Goal: Task Accomplishment & Management: Complete application form

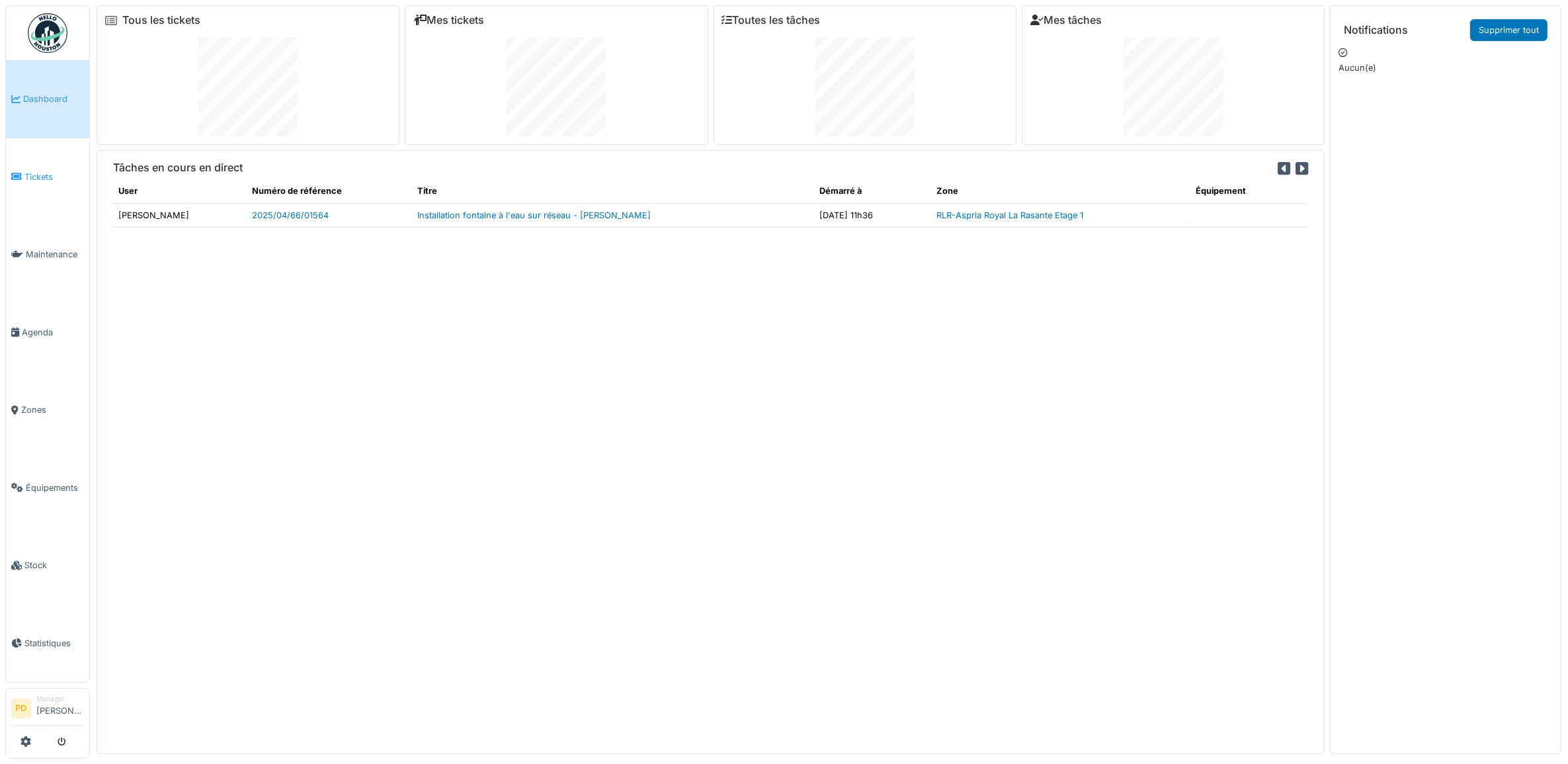
click at [35, 172] on span "Tickets" at bounding box center [54, 177] width 60 height 12
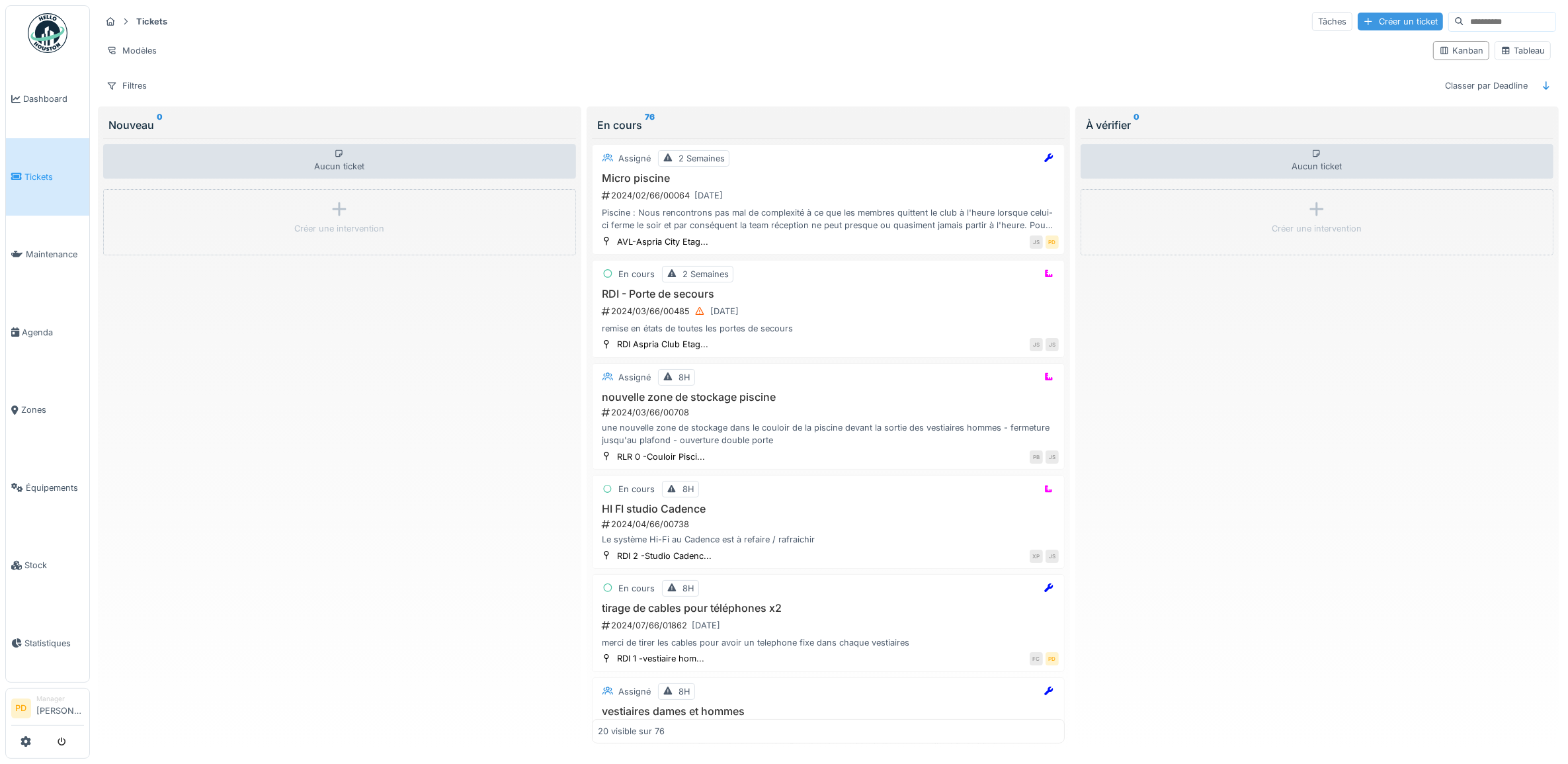
click at [1379, 22] on div "Créer un ticket" at bounding box center [1400, 22] width 85 height 18
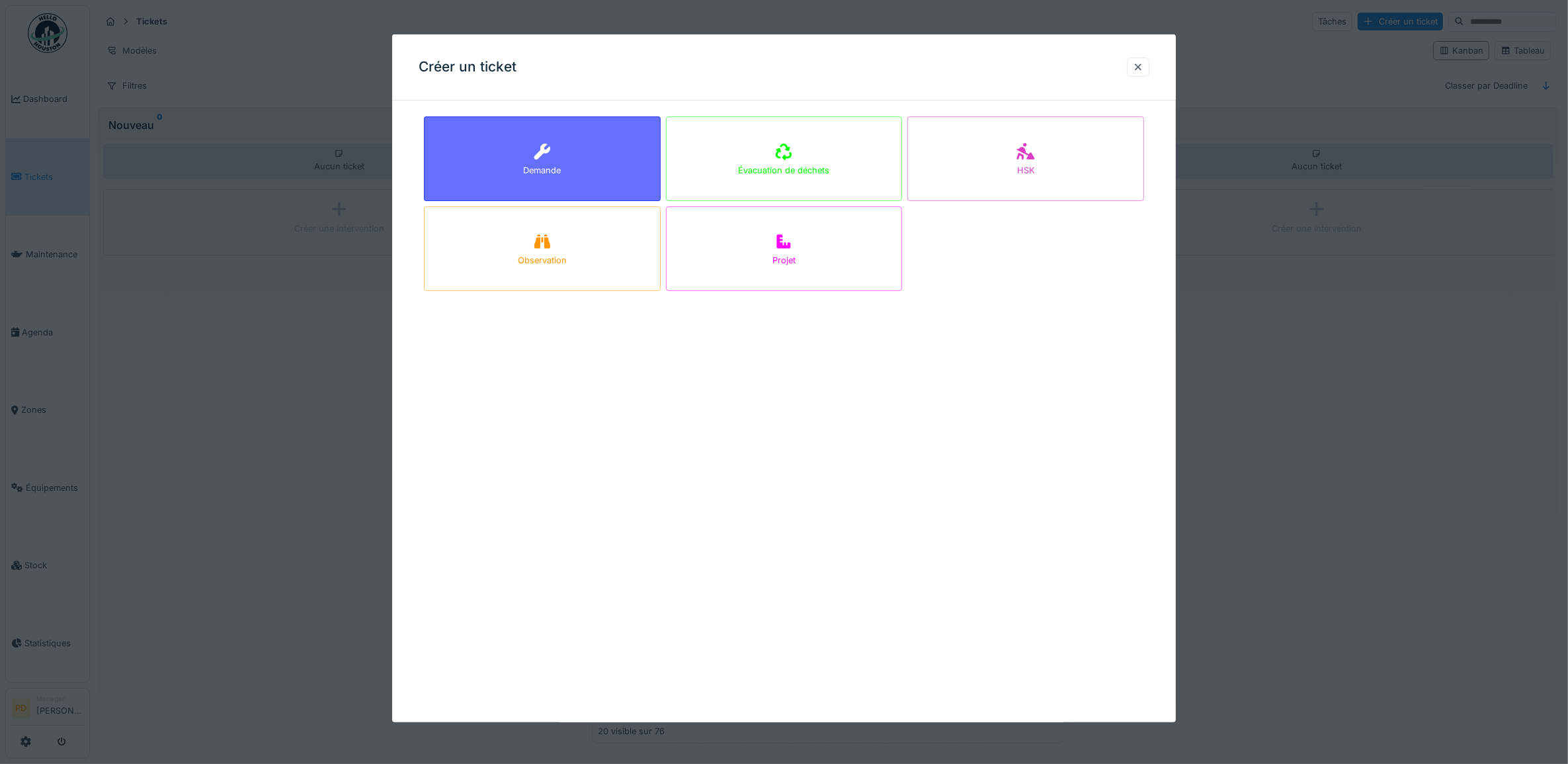
click at [565, 158] on div "Demande" at bounding box center [542, 159] width 236 height 85
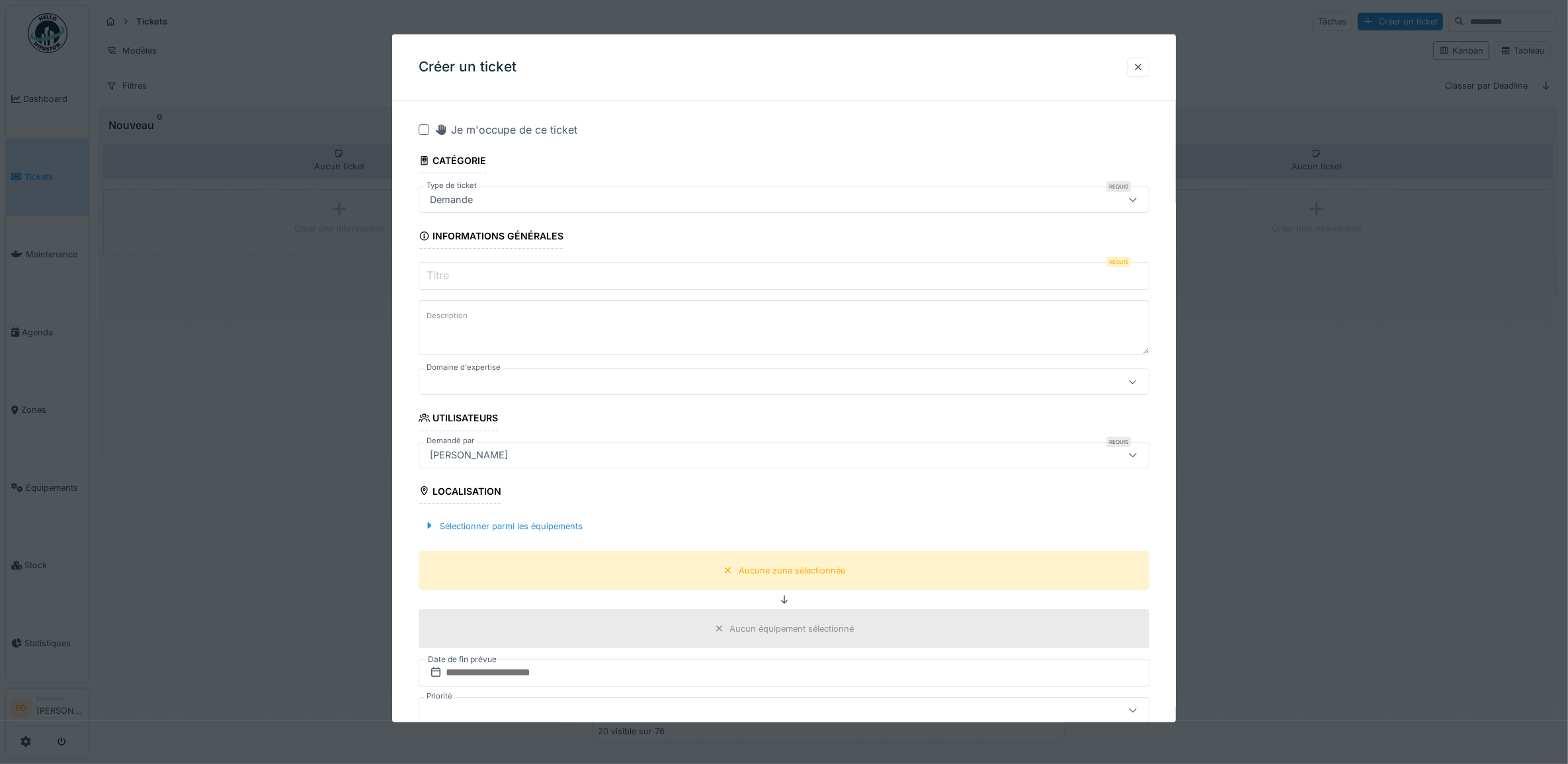
click at [474, 275] on input "Titre" at bounding box center [784, 276] width 732 height 28
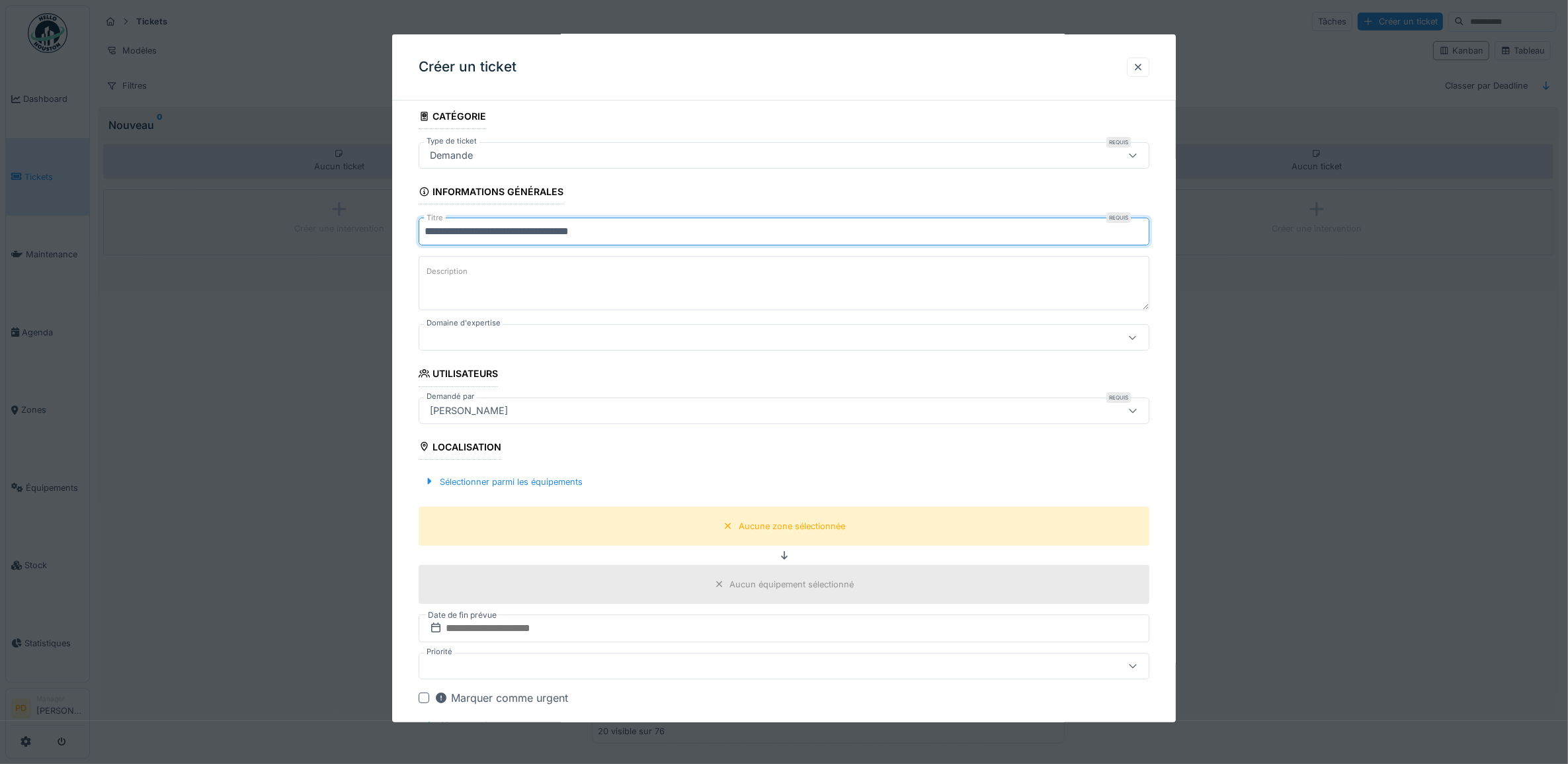
scroll to position [83, 0]
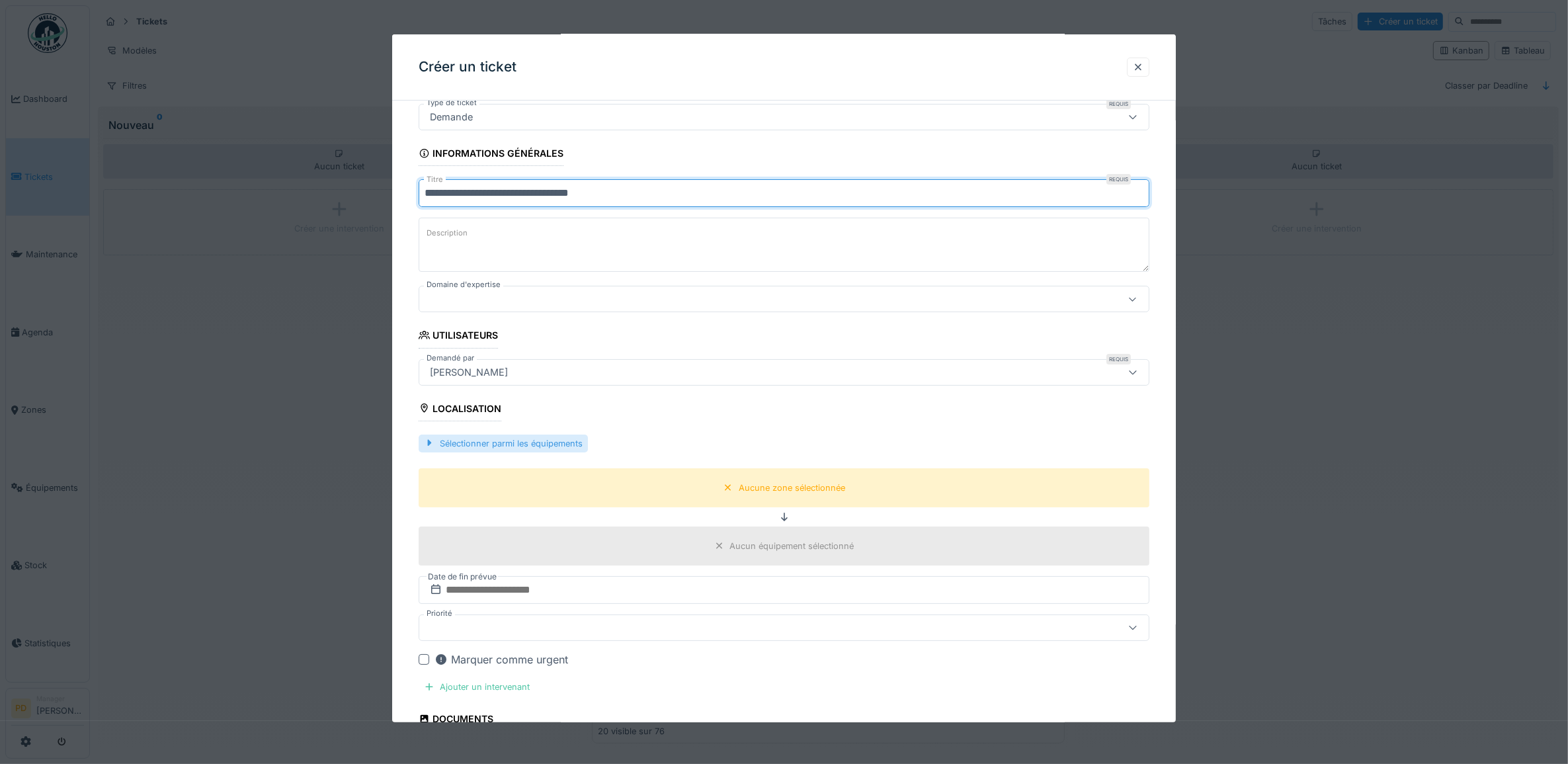
type input "**********"
click at [540, 445] on div "Sélectionner parmi les équipements" at bounding box center [503, 443] width 169 height 18
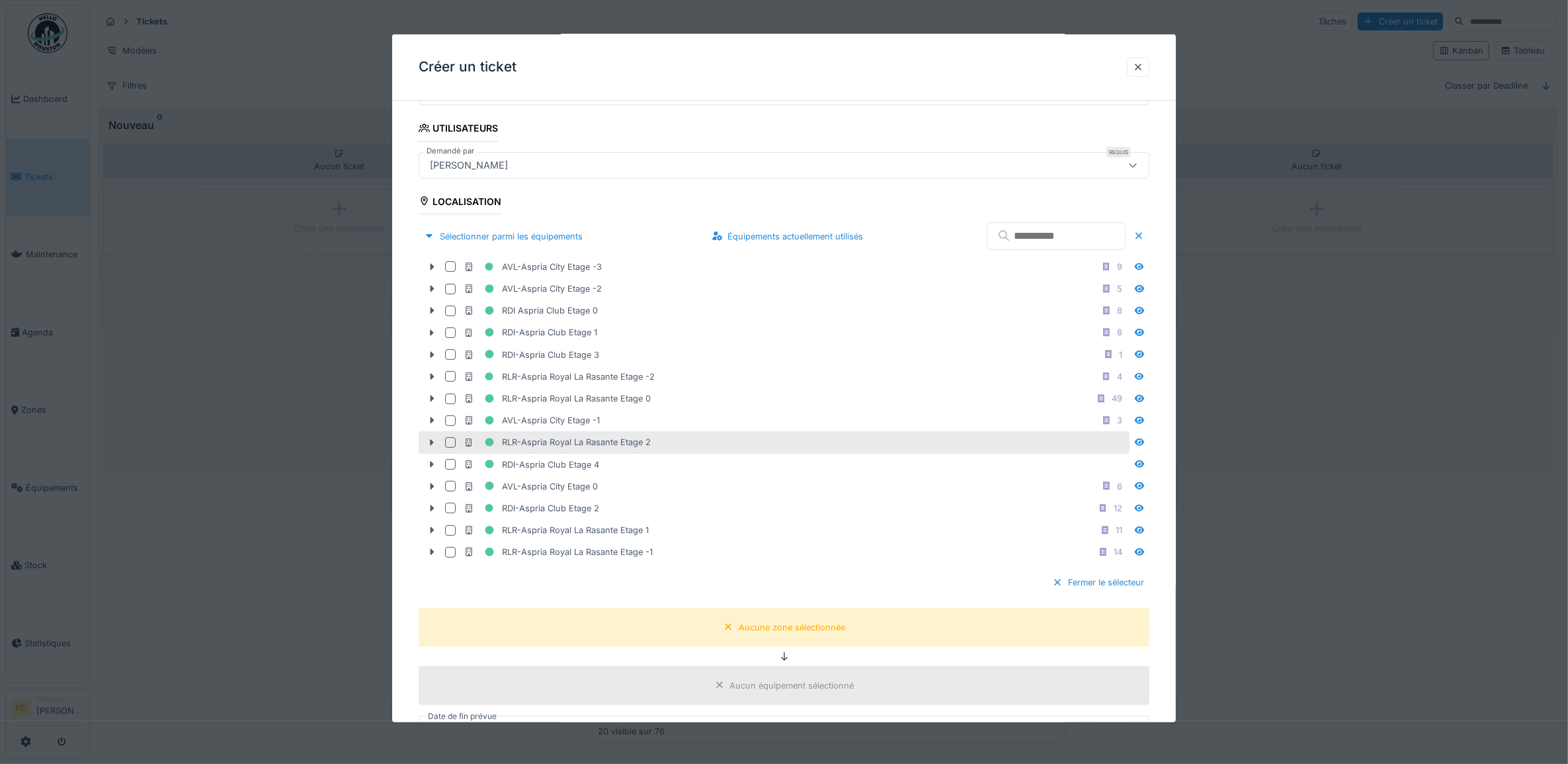
scroll to position [331, 0]
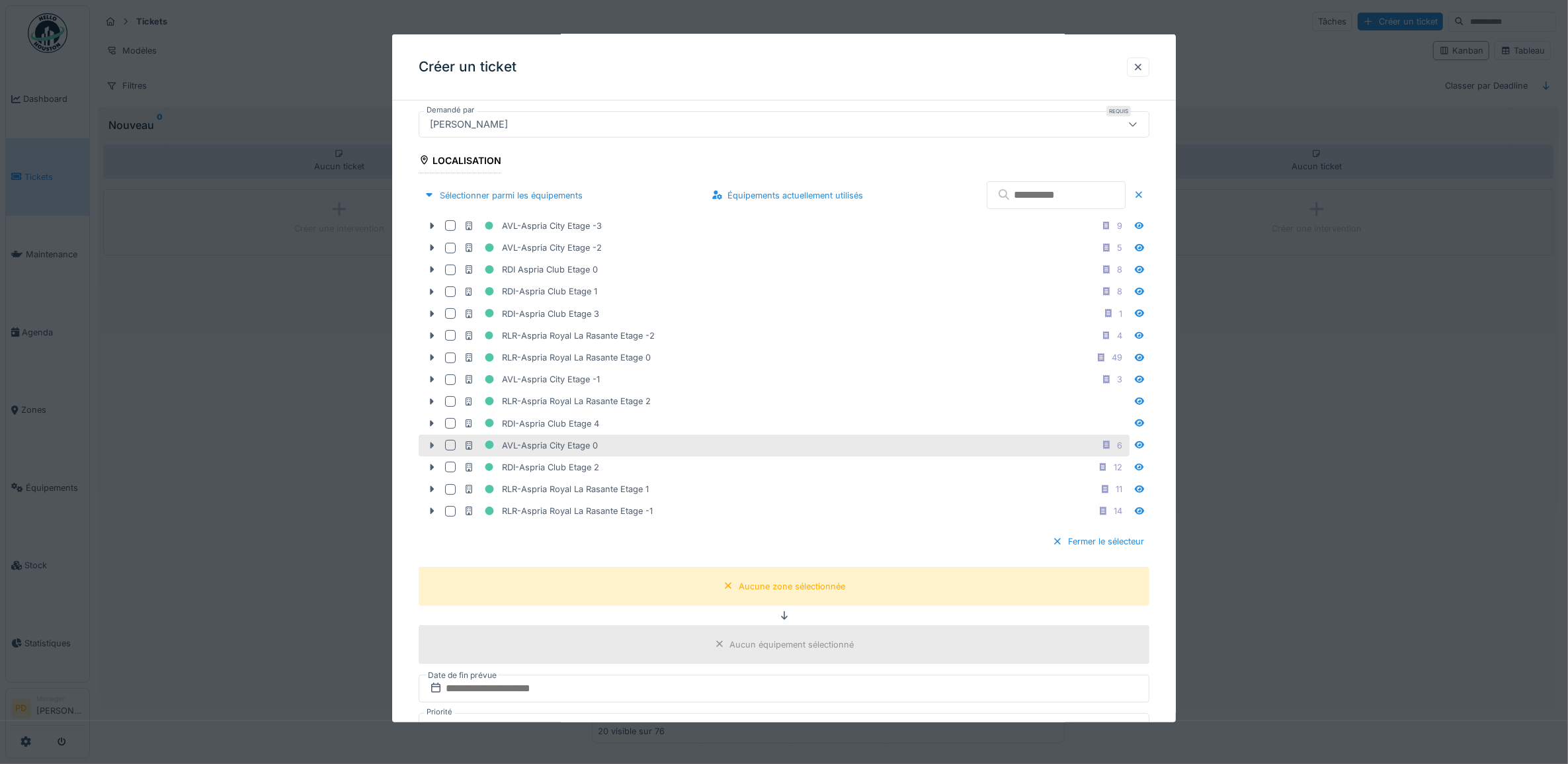
click at [430, 445] on icon at bounding box center [431, 445] width 10 height 8
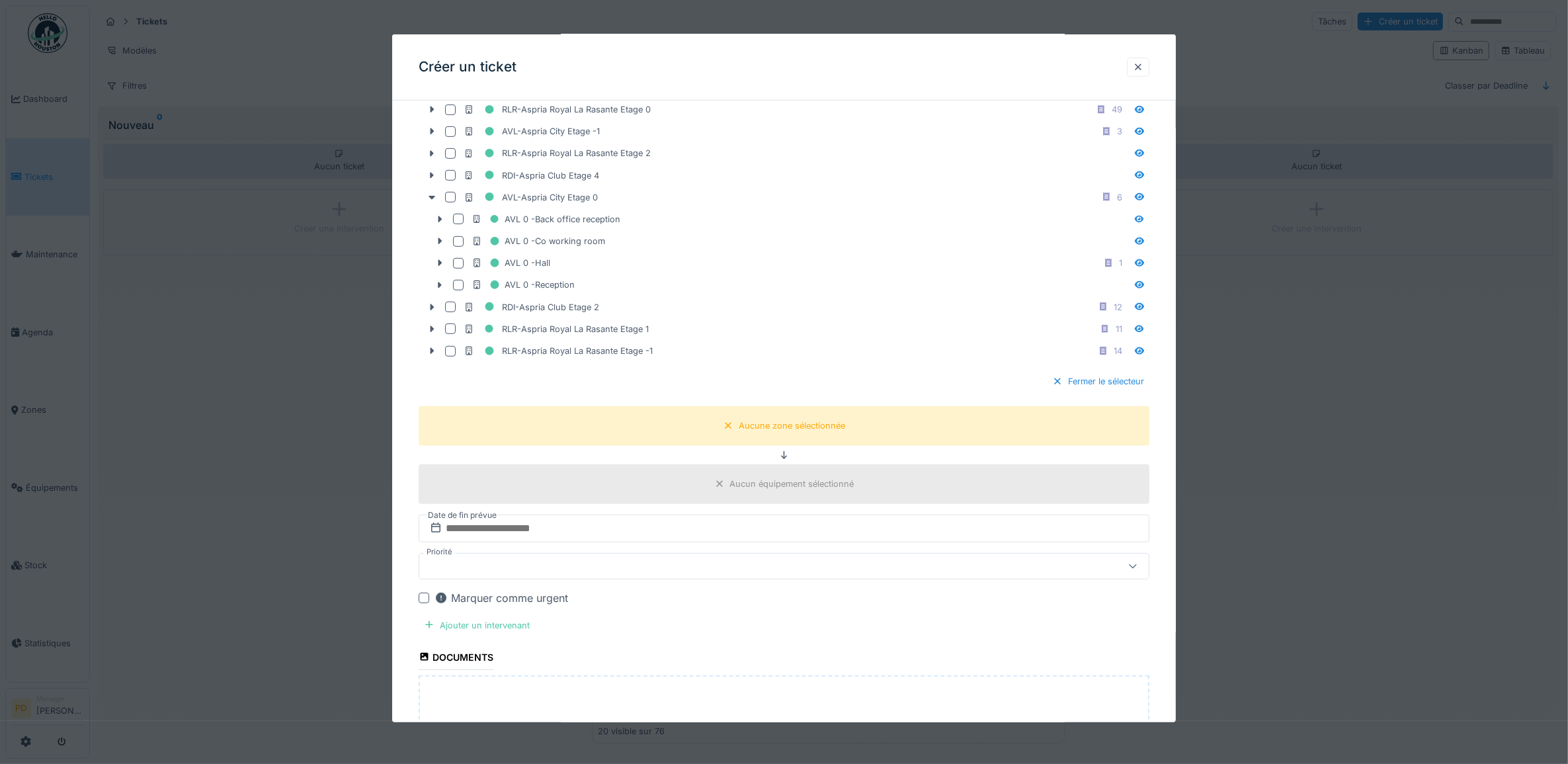
scroll to position [496, 0]
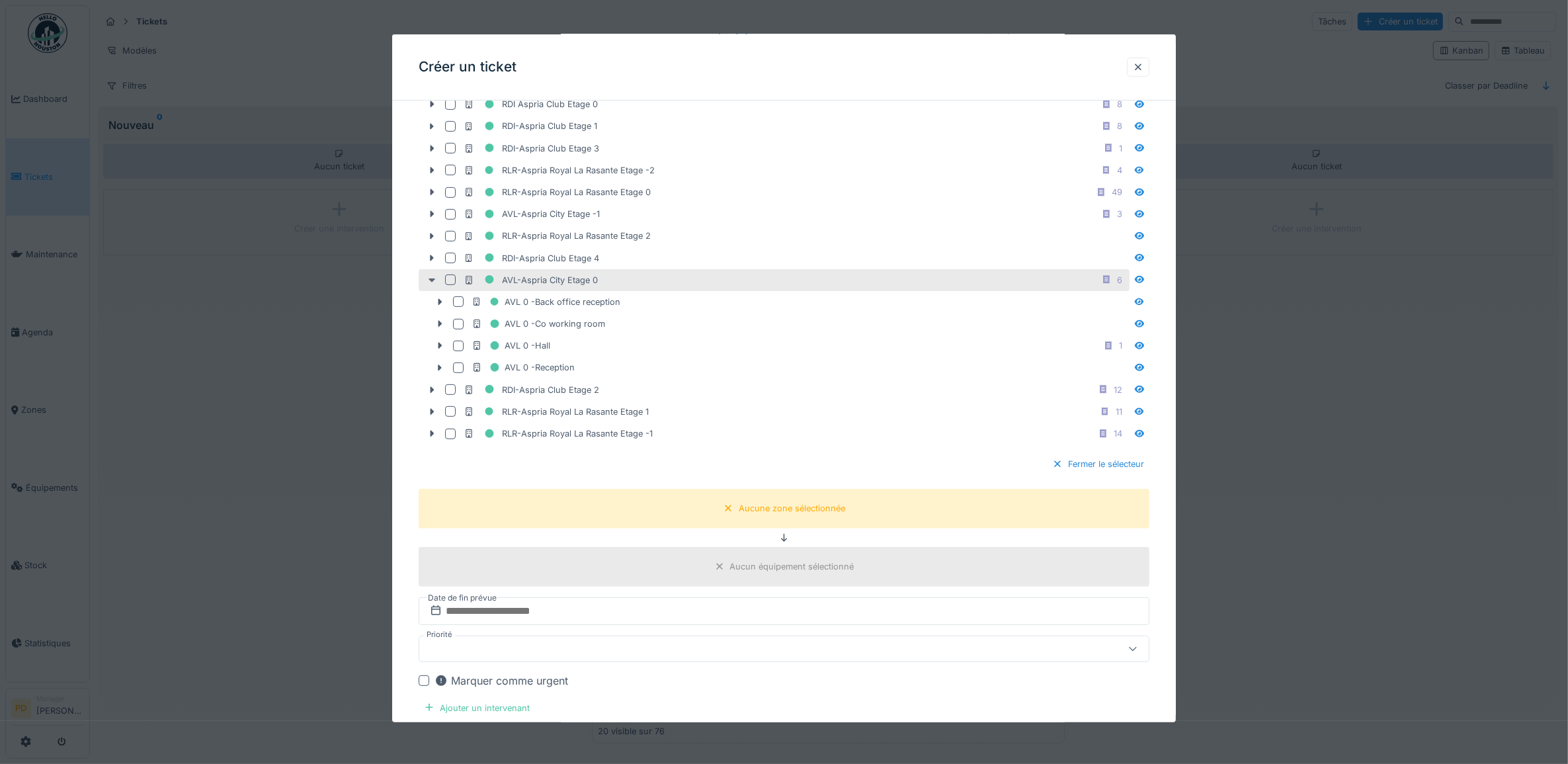
click at [429, 282] on icon at bounding box center [432, 280] width 7 height 4
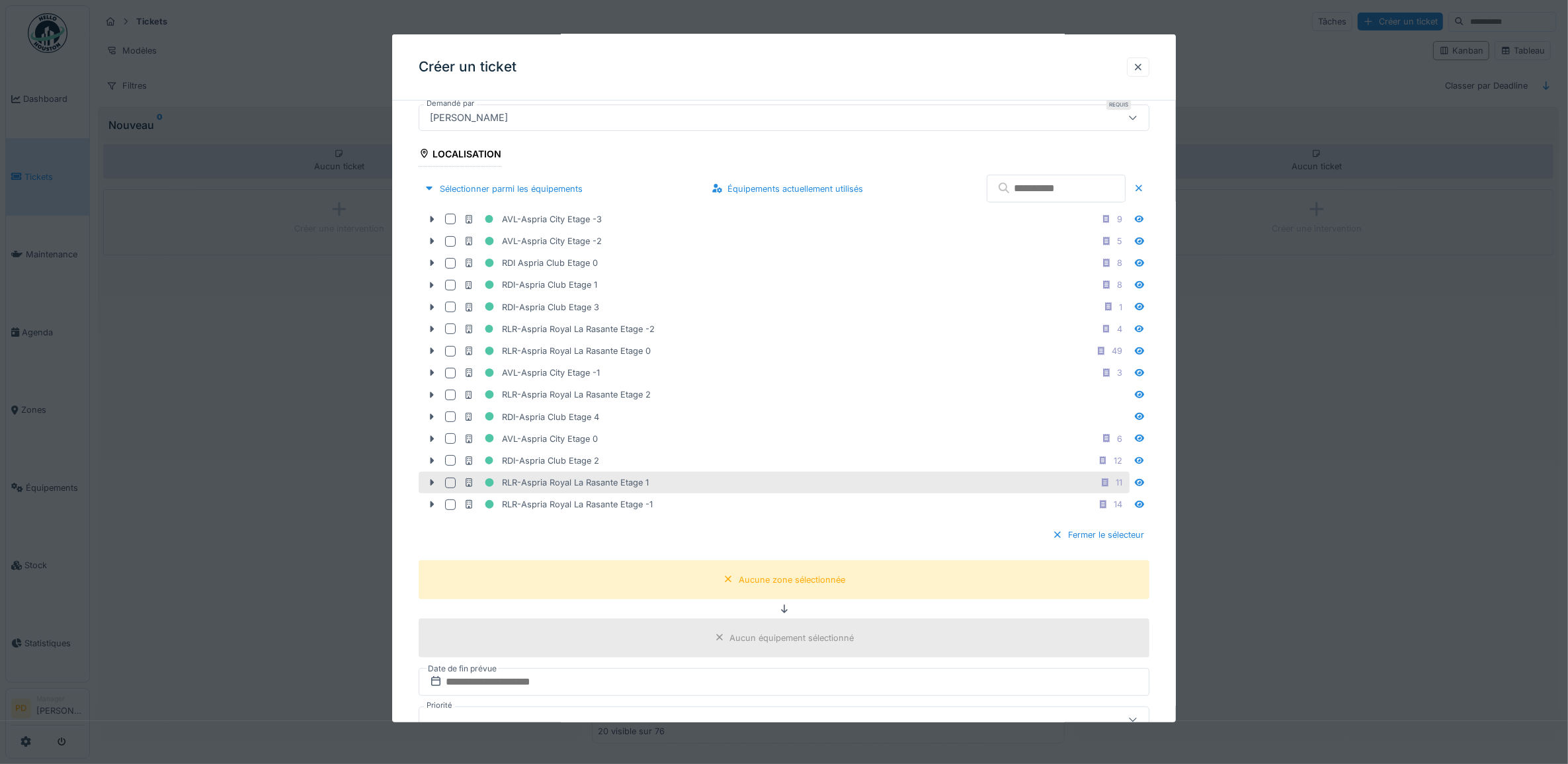
scroll to position [331, 0]
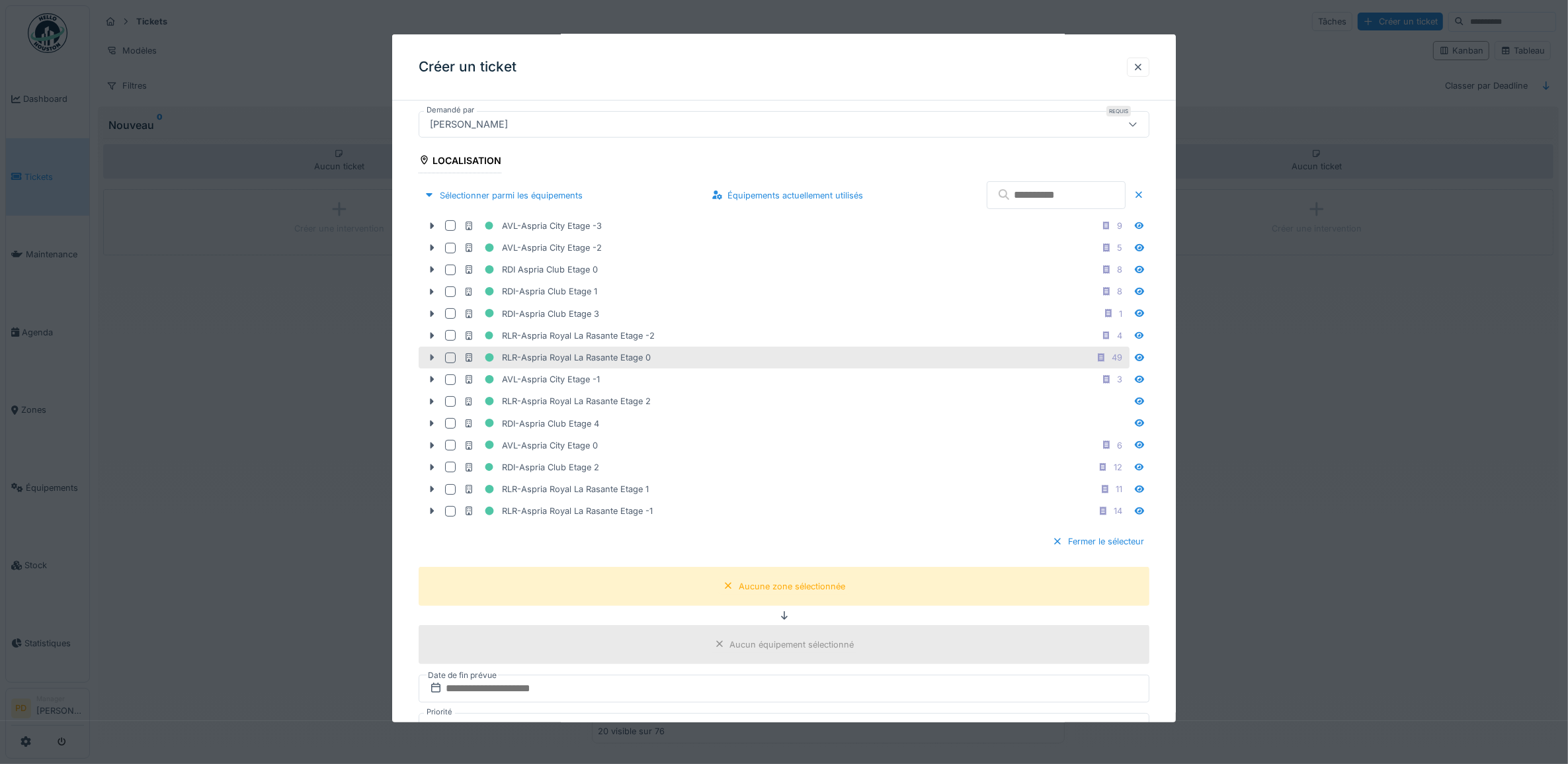
click at [431, 362] on icon at bounding box center [432, 358] width 4 height 7
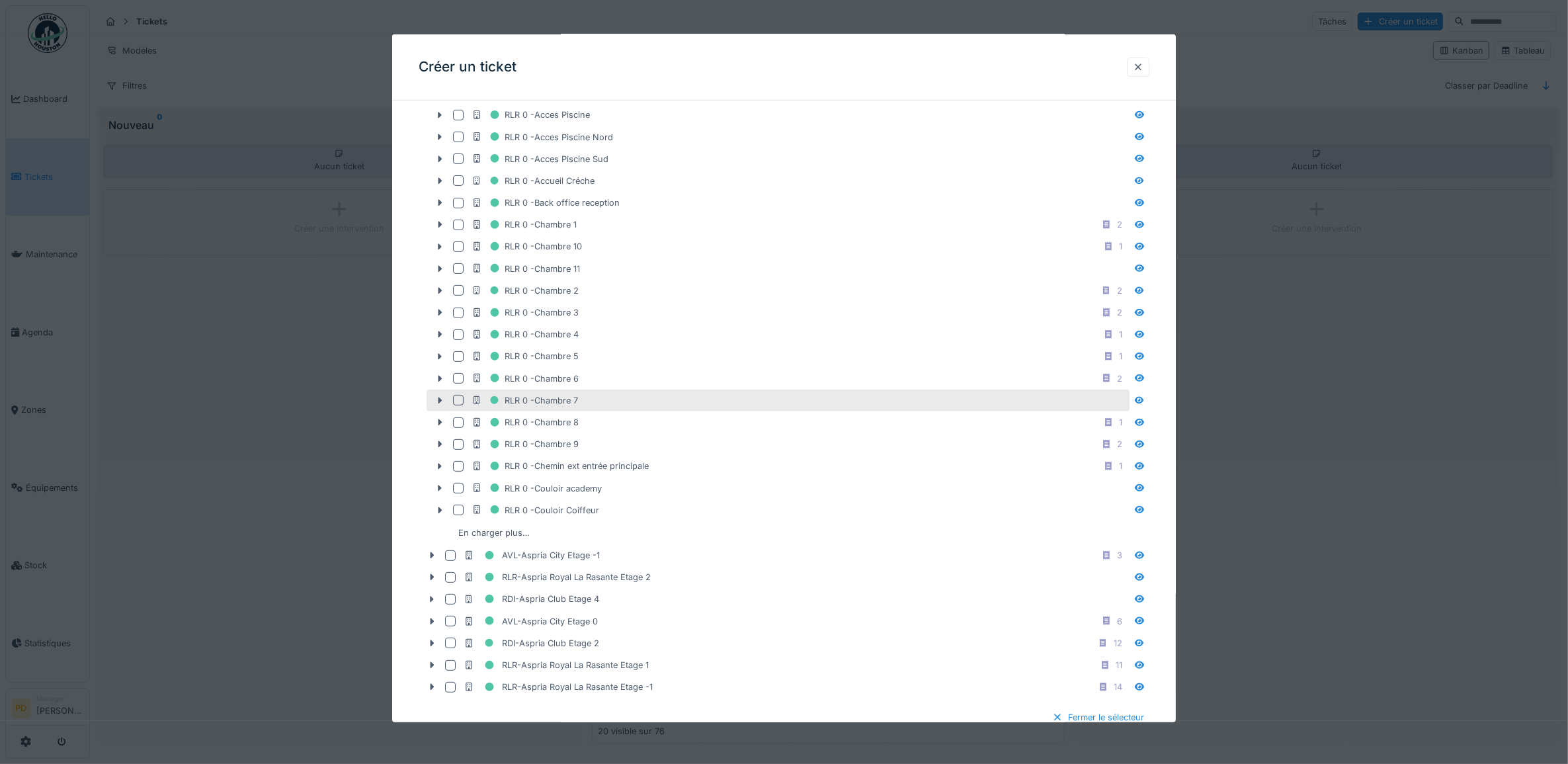
scroll to position [662, 0]
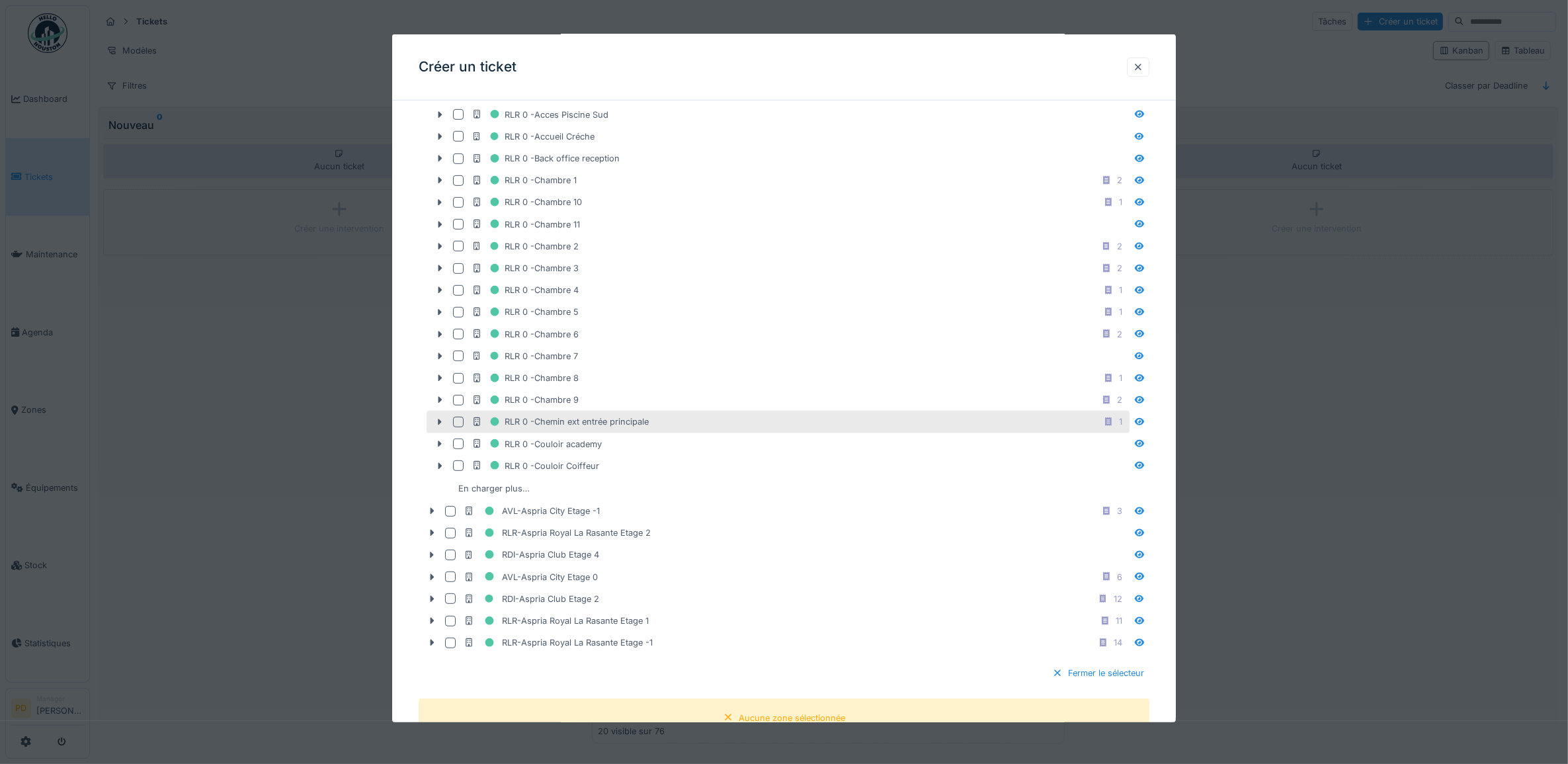
click at [458, 427] on div at bounding box center [458, 422] width 10 height 10
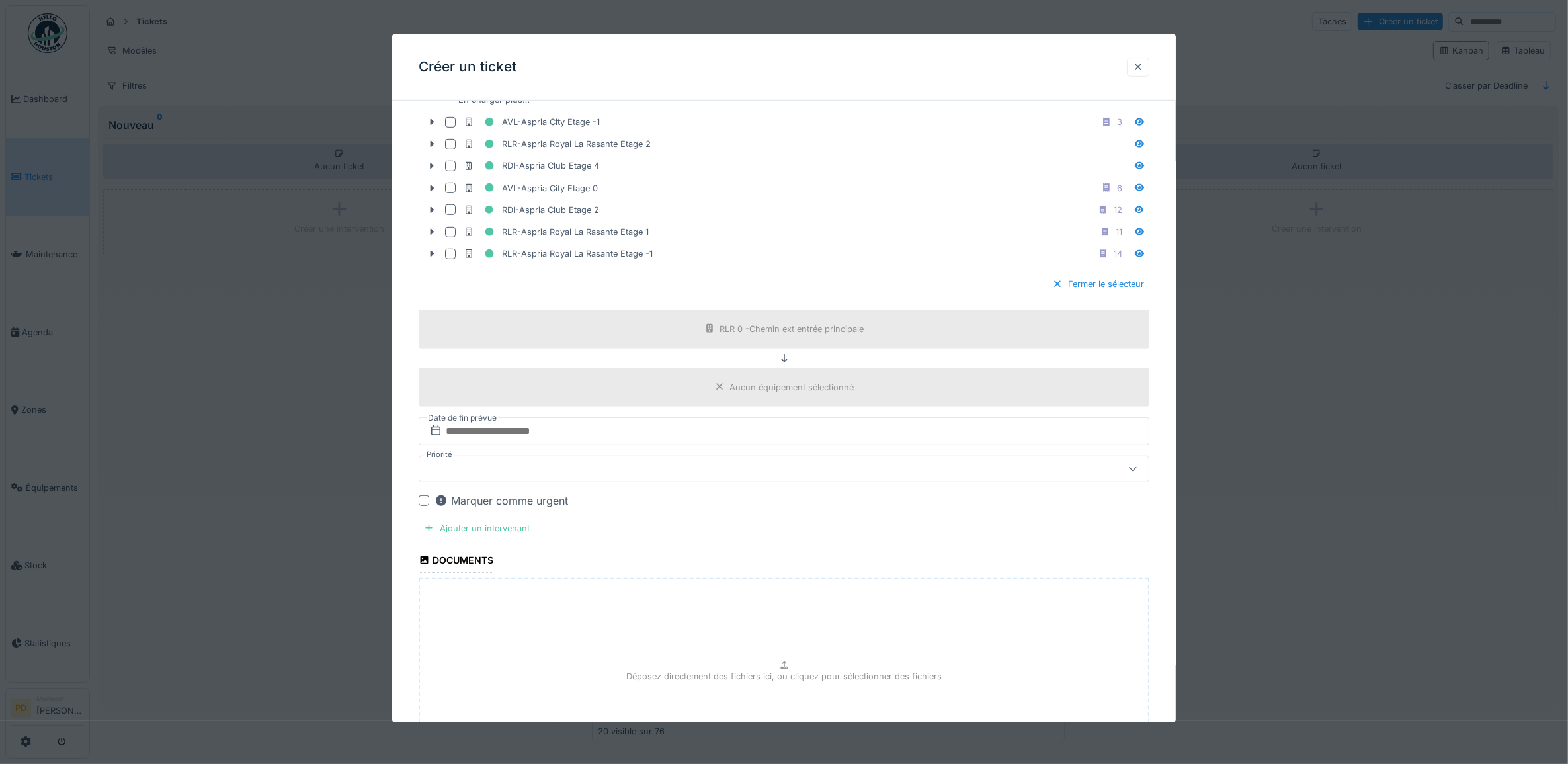
scroll to position [1075, 0]
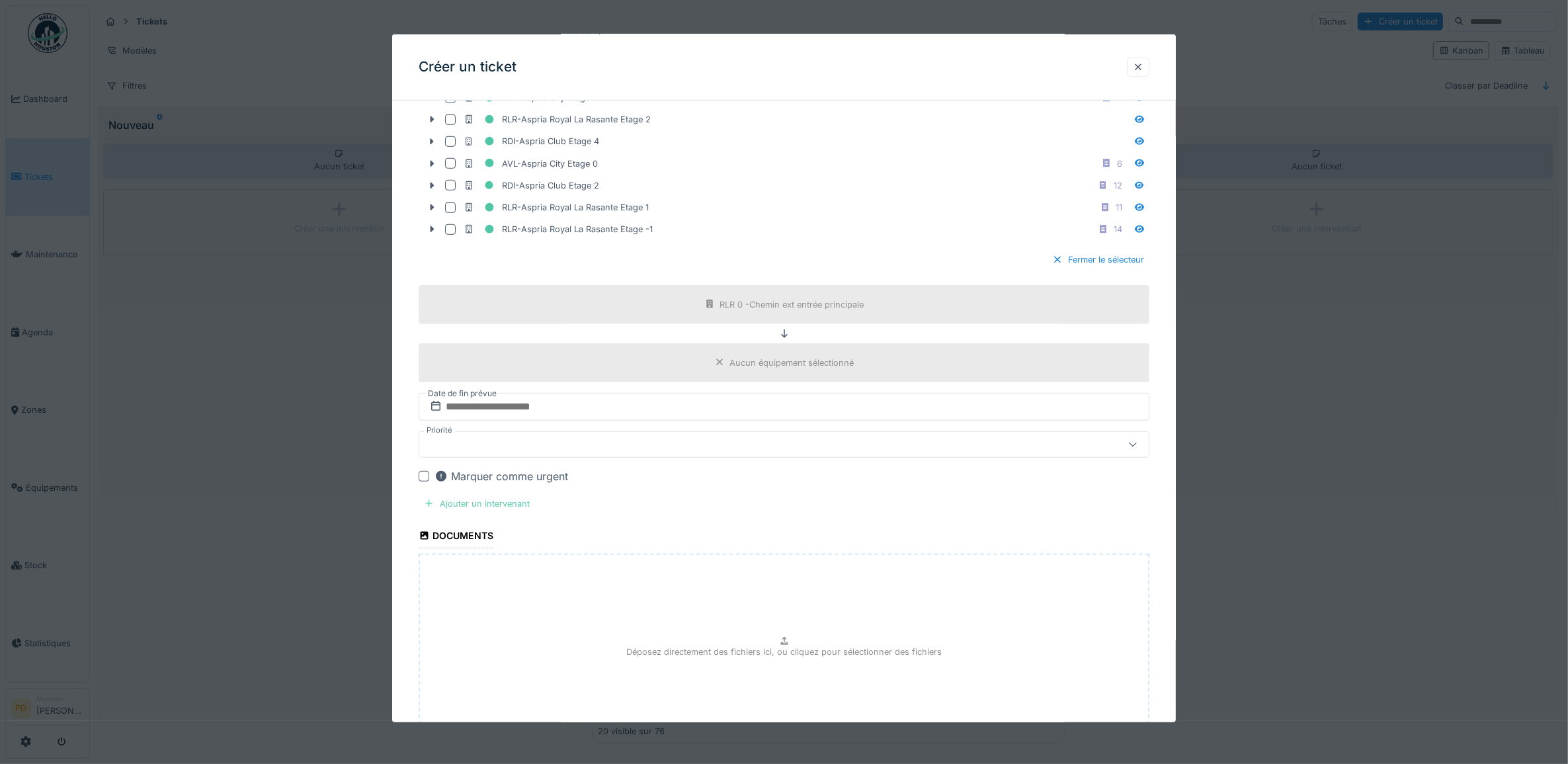
click at [526, 513] on div "Ajouter un intervenant" at bounding box center [477, 504] width 117 height 18
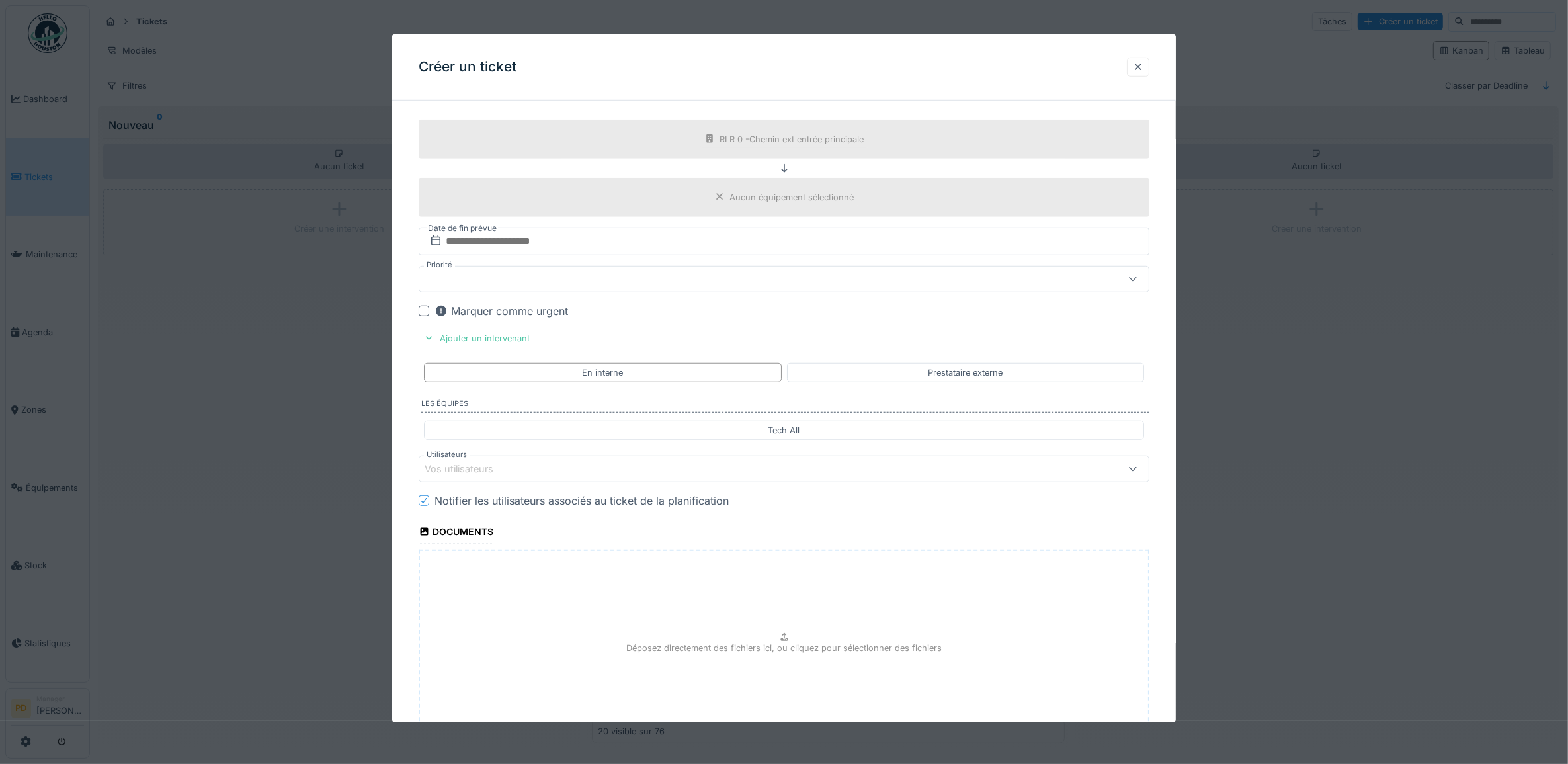
click at [523, 477] on div "Vos utilisateurs" at bounding box center [743, 469] width 637 height 15
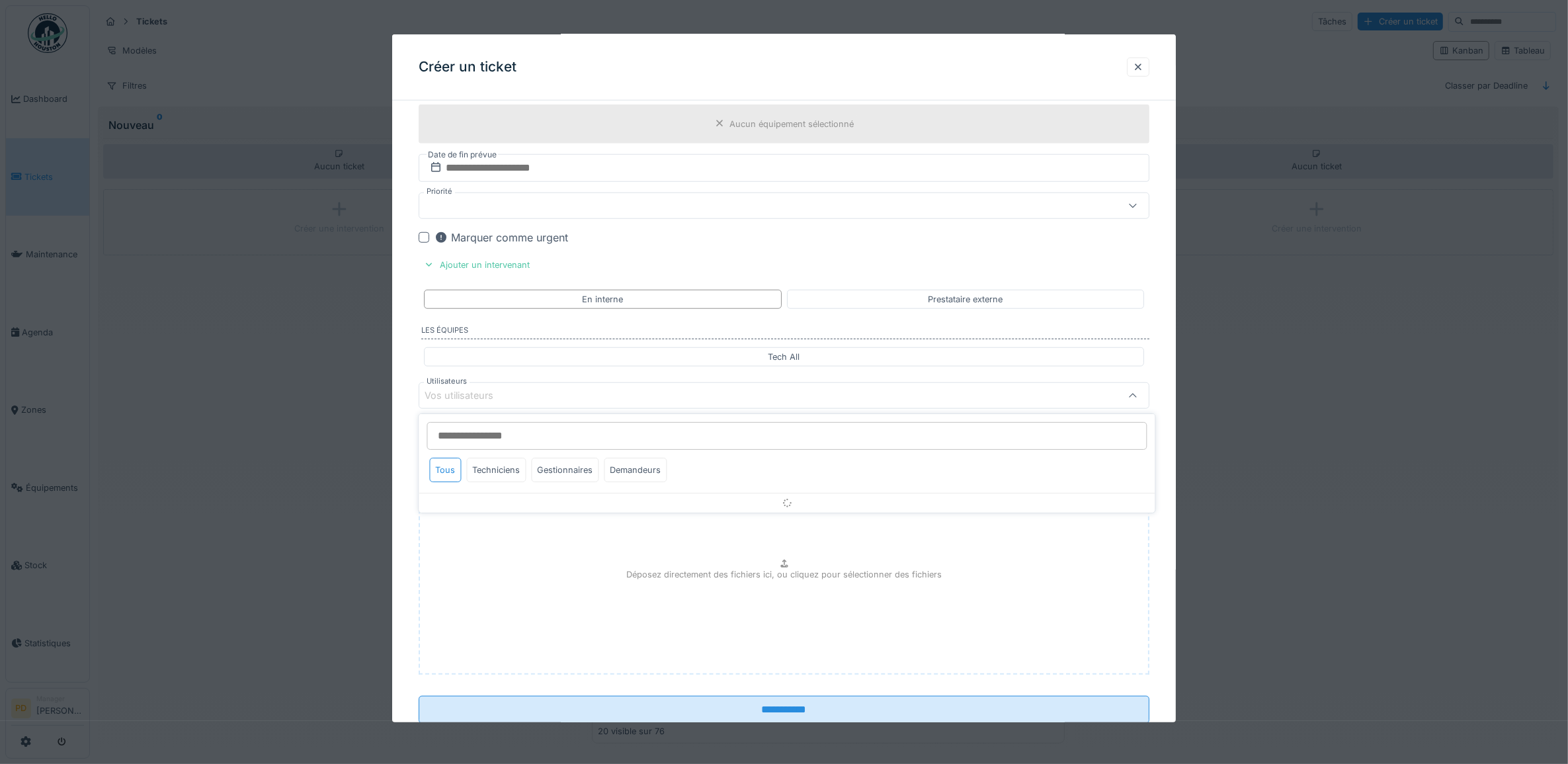
scroll to position [1345, 0]
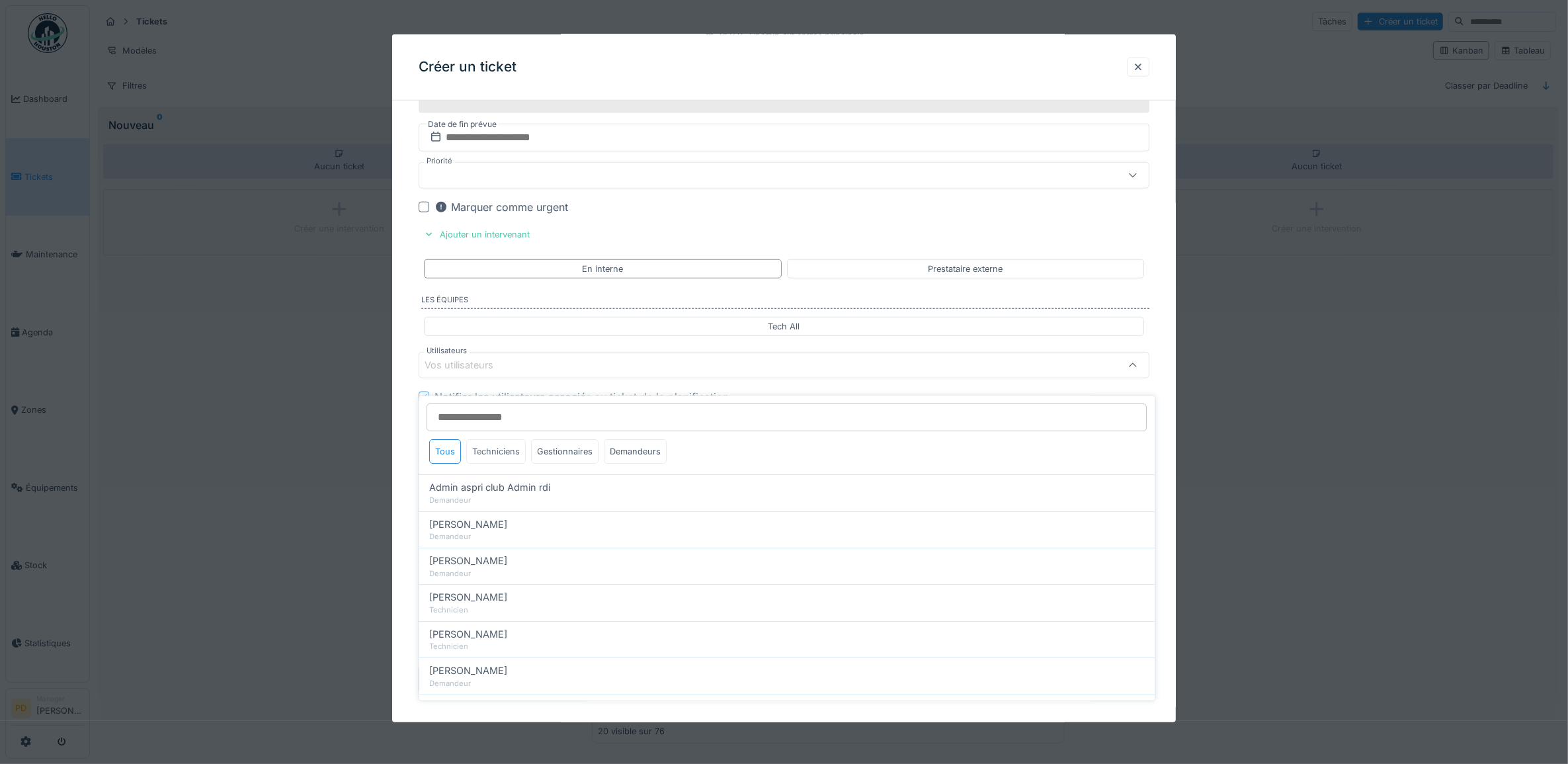
click at [506, 455] on div "Techniciens" at bounding box center [497, 452] width 60 height 24
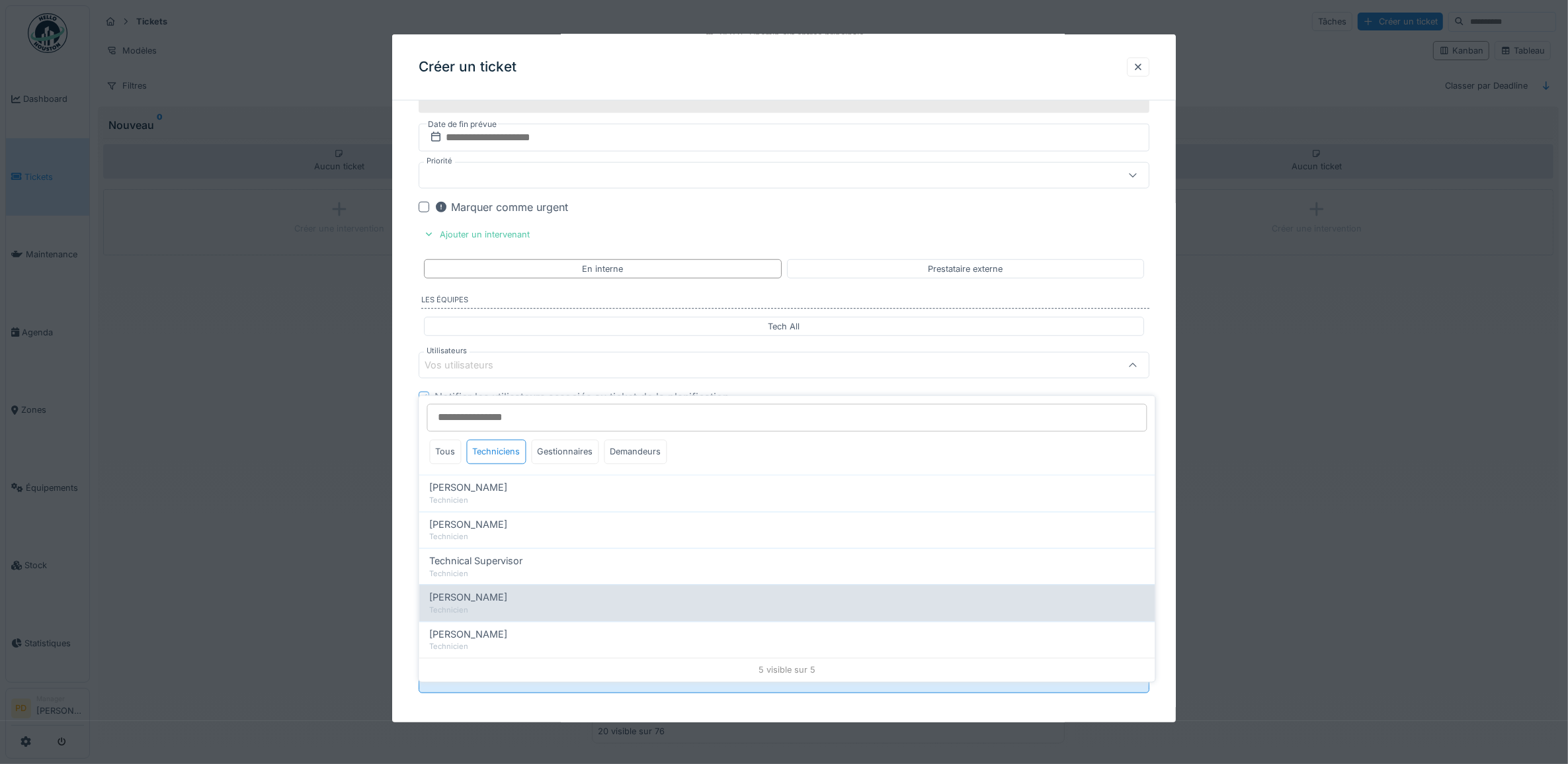
click at [496, 602] on span "Wojciech Wierozebski" at bounding box center [469, 597] width 78 height 15
type input "****"
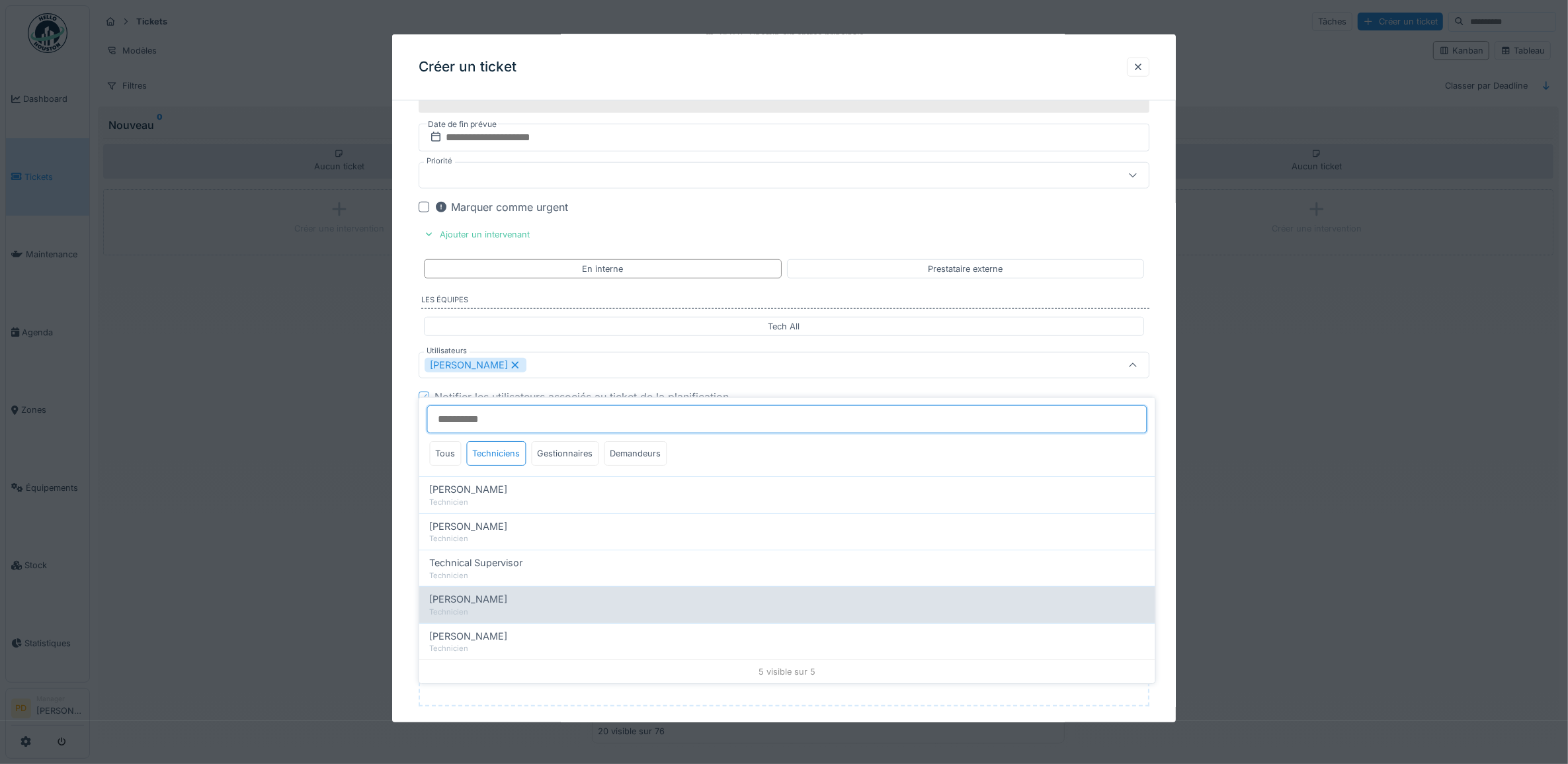
scroll to position [7, 0]
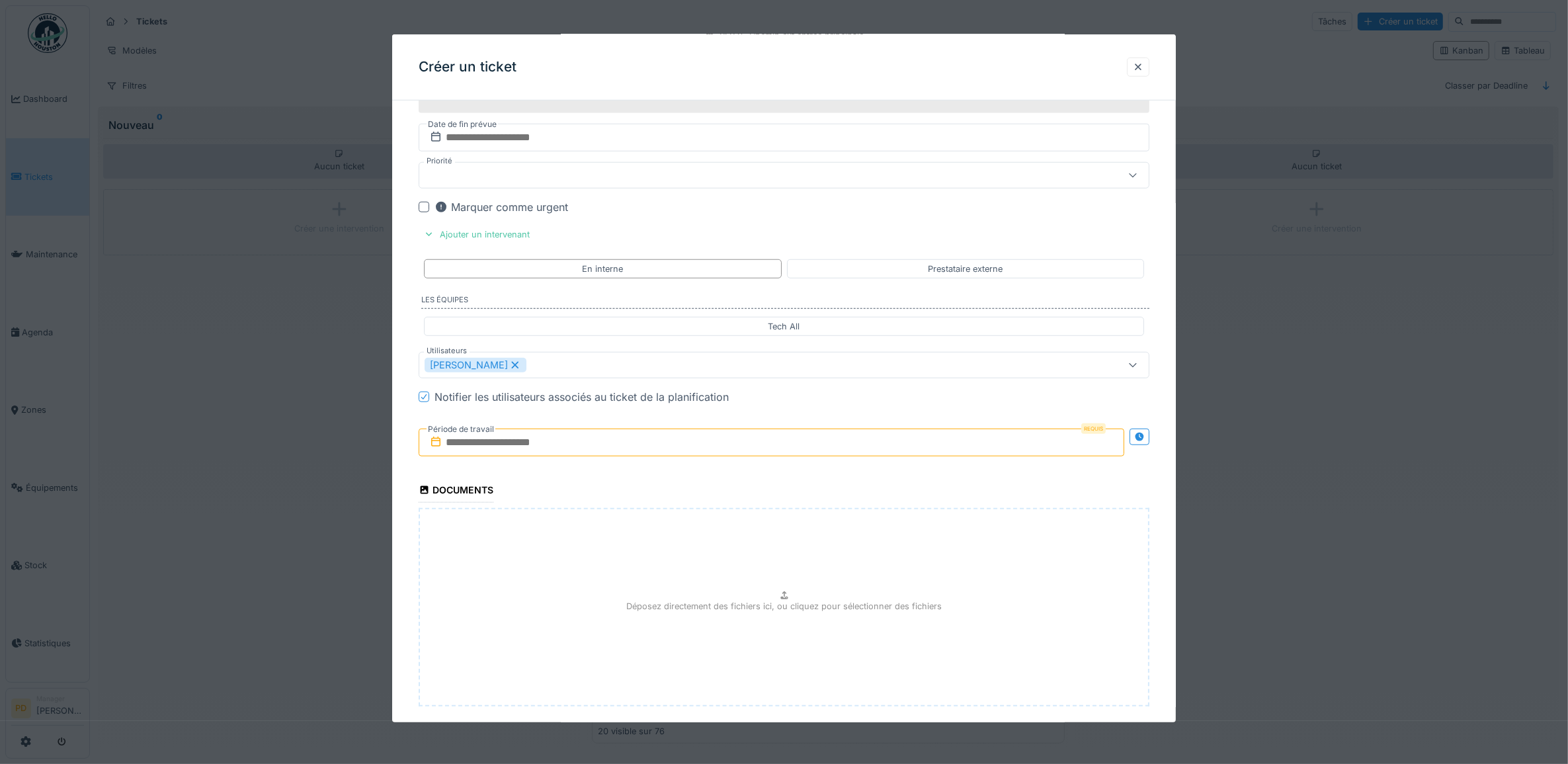
click at [490, 455] on input "text" at bounding box center [772, 443] width 706 height 28
click at [793, 582] on div "19" at bounding box center [796, 572] width 18 height 19
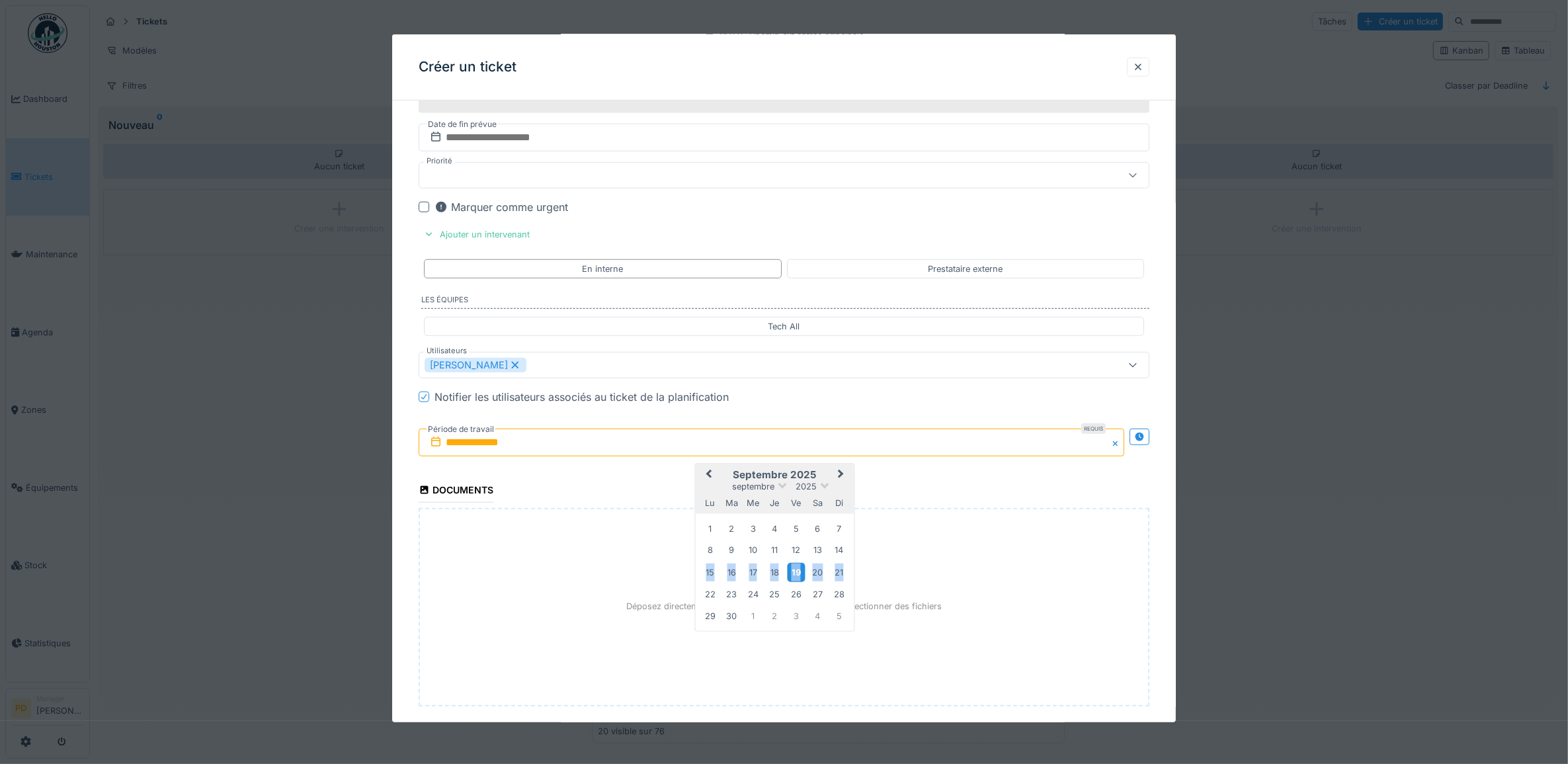
click at [793, 582] on div "19" at bounding box center [796, 572] width 18 height 19
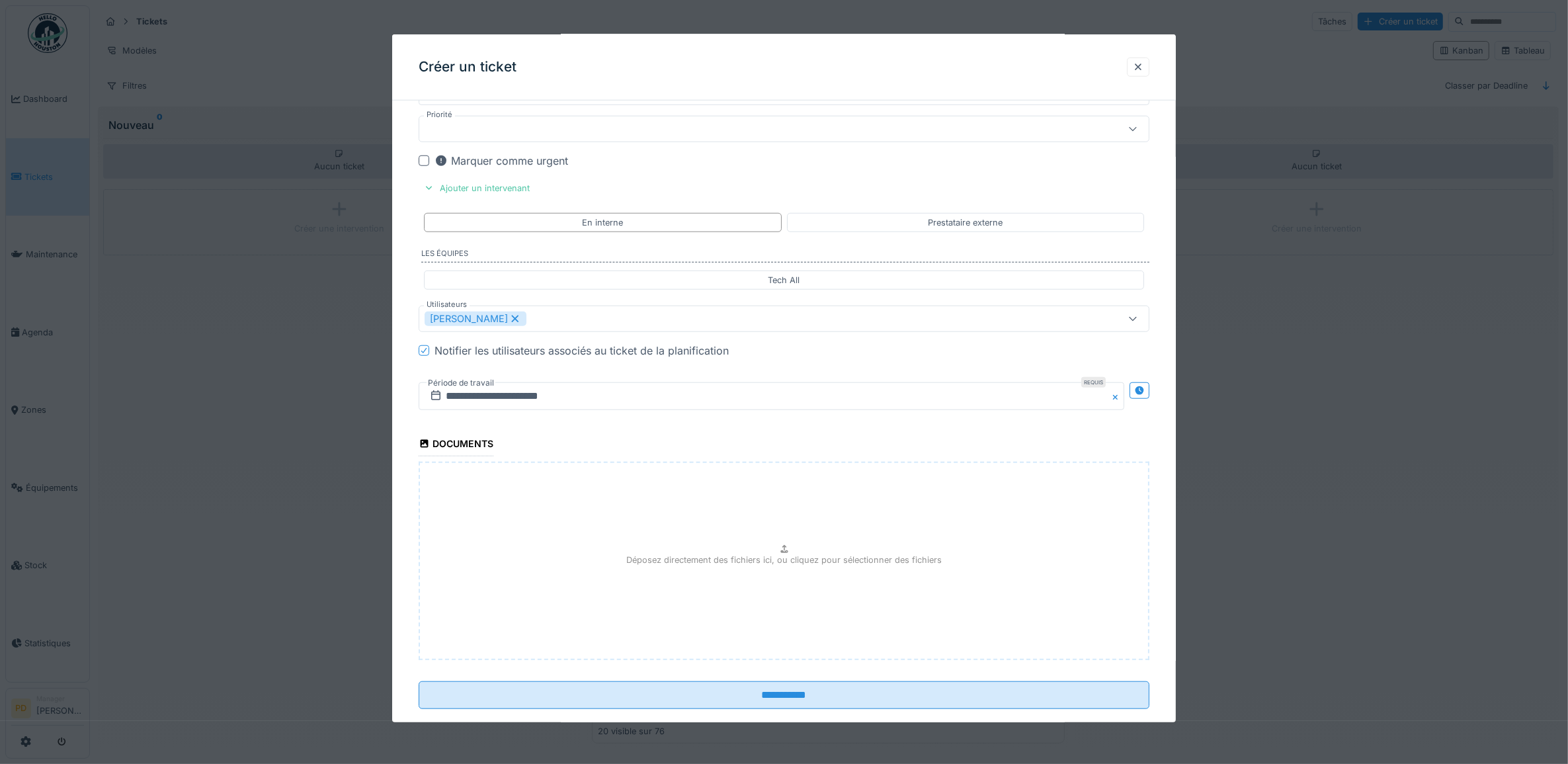
scroll to position [1429, 0]
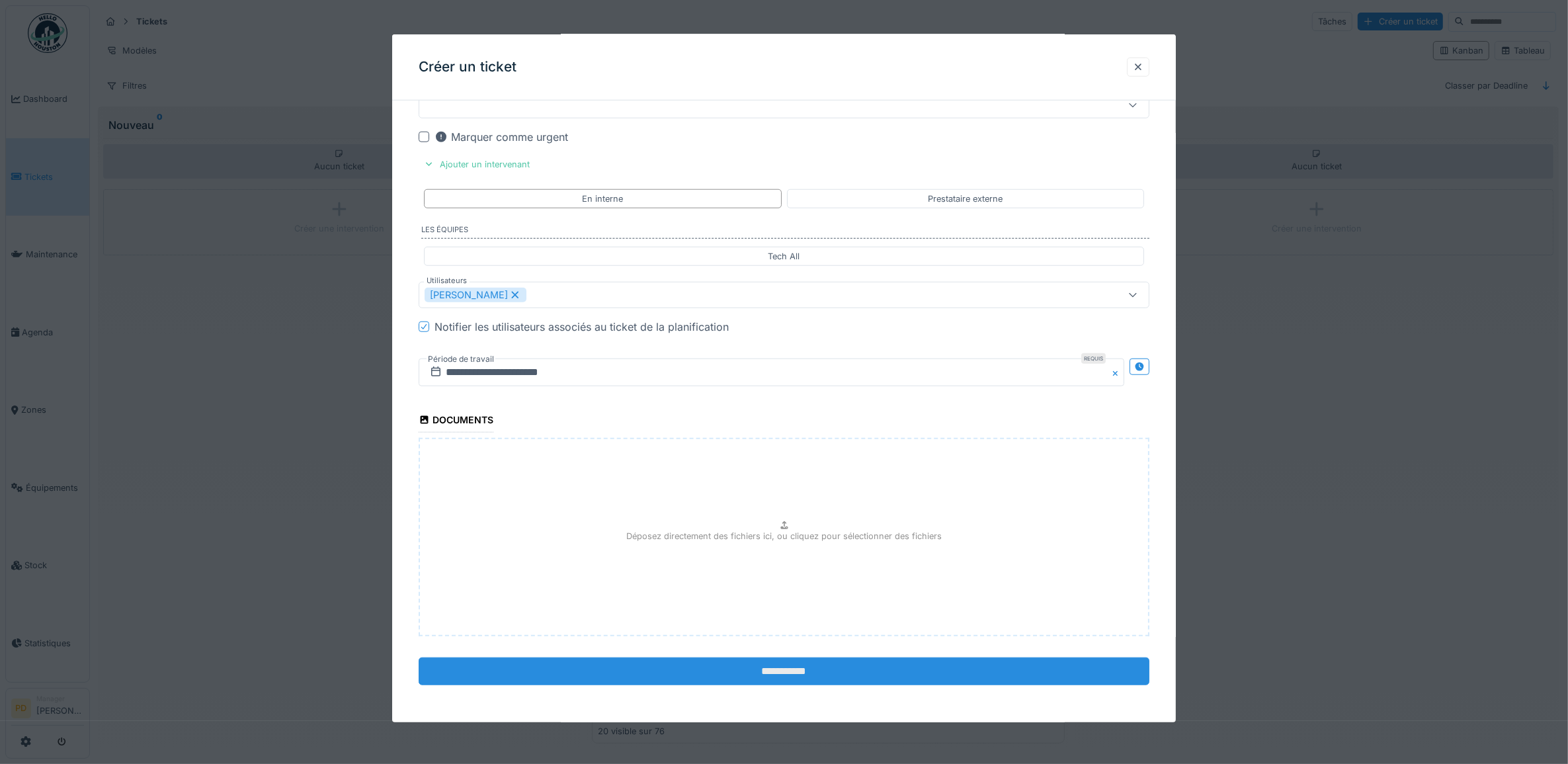
click at [814, 670] on input "**********" at bounding box center [784, 672] width 732 height 28
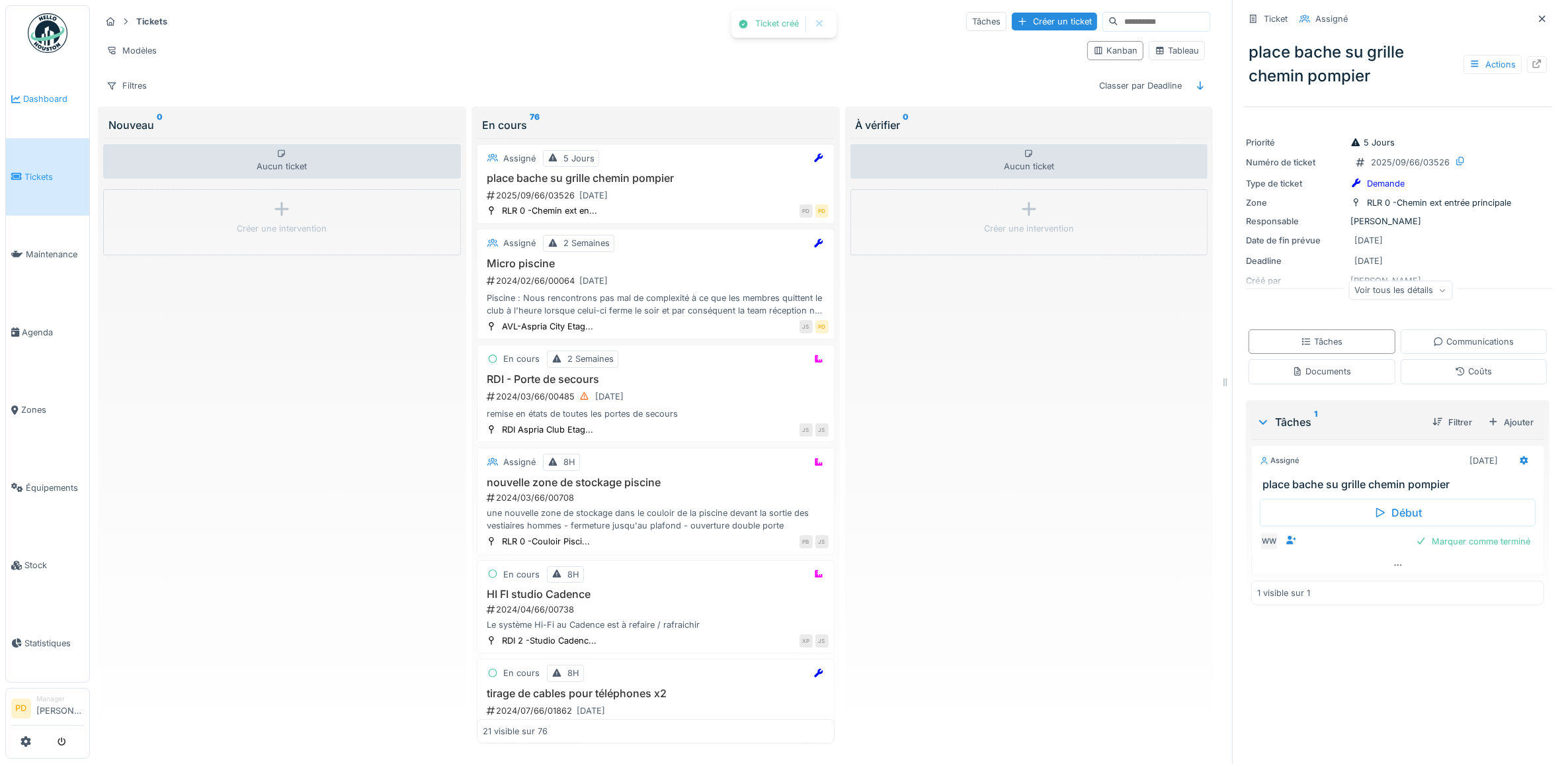
click at [44, 90] on link "Dashboard" at bounding box center [48, 99] width 83 height 78
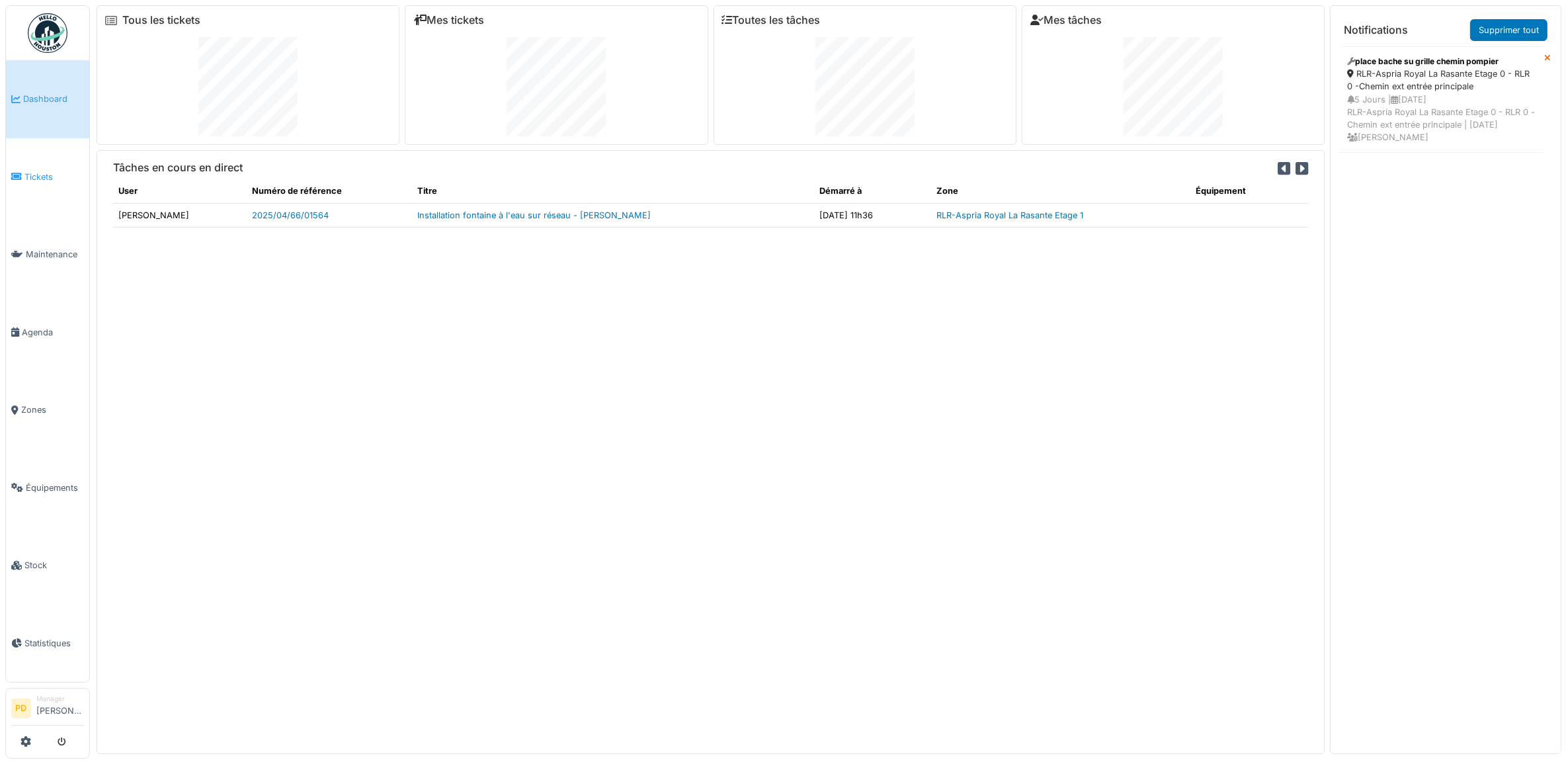
click at [50, 173] on span "Tickets" at bounding box center [54, 177] width 60 height 12
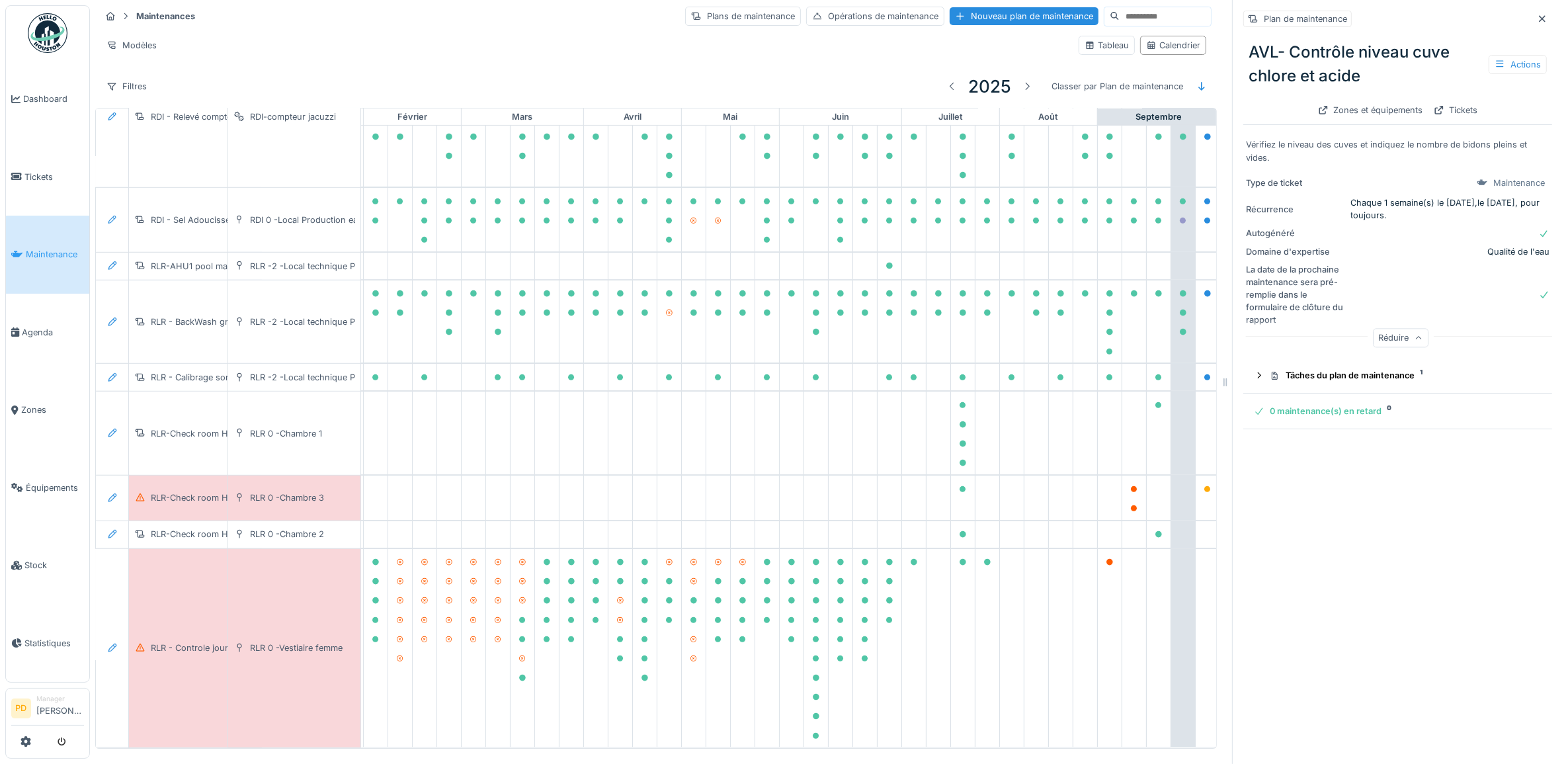
scroll to position [827, 130]
click at [60, 174] on span "Tickets" at bounding box center [54, 177] width 60 height 12
click at [44, 174] on span "Tickets" at bounding box center [54, 177] width 60 height 12
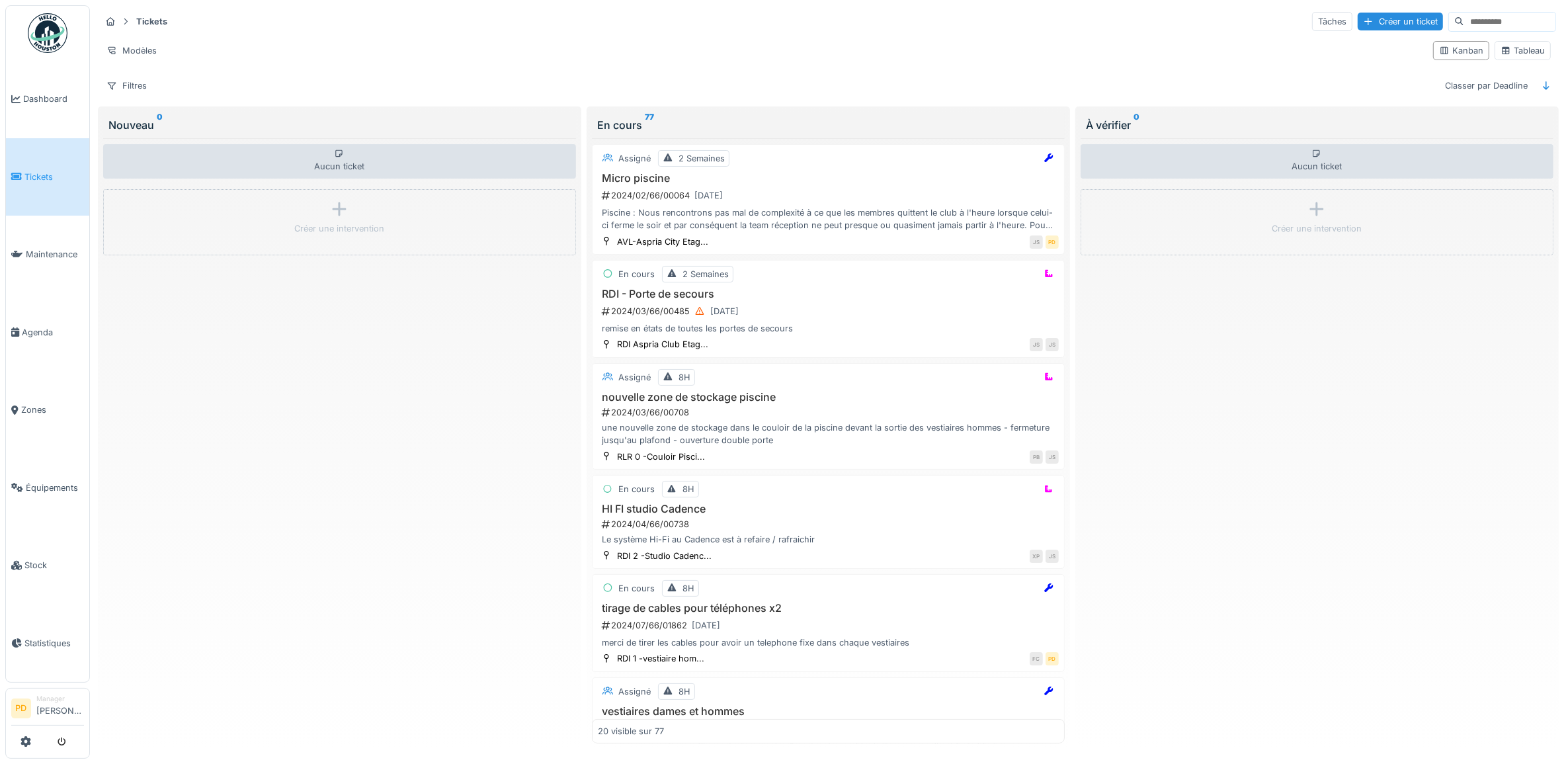
click at [50, 172] on span "Tickets" at bounding box center [54, 177] width 60 height 12
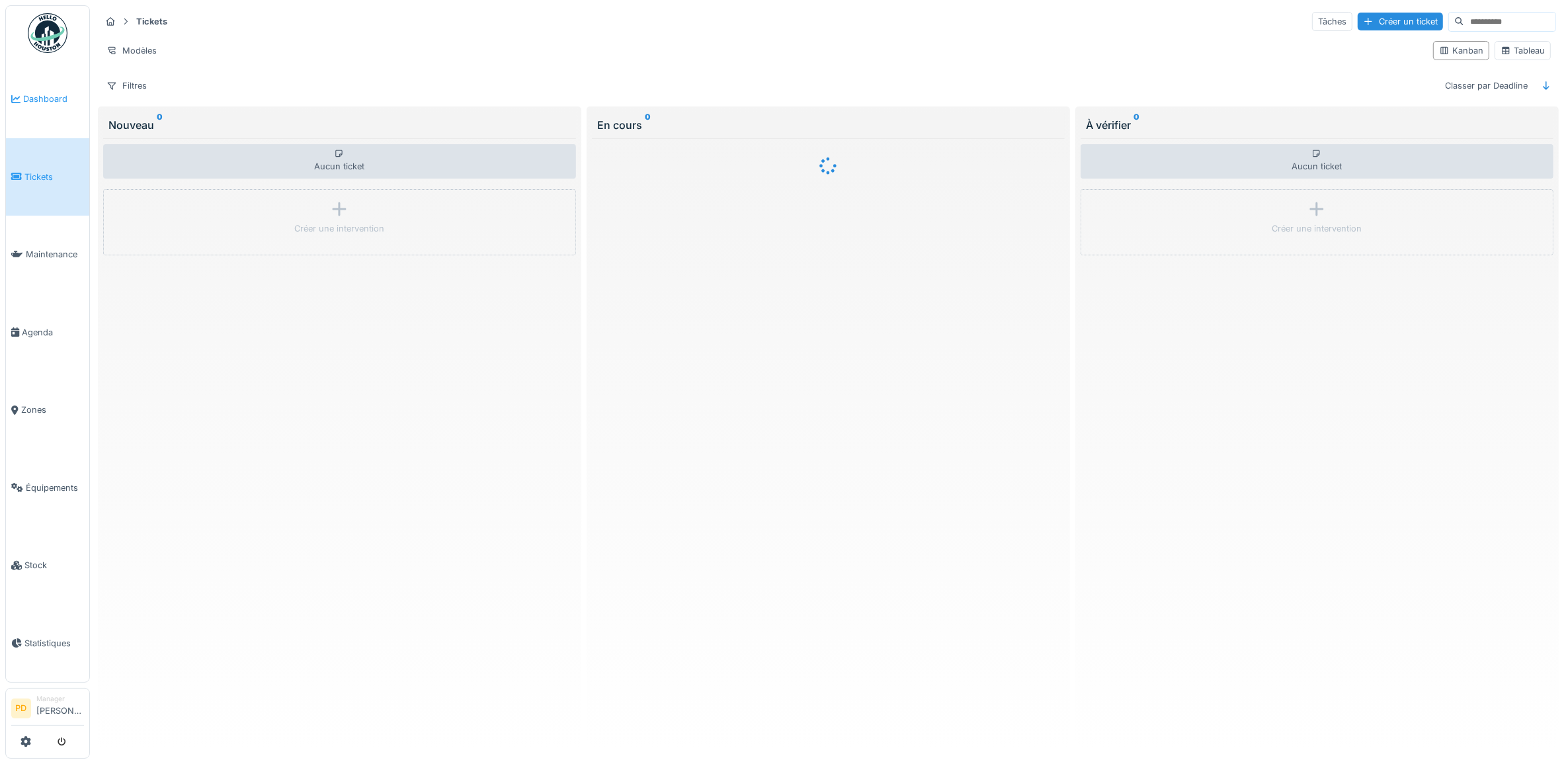
click at [53, 98] on span "Dashboard" at bounding box center [53, 99] width 61 height 12
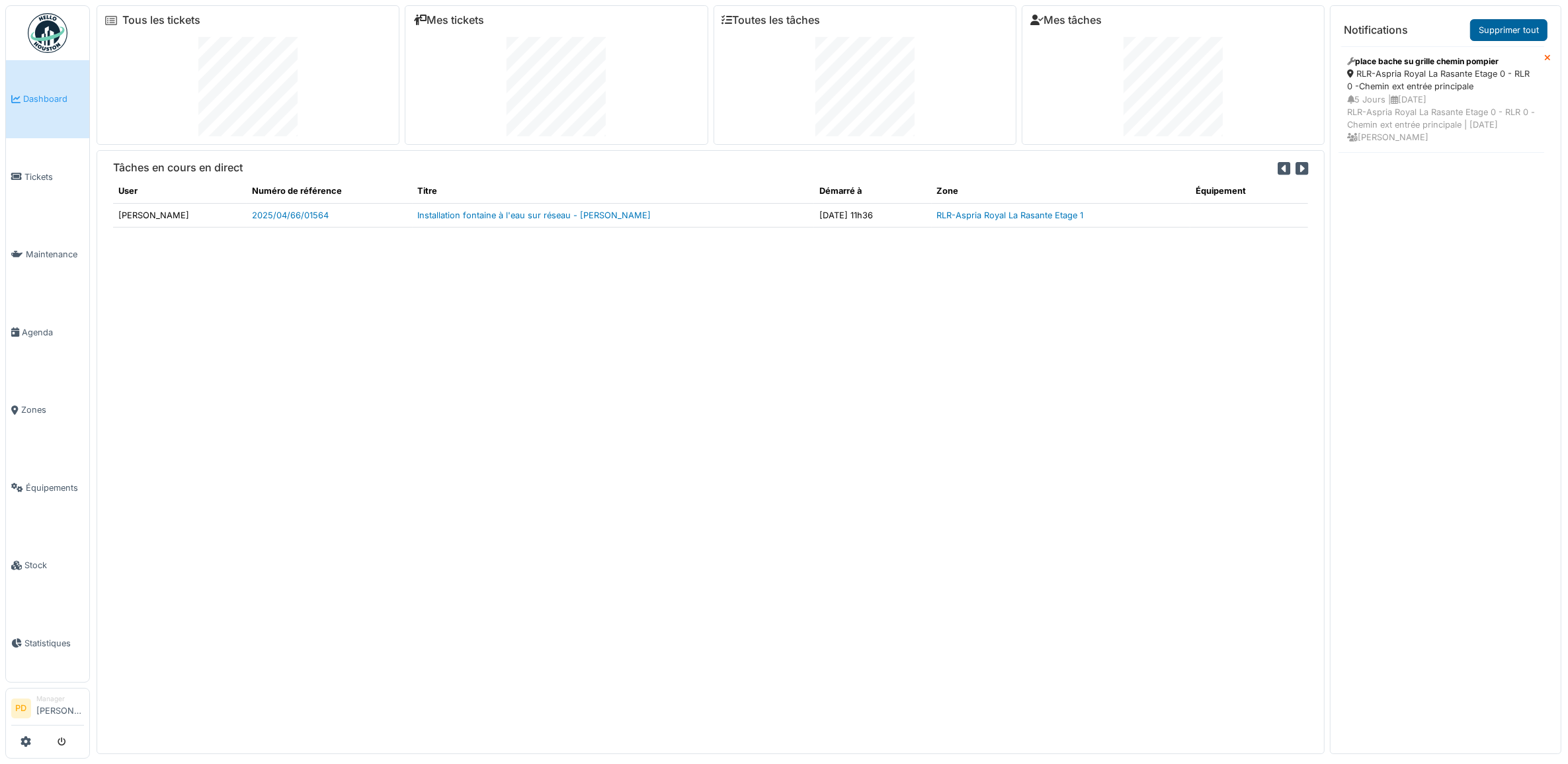
click at [1486, 25] on link "Supprimer tout" at bounding box center [1509, 30] width 78 height 22
click at [36, 180] on link "Tickets" at bounding box center [48, 177] width 83 height 78
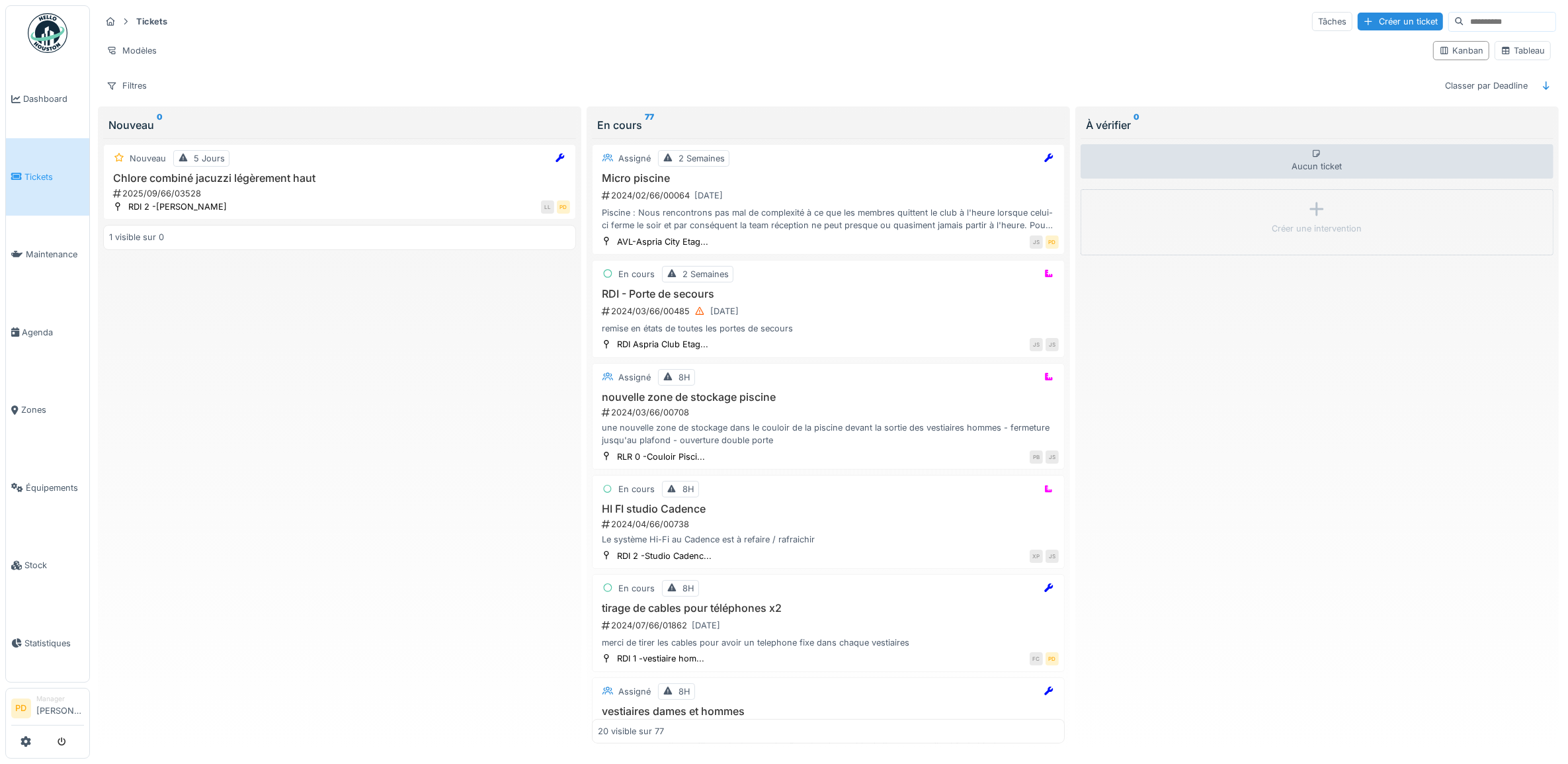
click at [49, 171] on span "Tickets" at bounding box center [54, 177] width 60 height 12
click at [375, 184] on h3 "Chlore combiné jacuzzi légèrement haut" at bounding box center [339, 178] width 461 height 12
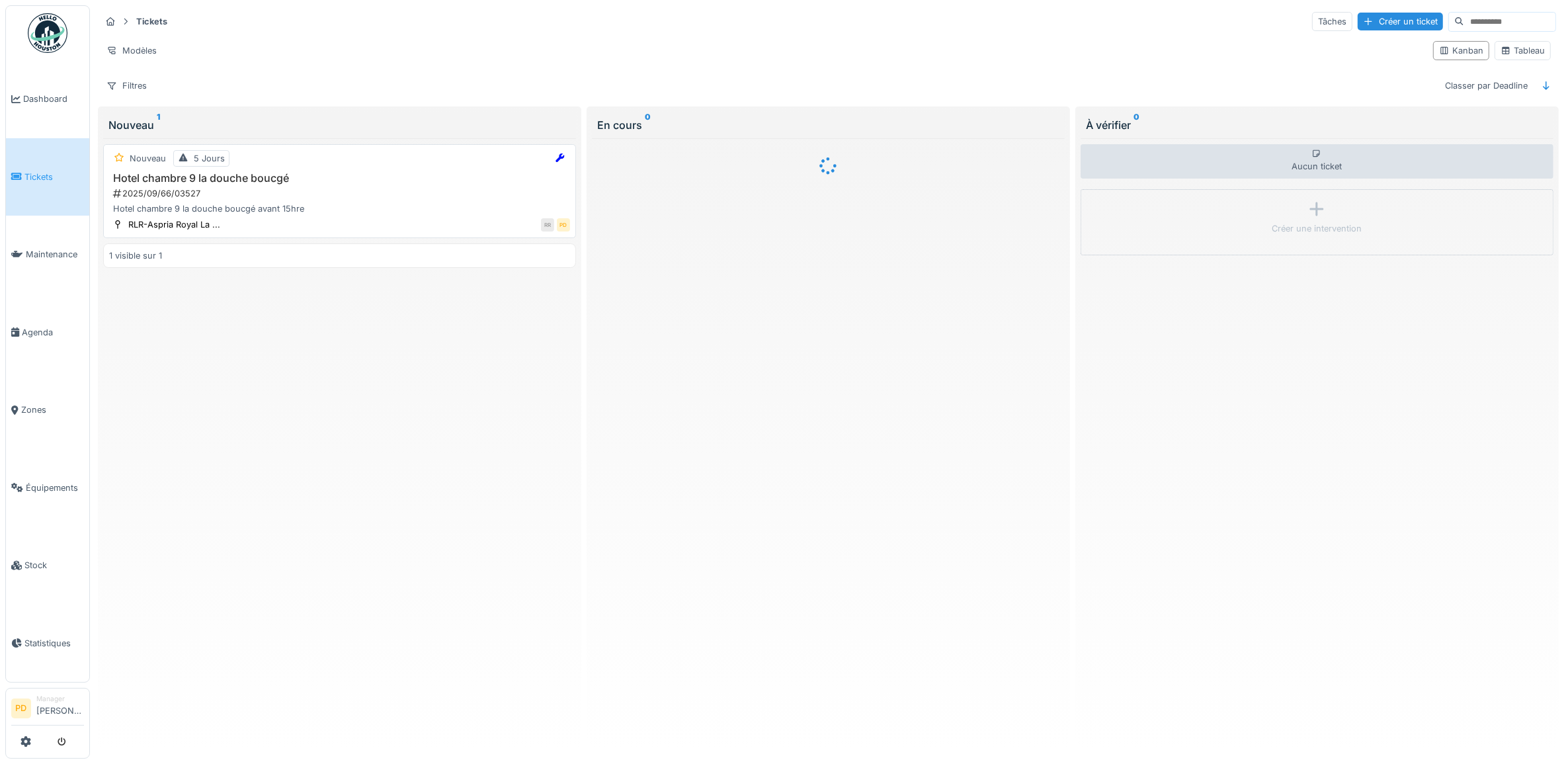
click at [332, 199] on div "2025/09/66/03527" at bounding box center [341, 194] width 458 height 12
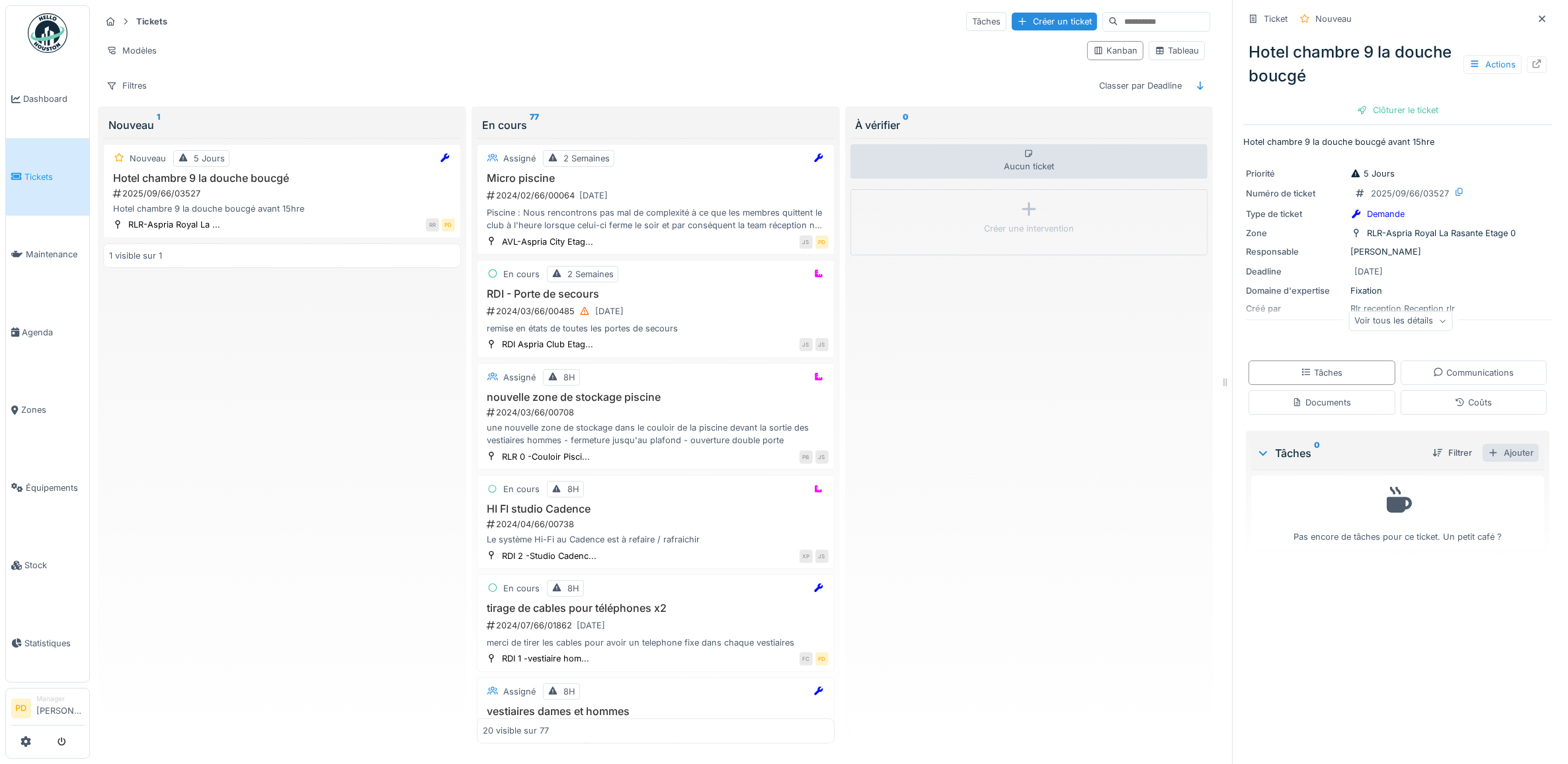
click at [1492, 455] on div "Ajouter" at bounding box center [1510, 453] width 56 height 18
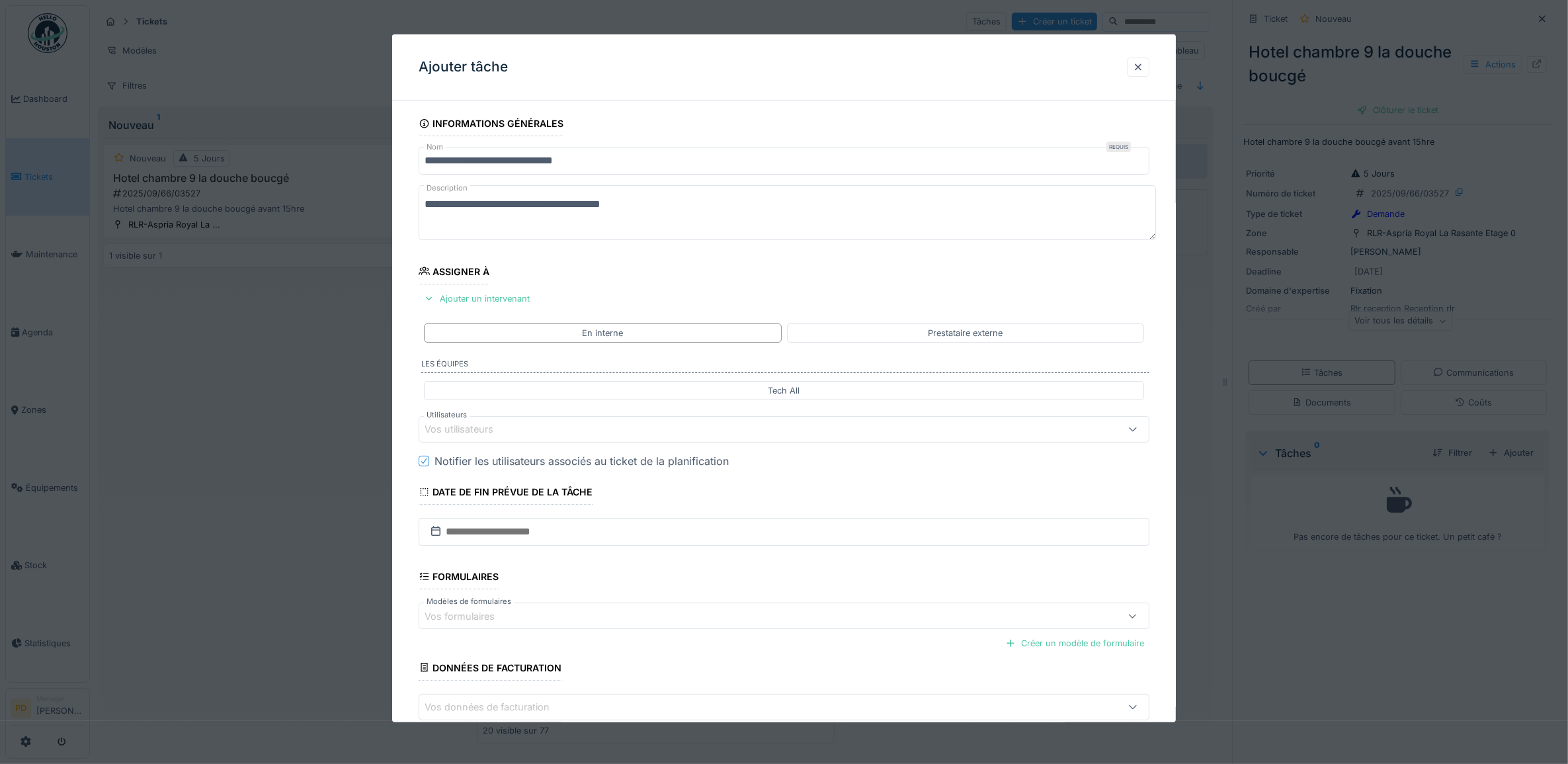
click at [520, 436] on div "Vos utilisateurs" at bounding box center [743, 429] width 637 height 15
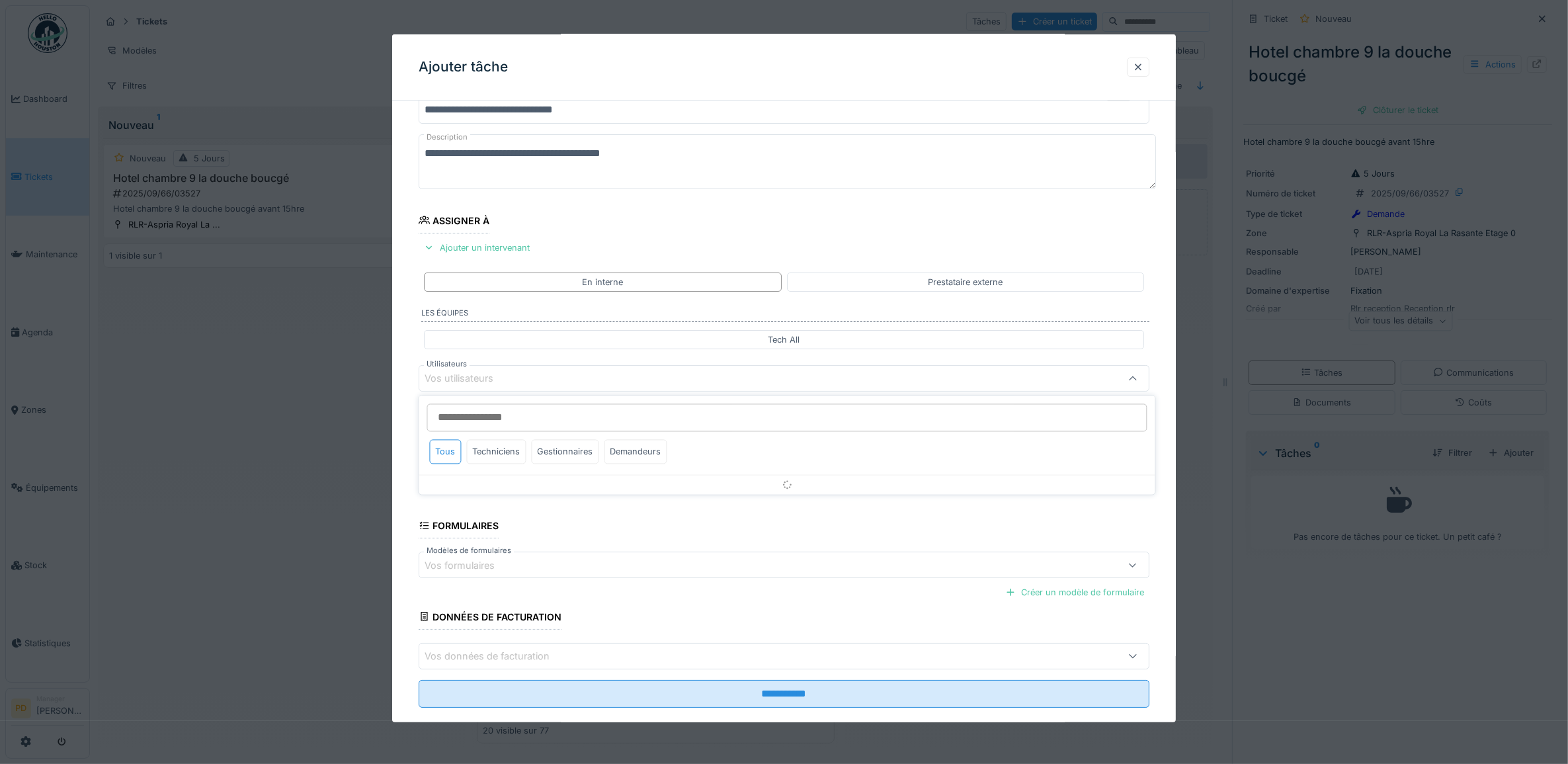
scroll to position [53, 0]
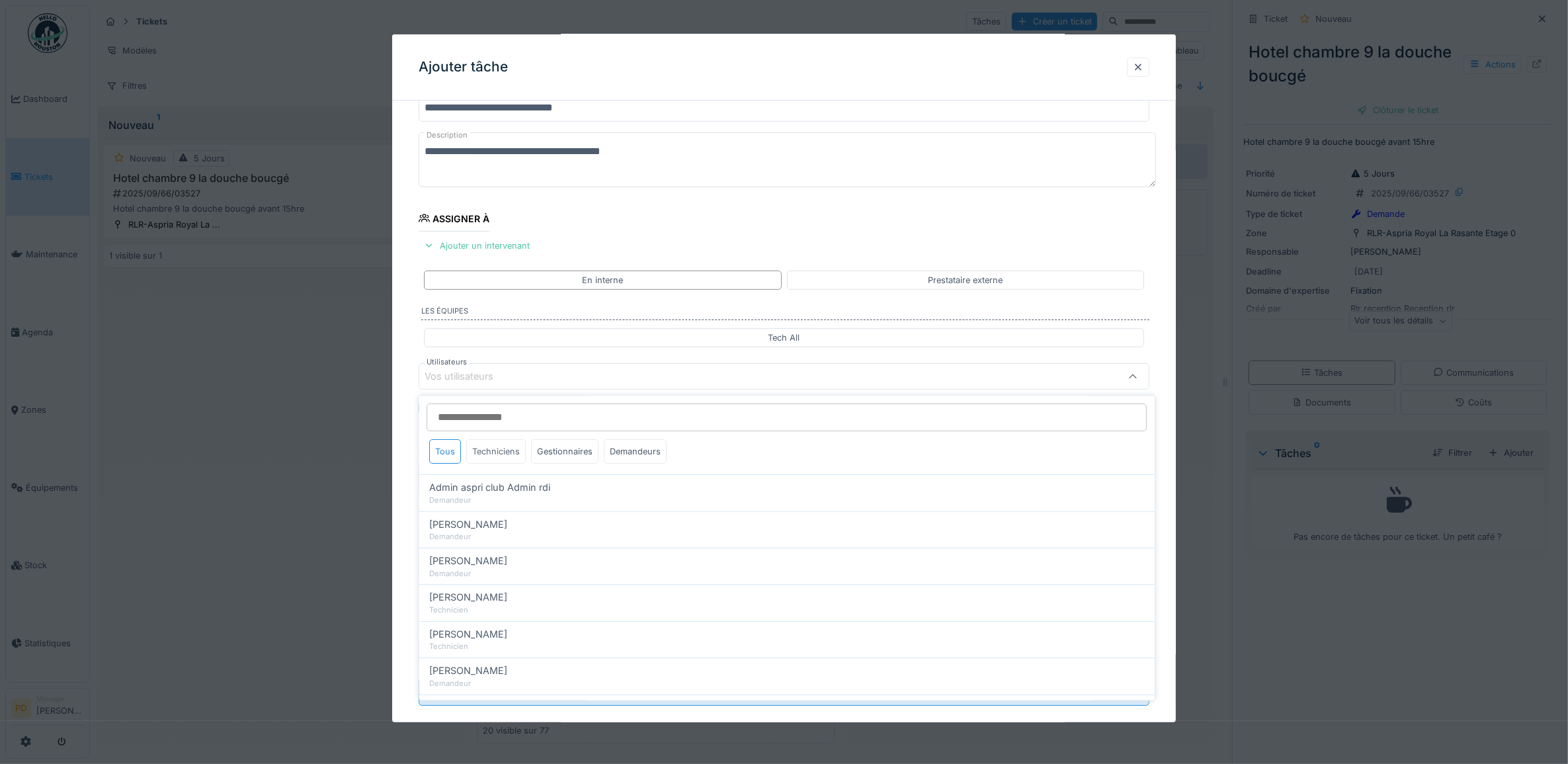
click at [518, 452] on div "Techniciens" at bounding box center [497, 452] width 60 height 24
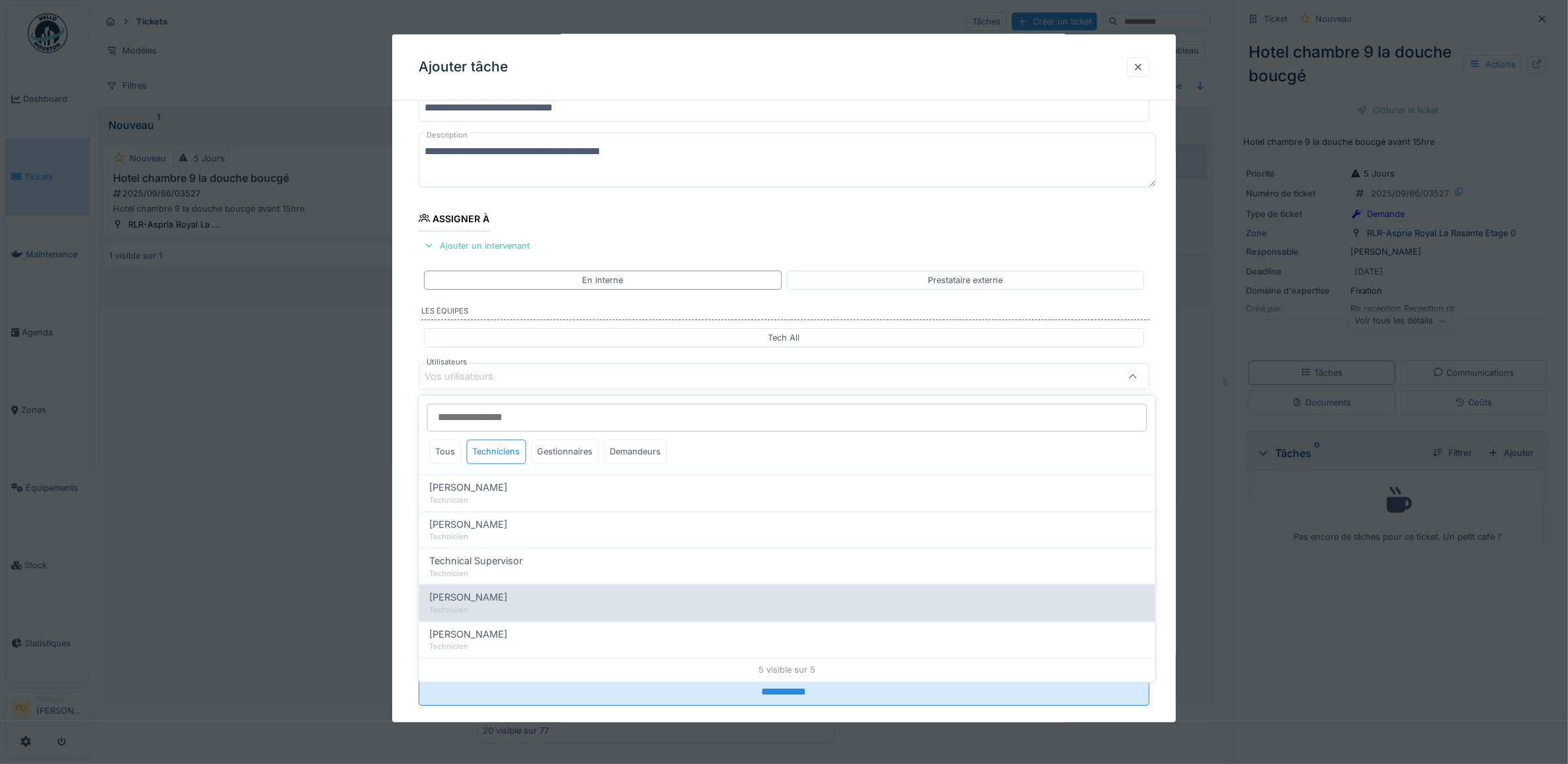
drag, startPoint x: 528, startPoint y: 596, endPoint x: 519, endPoint y: 593, distance: 9.5
click at [508, 596] on span "[PERSON_NAME]" at bounding box center [469, 597] width 78 height 15
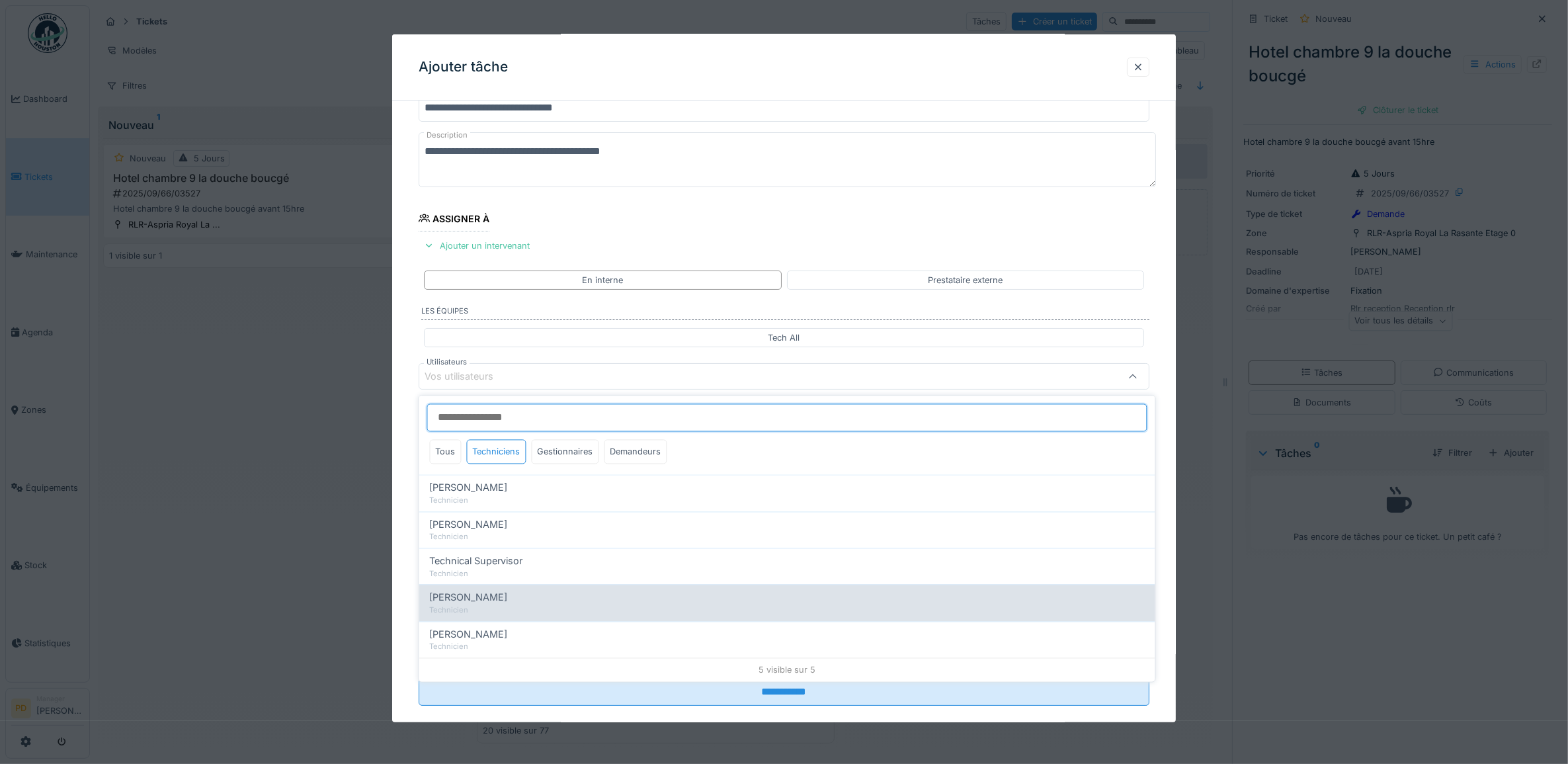
type input "****"
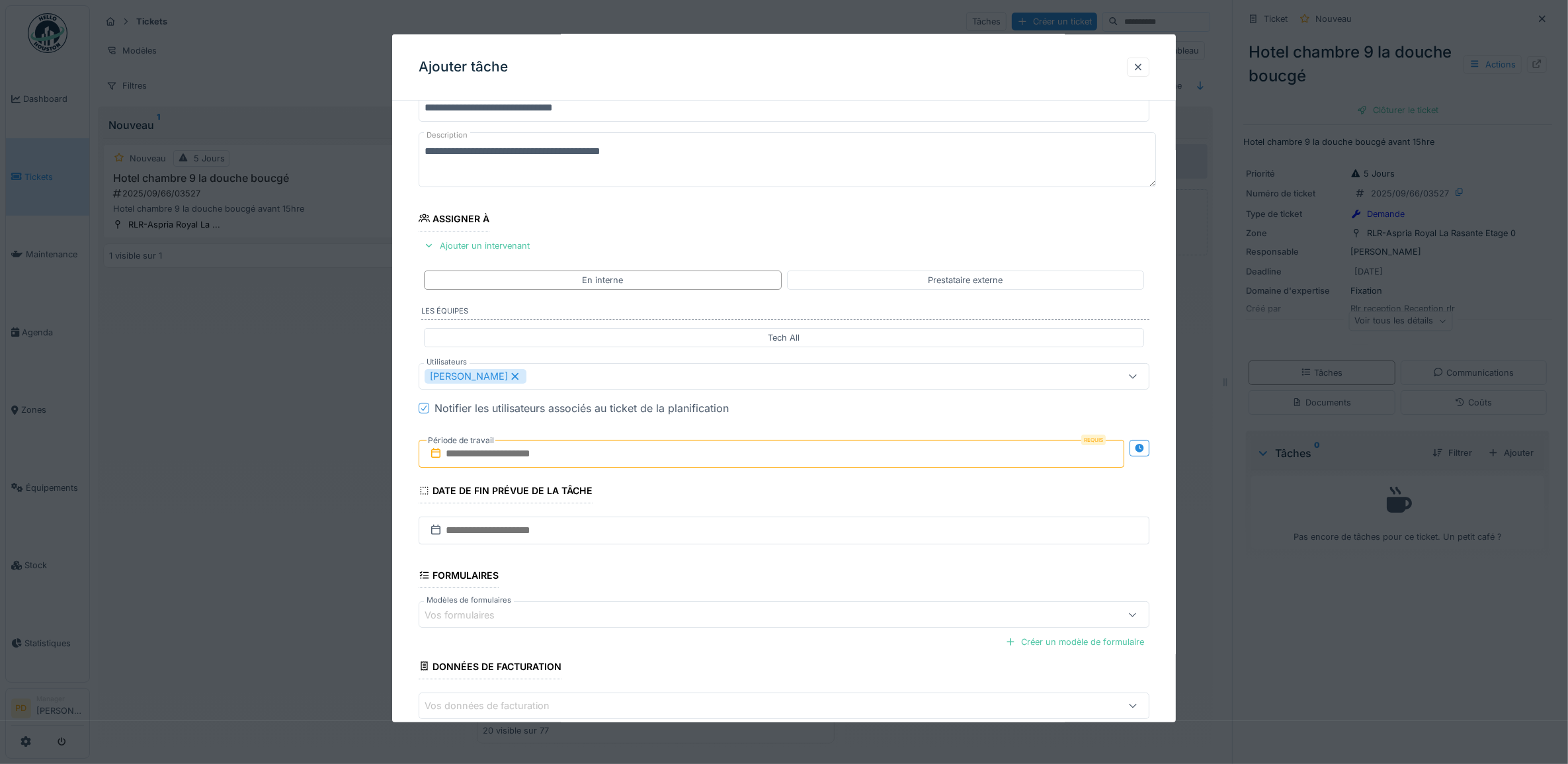
click at [412, 468] on div "**********" at bounding box center [784, 426] width 784 height 736
drag, startPoint x: 505, startPoint y: 462, endPoint x: 512, endPoint y: 463, distance: 7.1
click at [506, 461] on input "text" at bounding box center [772, 454] width 706 height 28
click at [795, 586] on div "19" at bounding box center [796, 584] width 18 height 19
click at [794, 586] on div "19" at bounding box center [796, 584] width 18 height 19
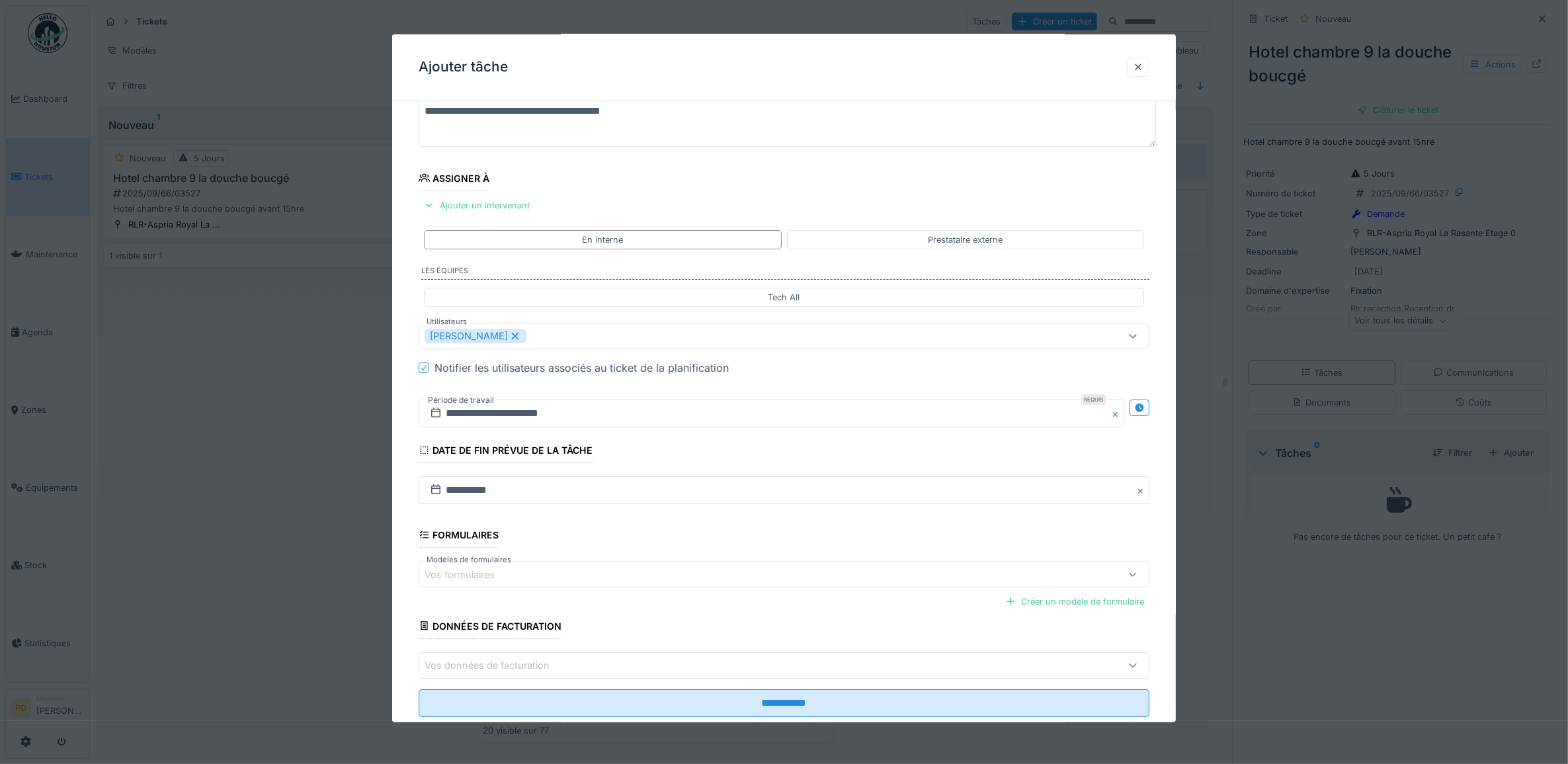
scroll to position [127, 0]
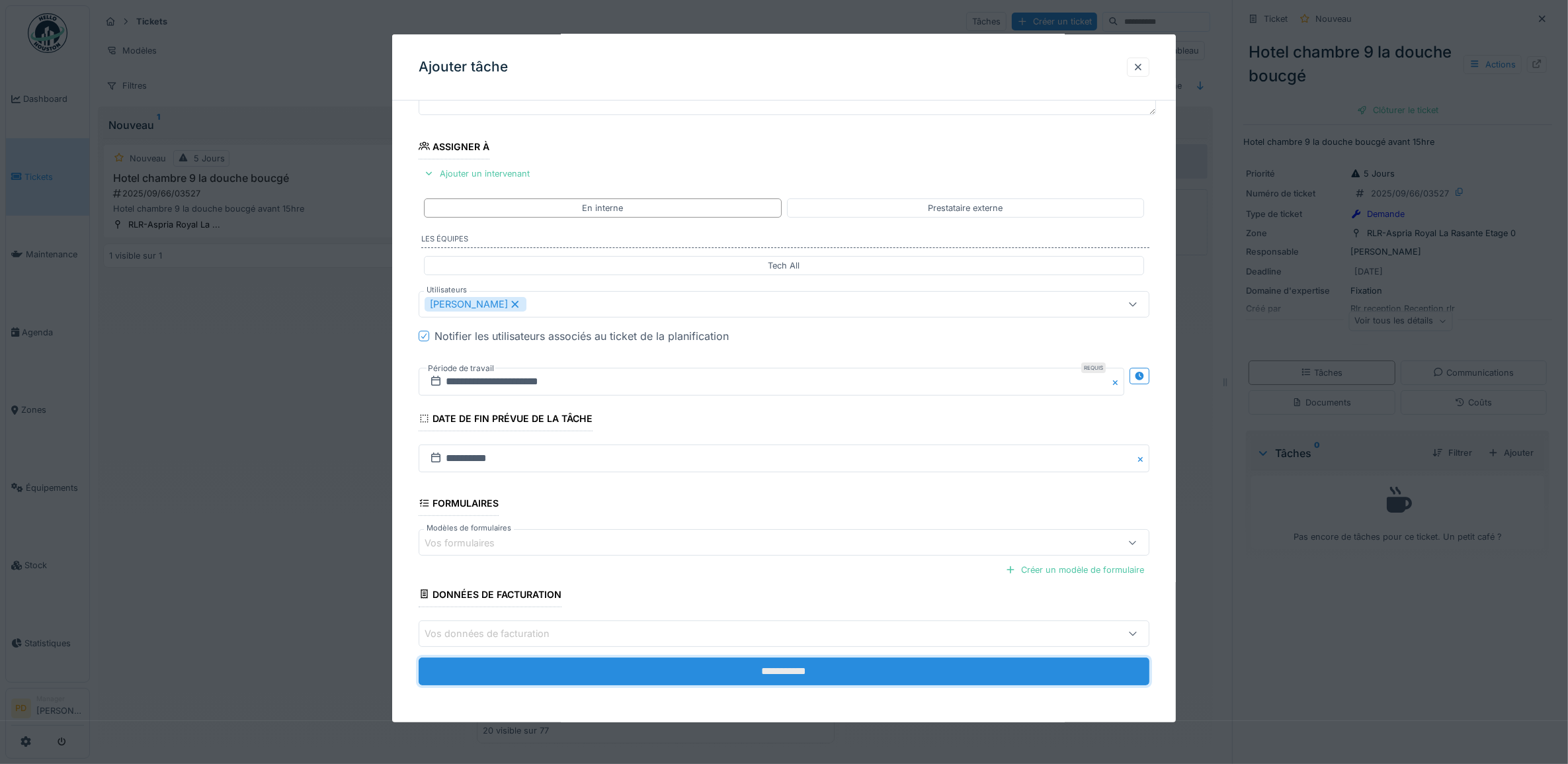
click at [813, 668] on input "**********" at bounding box center [784, 672] width 732 height 28
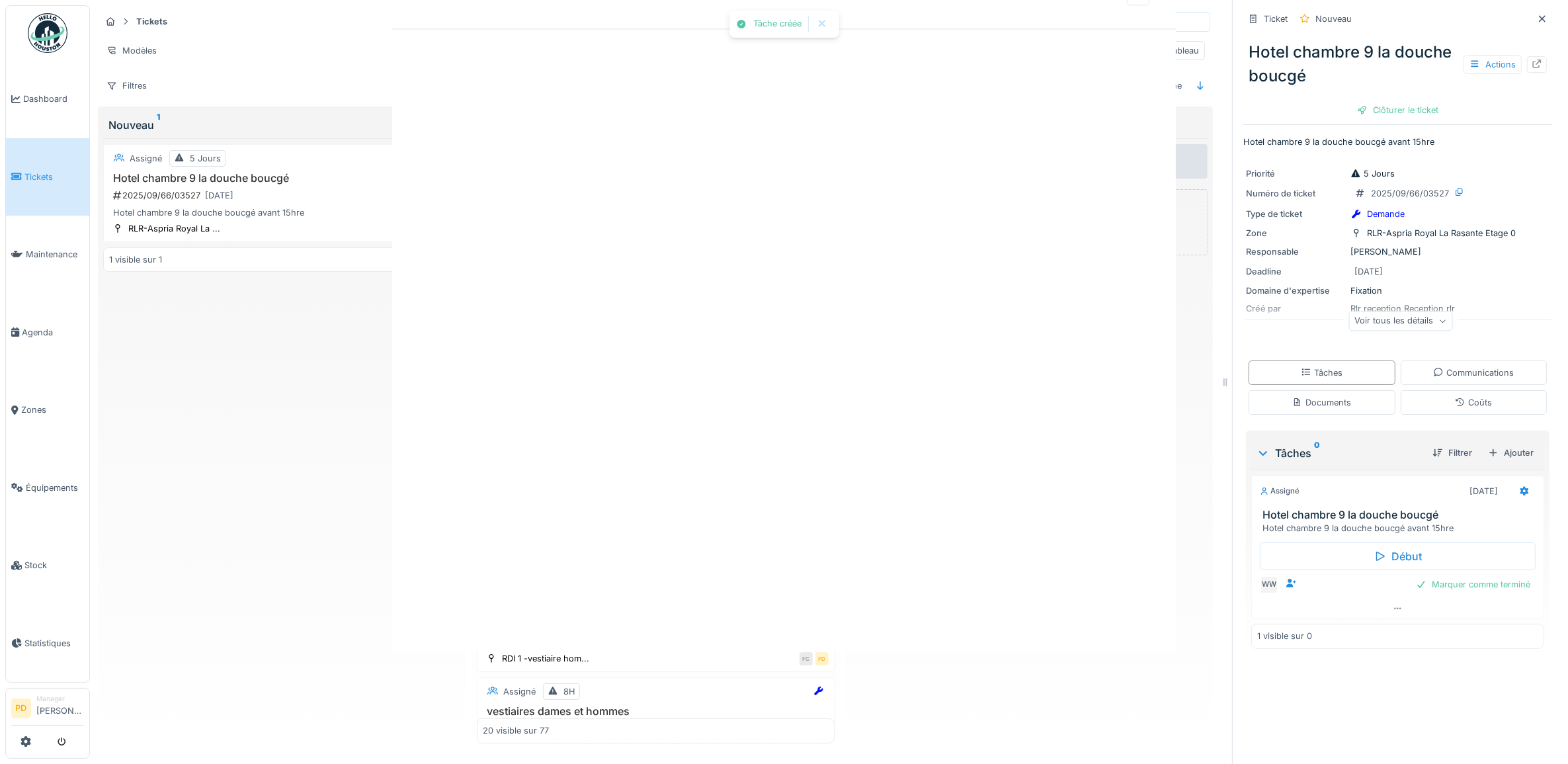
scroll to position [0, 0]
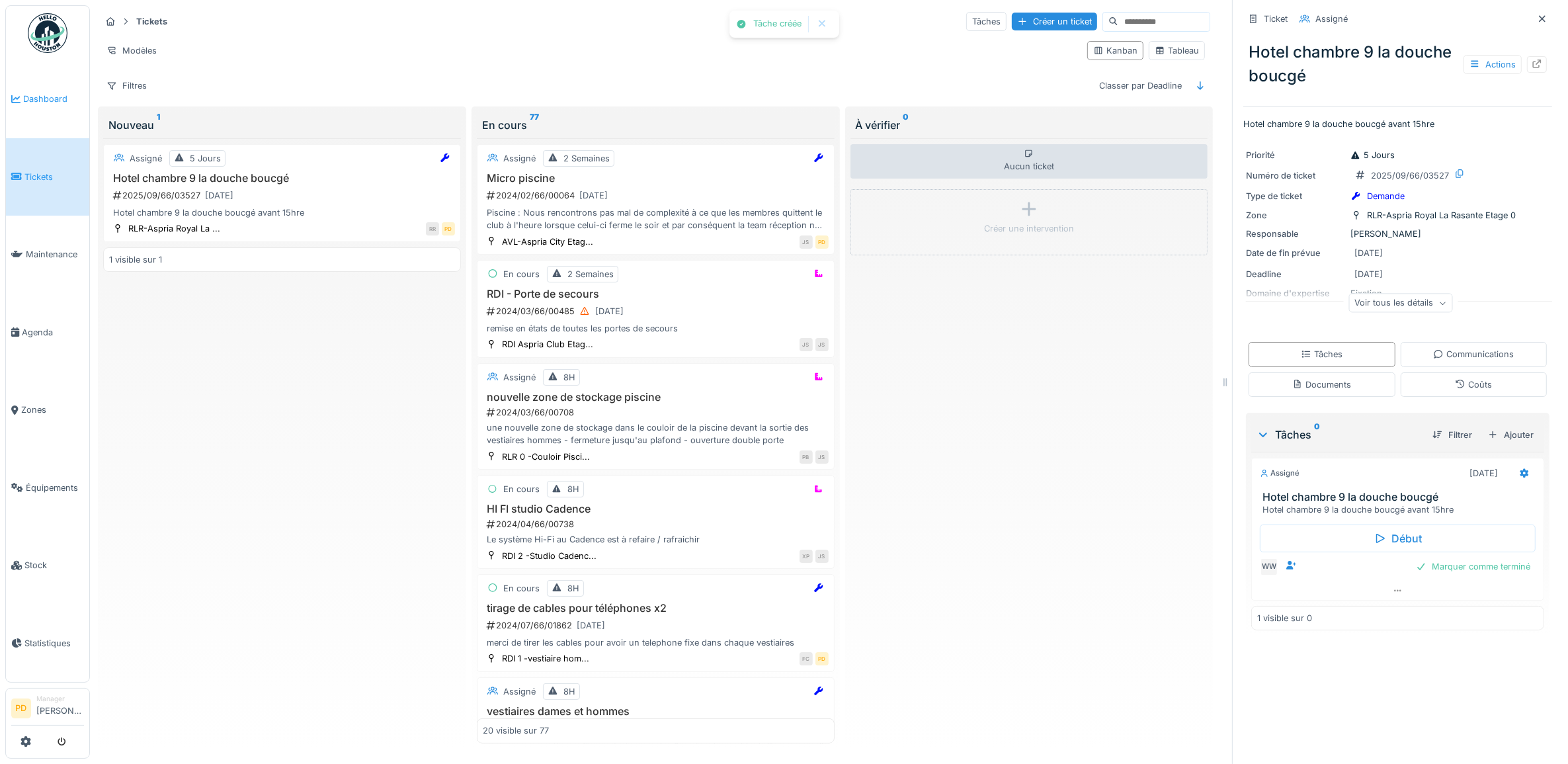
click at [40, 97] on span "Dashboard" at bounding box center [53, 99] width 61 height 12
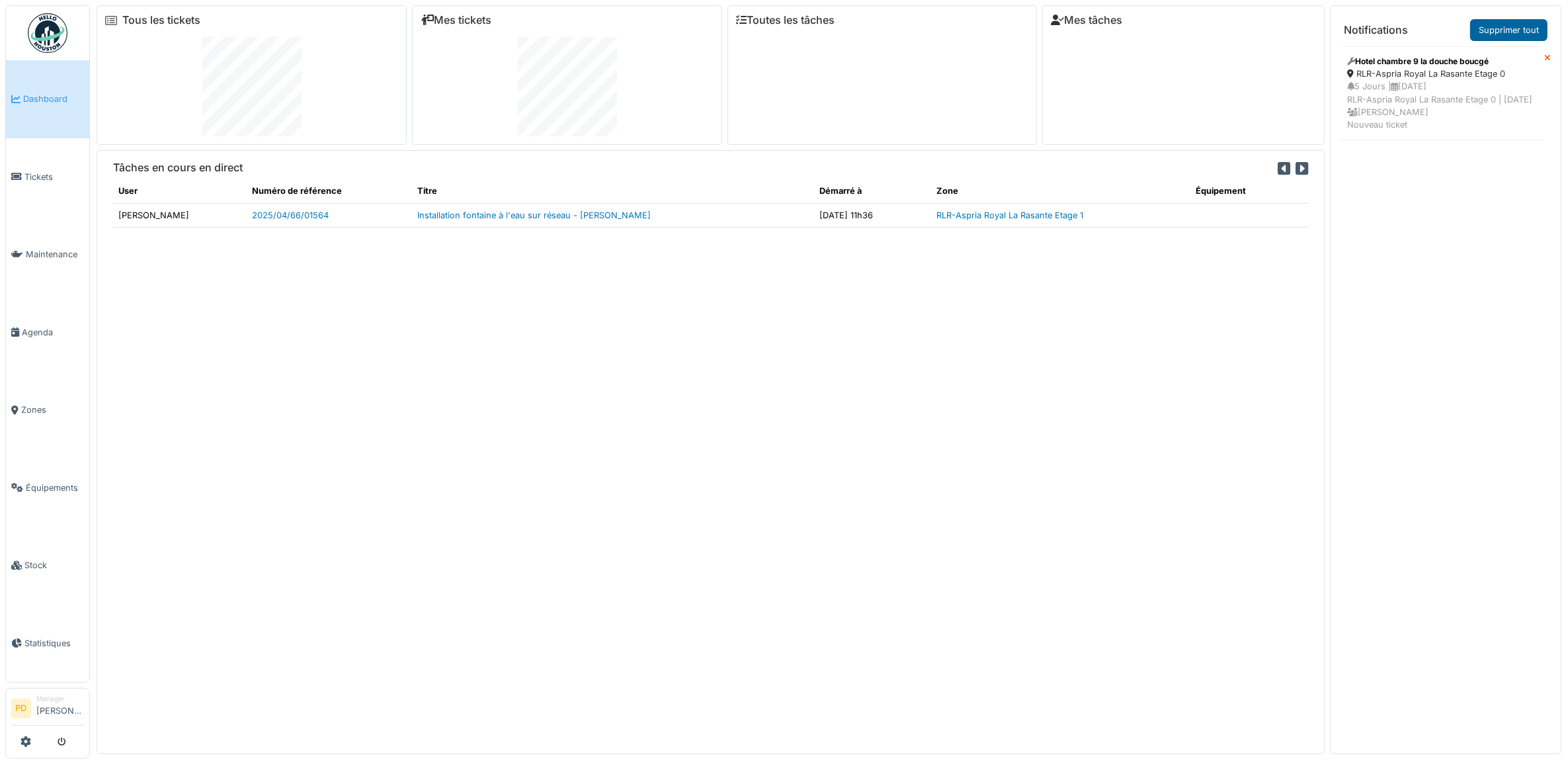
click at [1508, 31] on link "Supprimer tout" at bounding box center [1509, 30] width 78 height 22
click at [54, 176] on span "Tickets" at bounding box center [54, 177] width 60 height 12
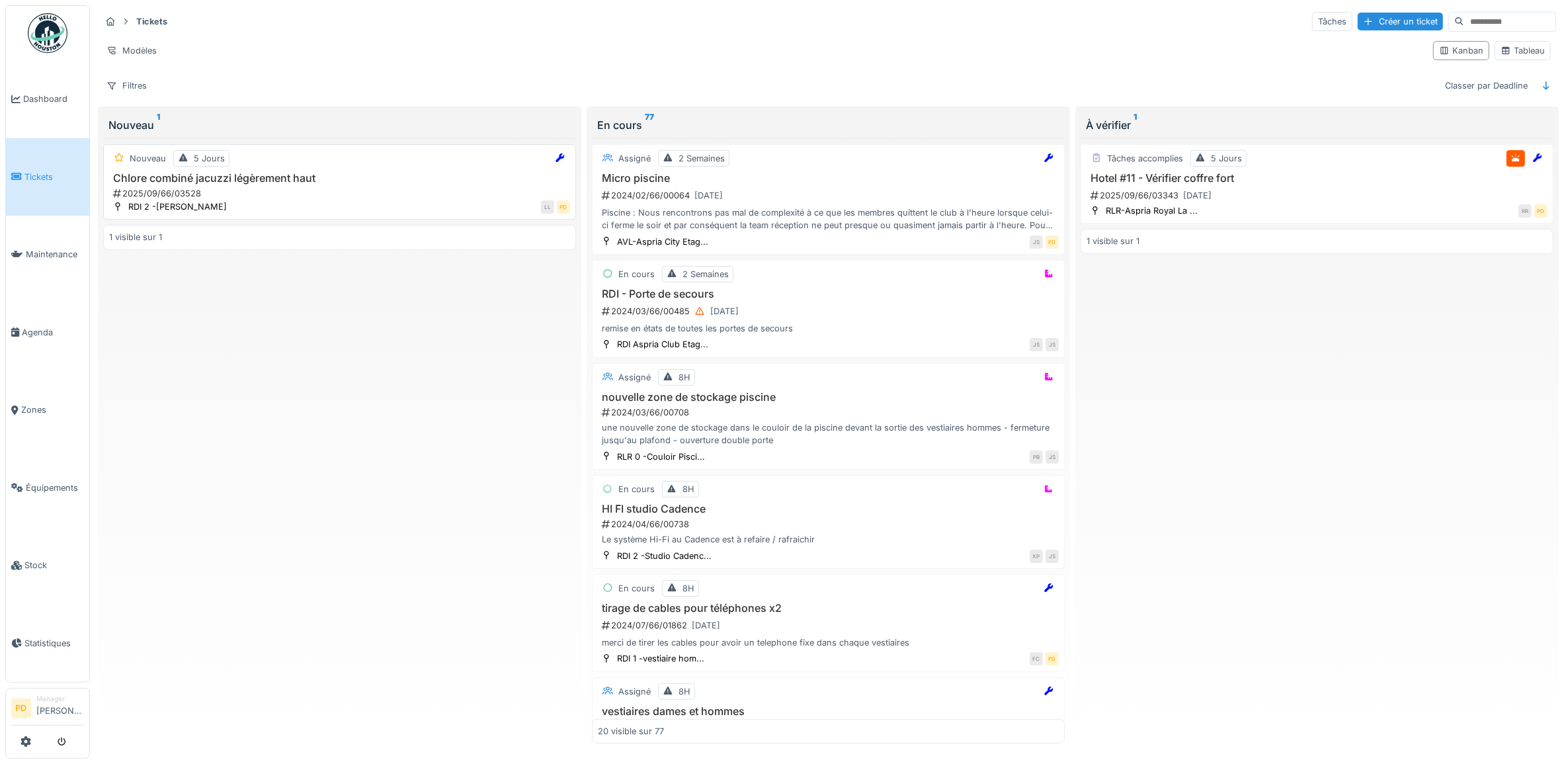
click at [301, 178] on h3 "Chlore combiné jacuzzi légèrement haut" at bounding box center [339, 178] width 461 height 12
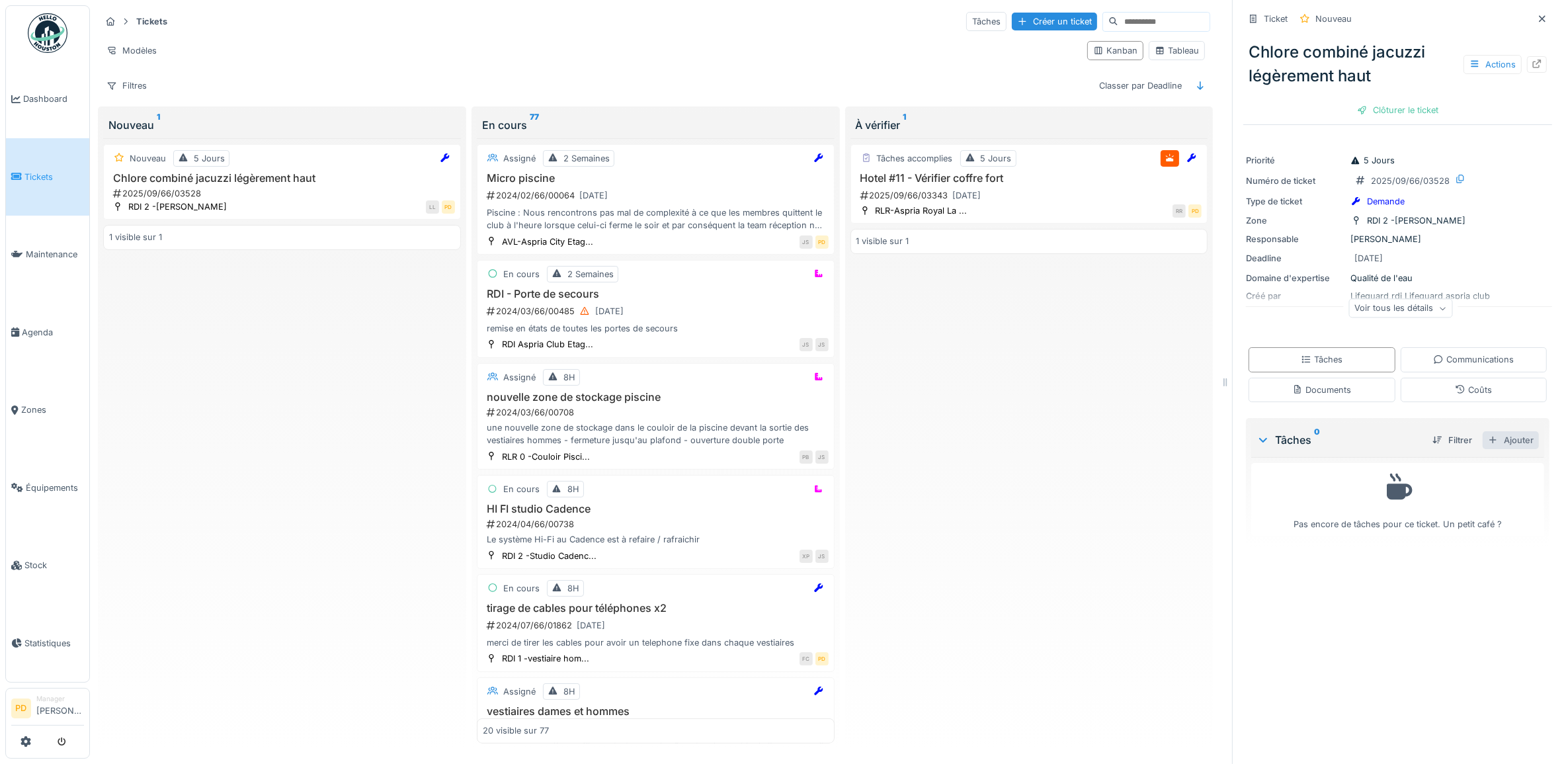
click at [1499, 448] on div "Ajouter" at bounding box center [1510, 441] width 56 height 18
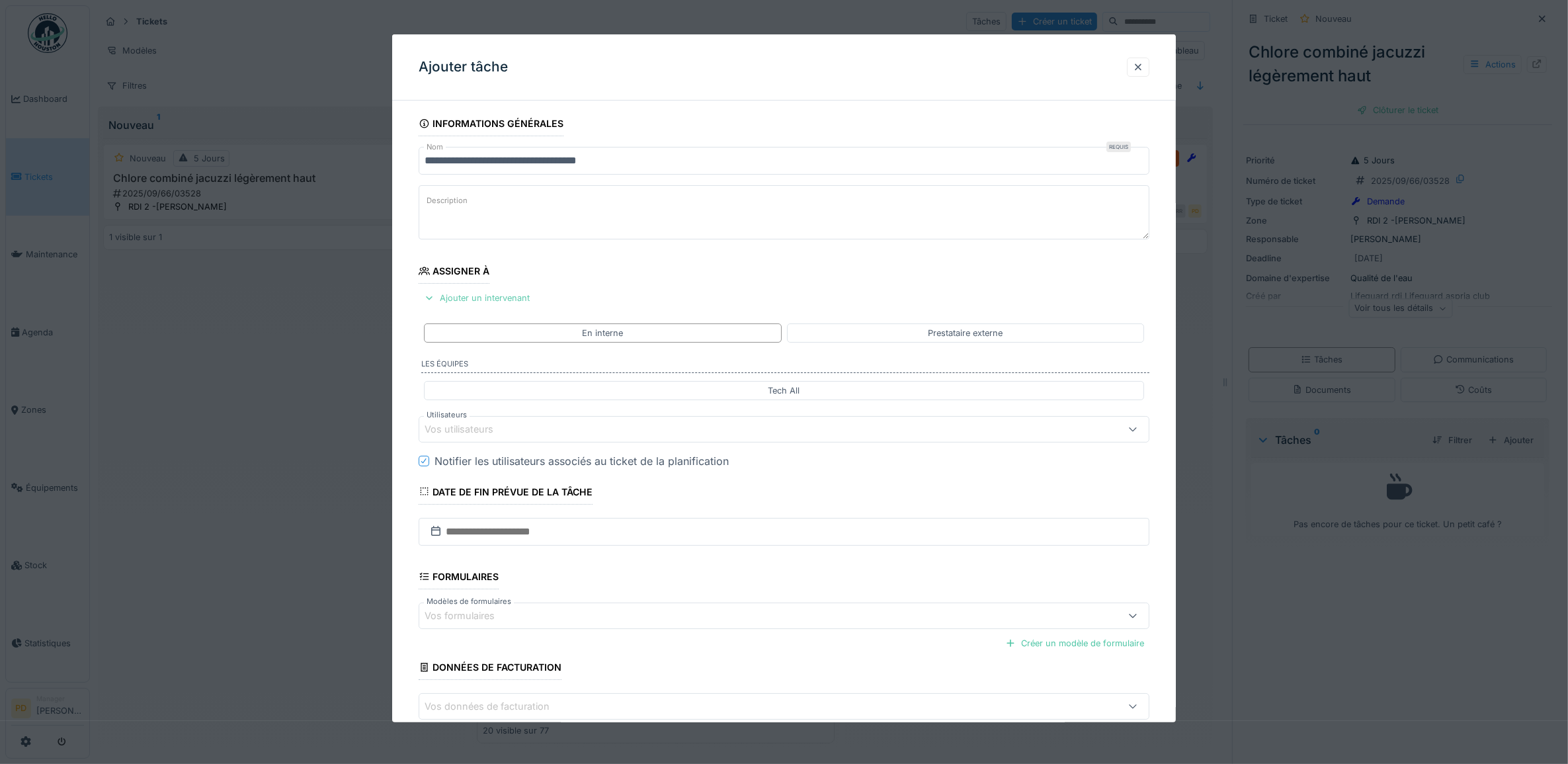
click at [514, 300] on div "Ajouter un intervenant" at bounding box center [477, 298] width 117 height 18
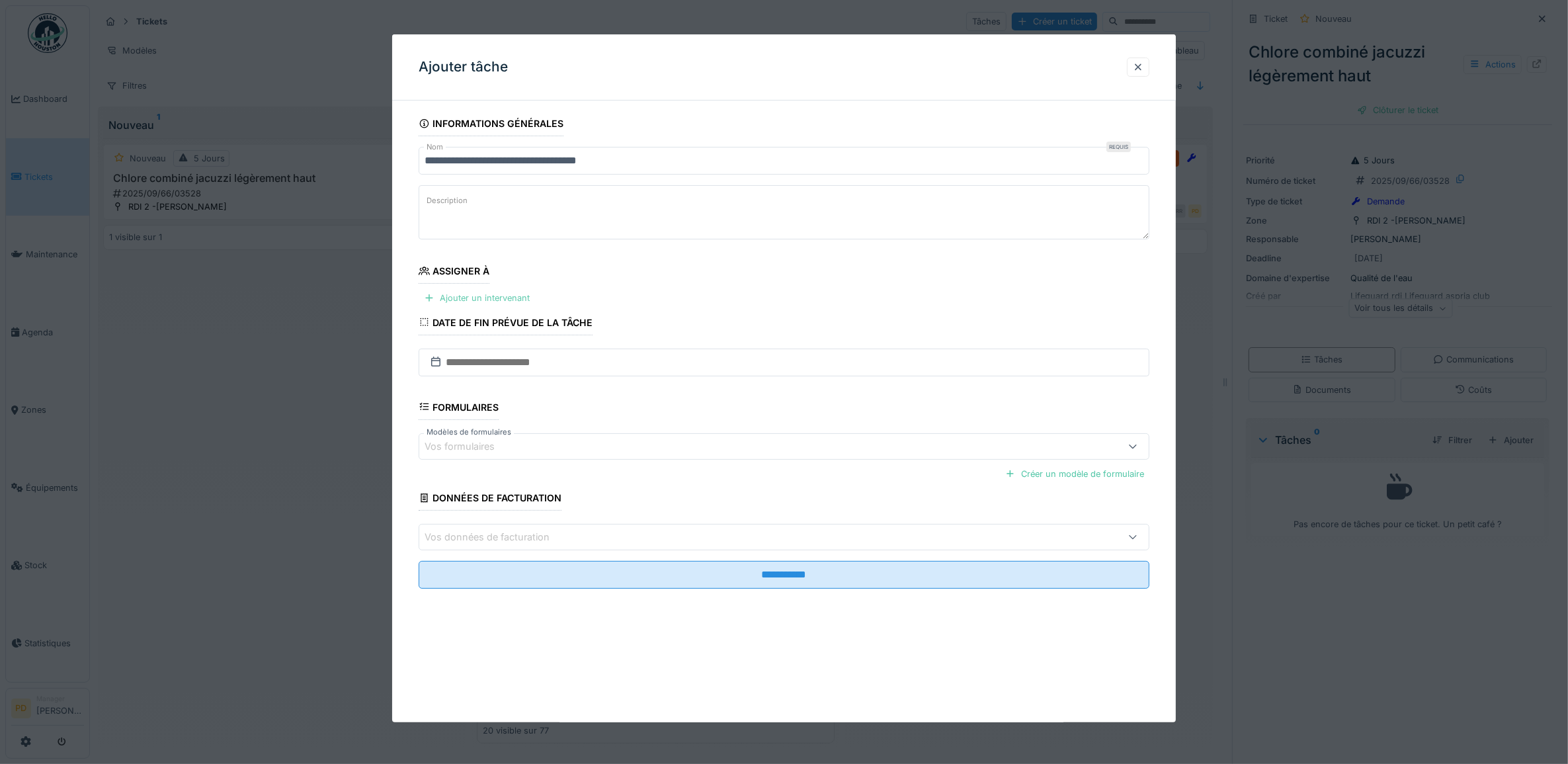
click at [501, 300] on div "Ajouter un intervenant" at bounding box center [477, 298] width 117 height 18
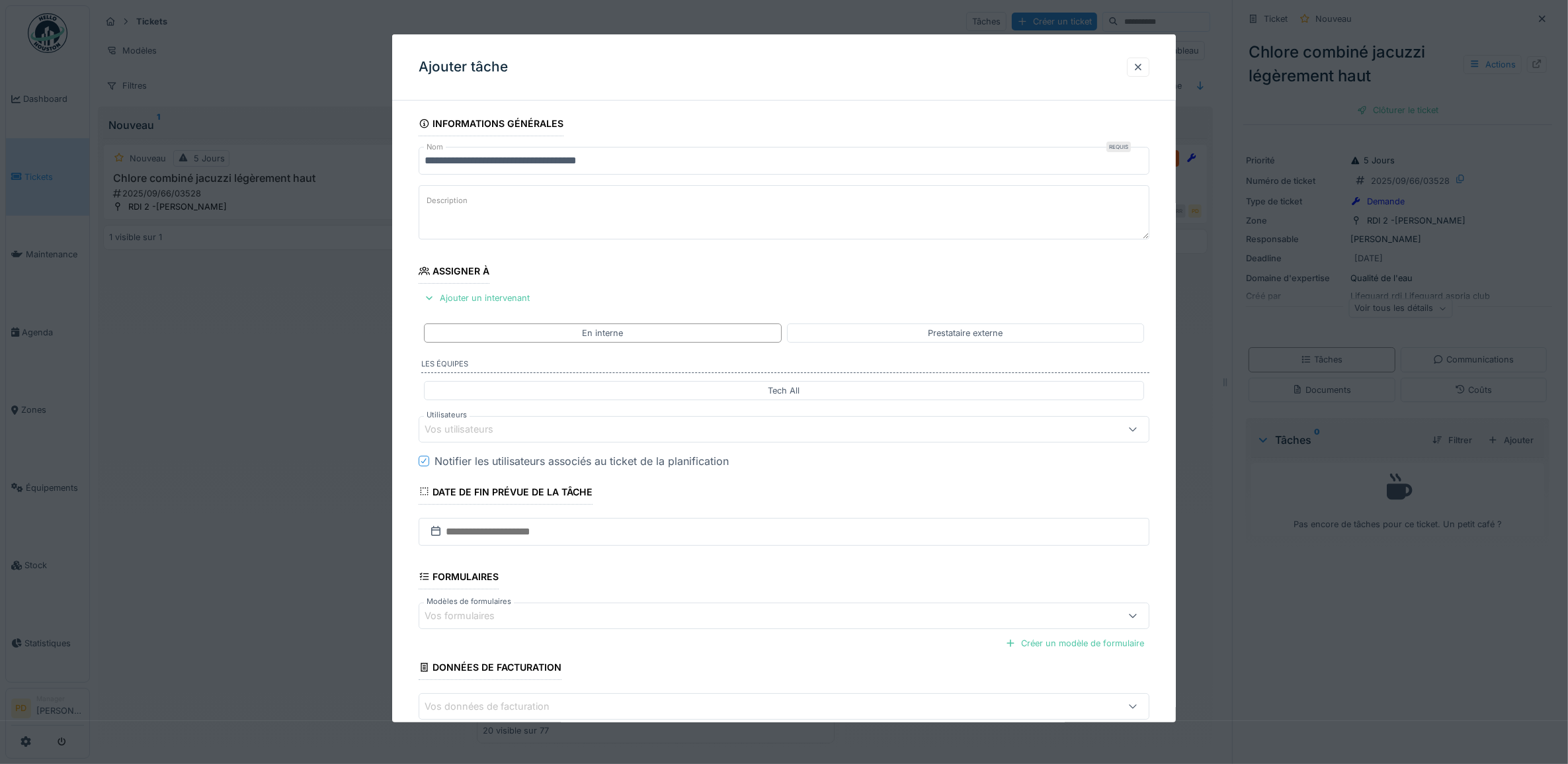
click at [519, 434] on div "Vos utilisateurs" at bounding box center [743, 429] width 637 height 15
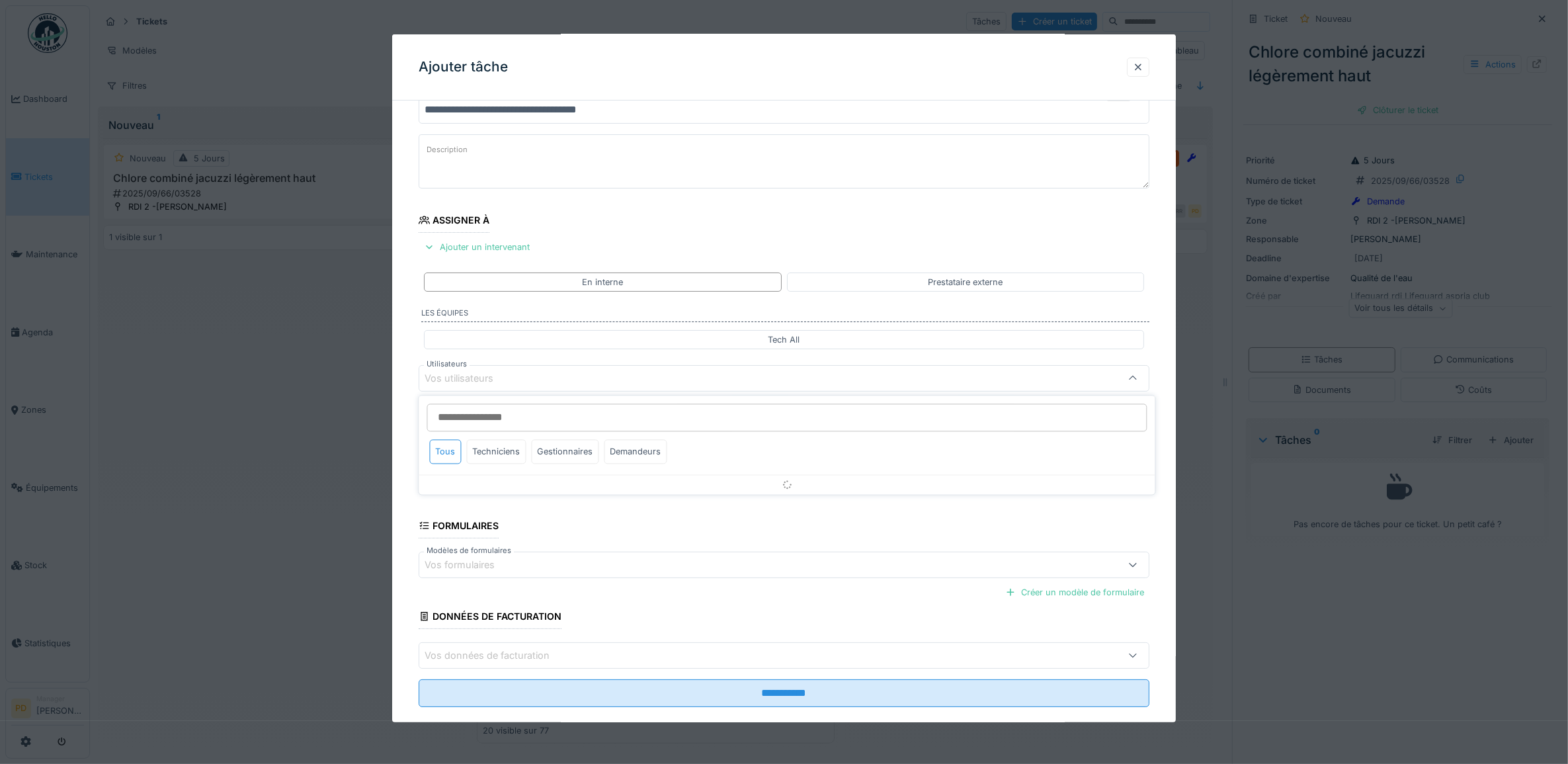
scroll to position [53, 0]
click at [501, 451] on div "Techniciens" at bounding box center [497, 452] width 60 height 24
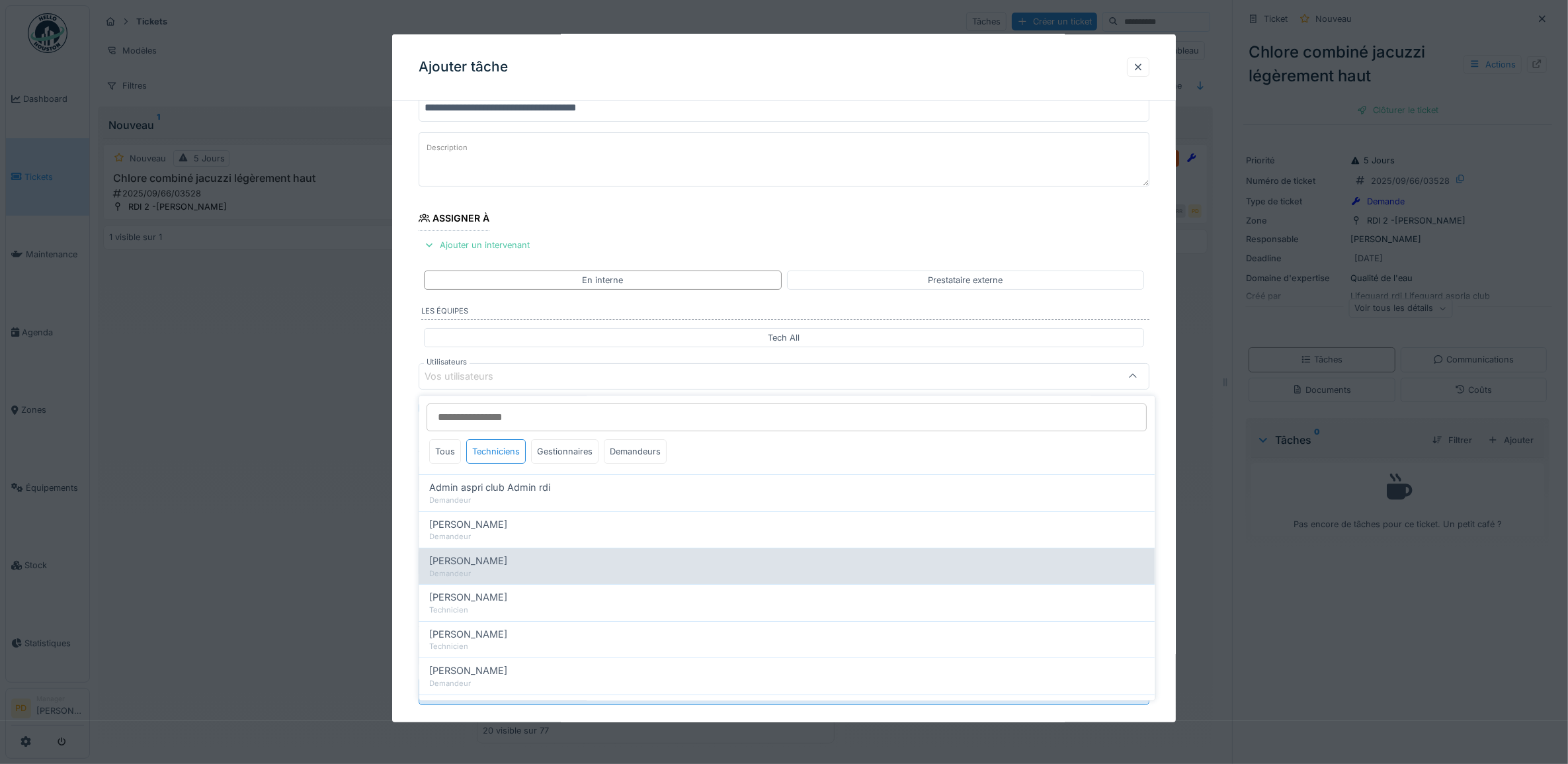
click at [508, 562] on span "Alexandra Robinson" at bounding box center [469, 561] width 78 height 15
drag, startPoint x: 521, startPoint y: 601, endPoint x: 507, endPoint y: 580, distance: 25.2
click at [508, 601] on span "Alexandre Michailidis" at bounding box center [469, 597] width 78 height 15
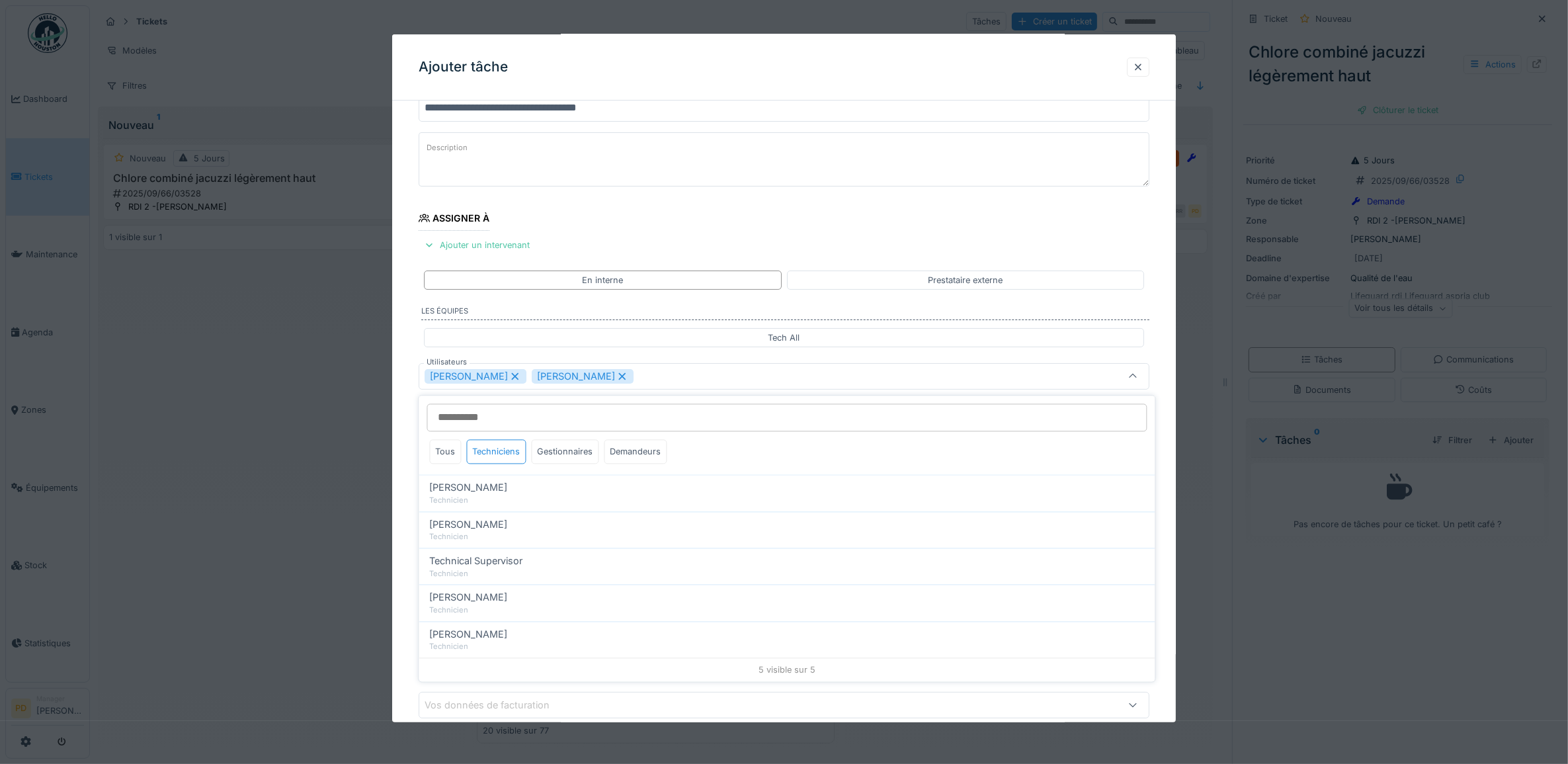
click at [519, 377] on icon at bounding box center [515, 376] width 7 height 7
type input "*****"
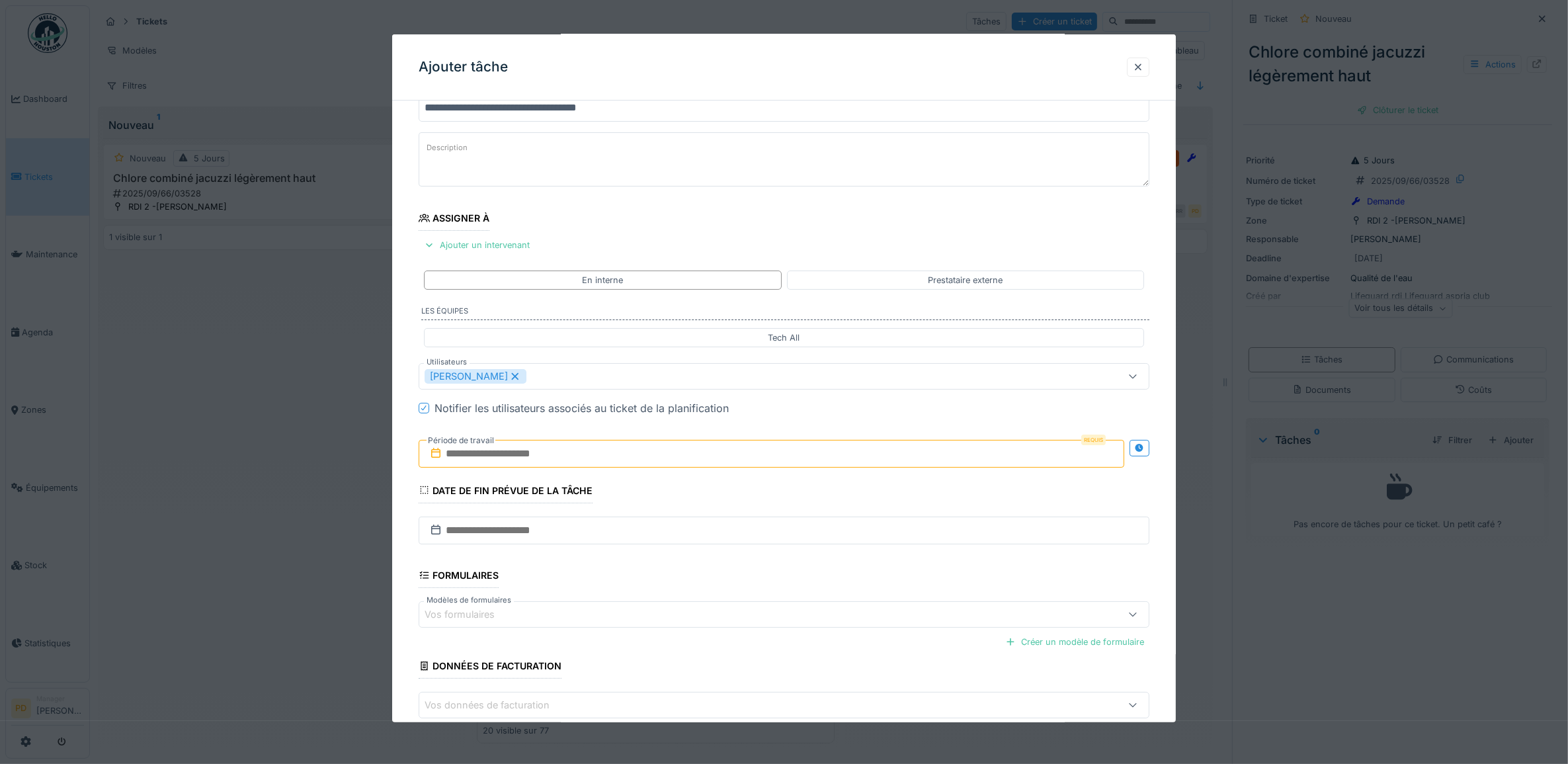
click at [485, 459] on input "text" at bounding box center [772, 454] width 706 height 28
click at [799, 589] on div "19" at bounding box center [796, 584] width 18 height 19
click at [798, 587] on div "19" at bounding box center [796, 584] width 18 height 19
click at [397, 470] on div "**********" at bounding box center [784, 426] width 784 height 736
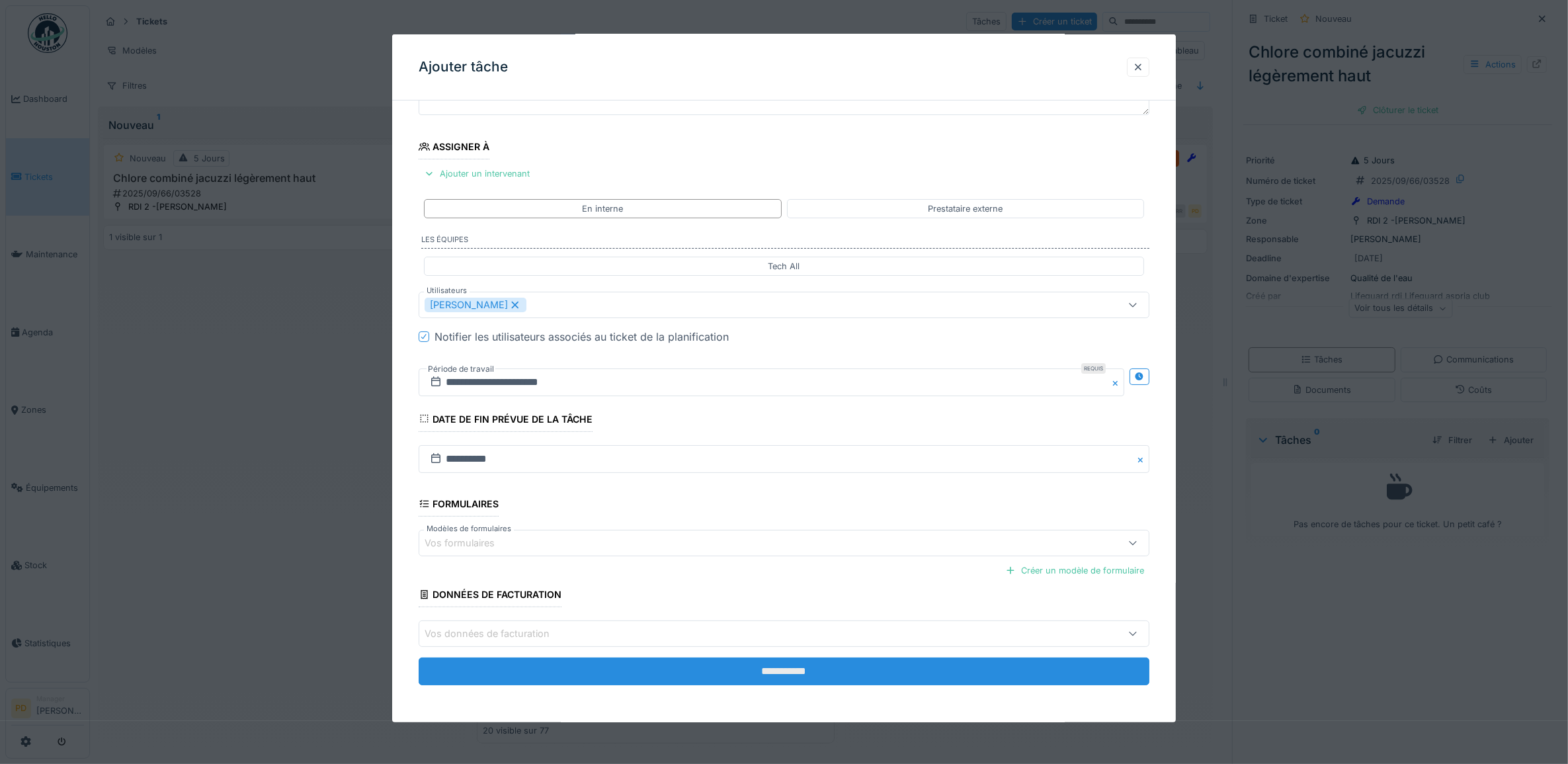
click at [807, 675] on input "**********" at bounding box center [784, 672] width 732 height 28
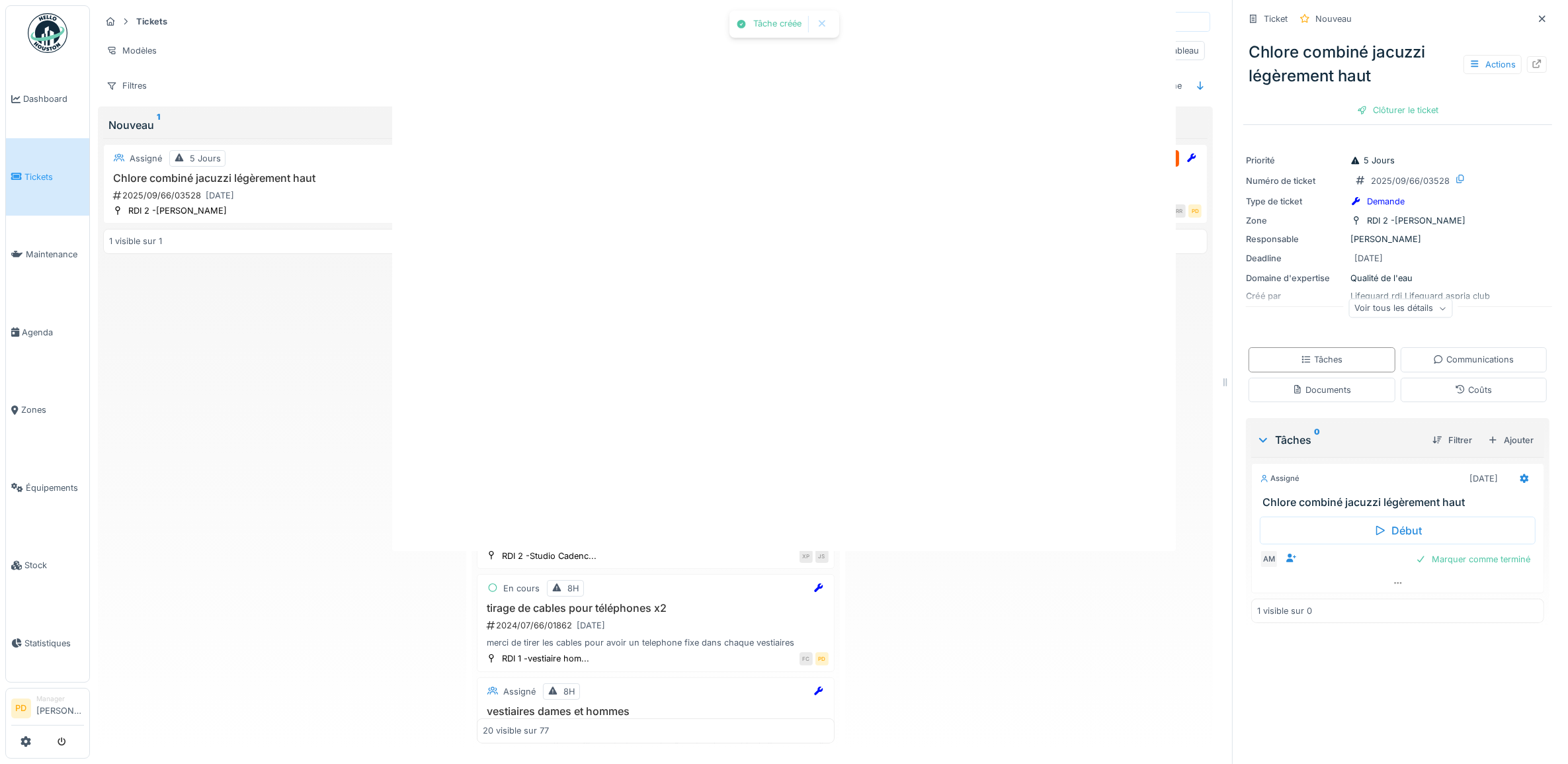
scroll to position [0, 0]
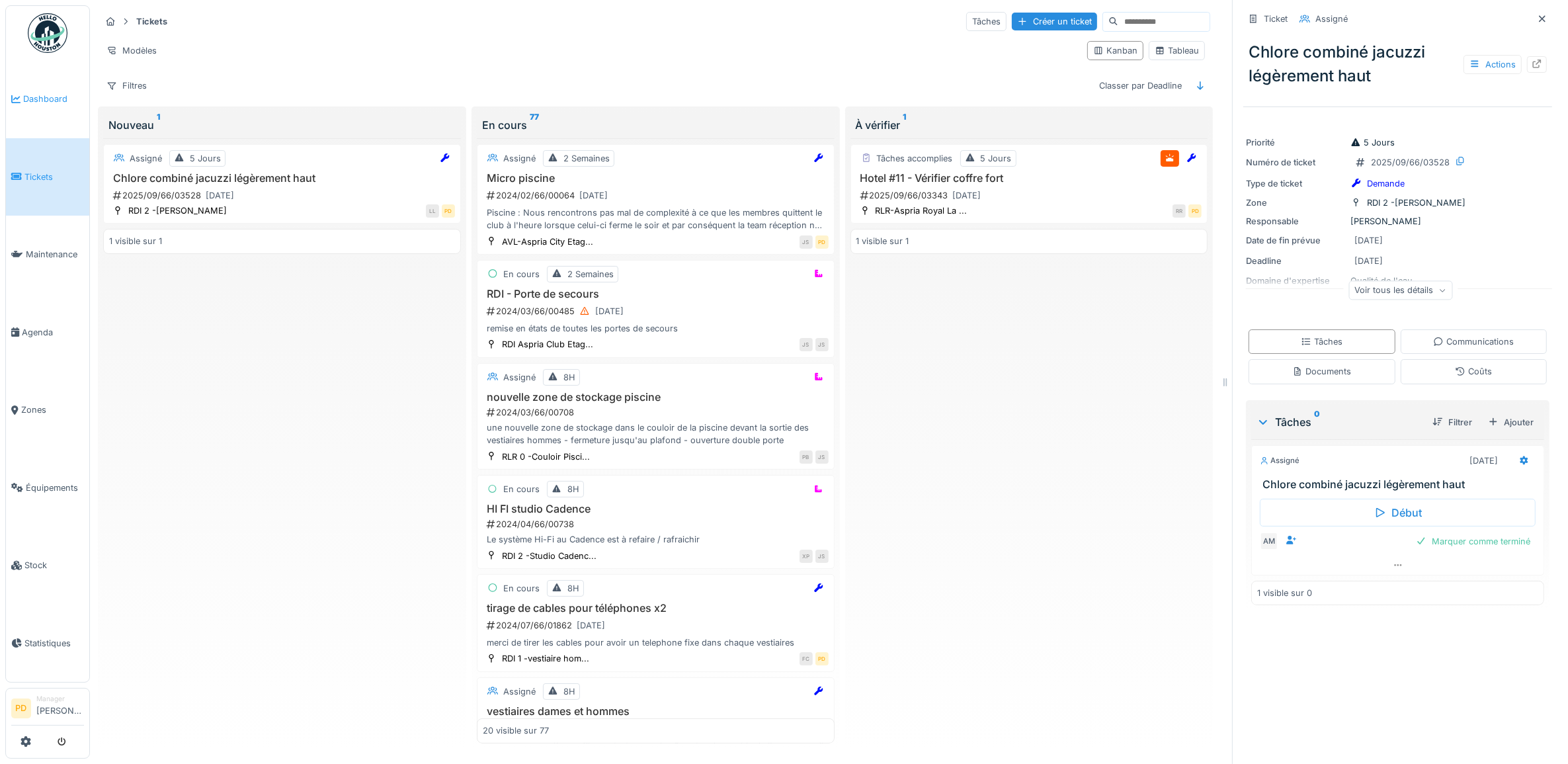
click at [49, 96] on span "Dashboard" at bounding box center [53, 99] width 61 height 12
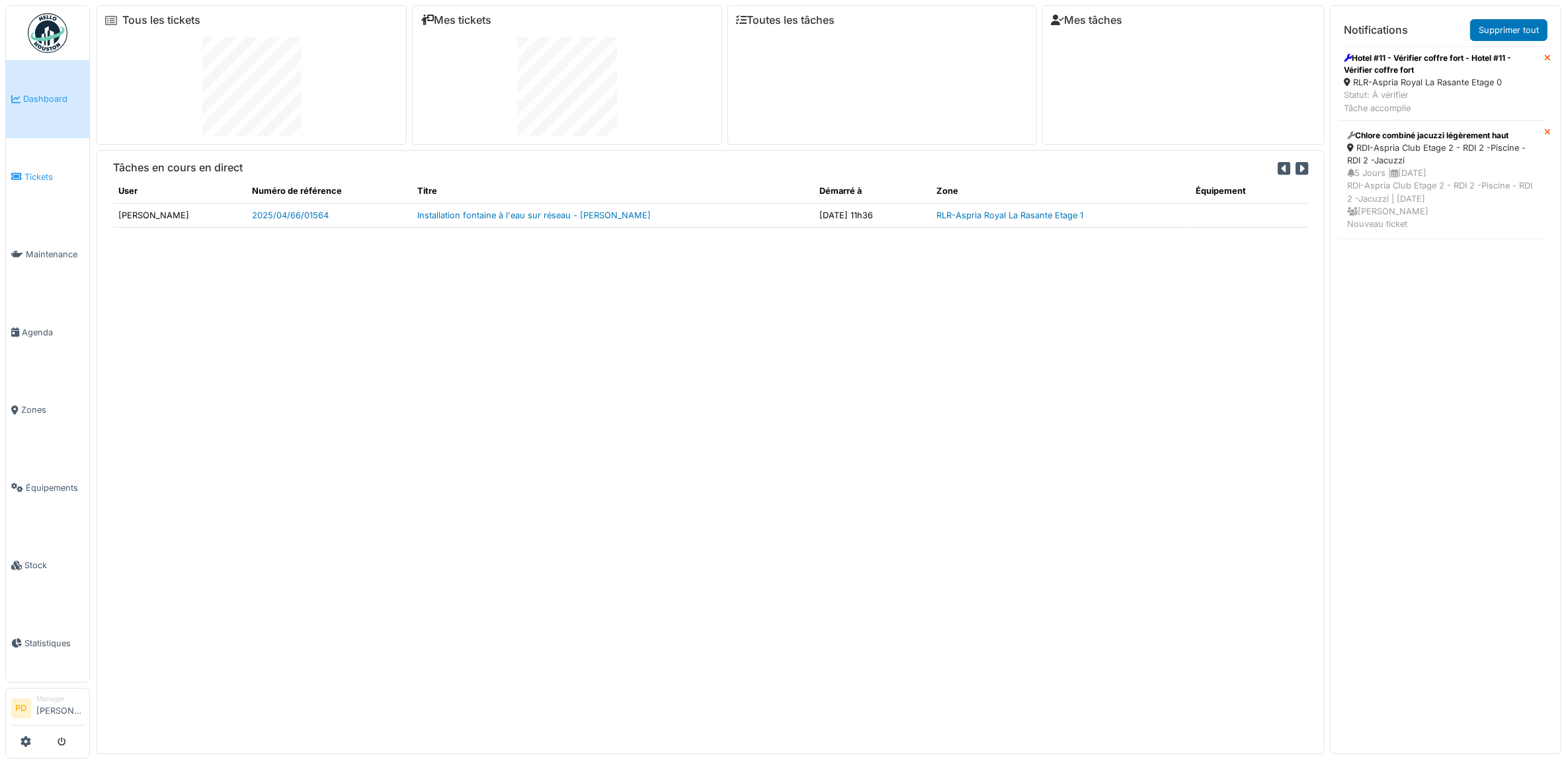
click at [37, 173] on span "Tickets" at bounding box center [54, 177] width 60 height 12
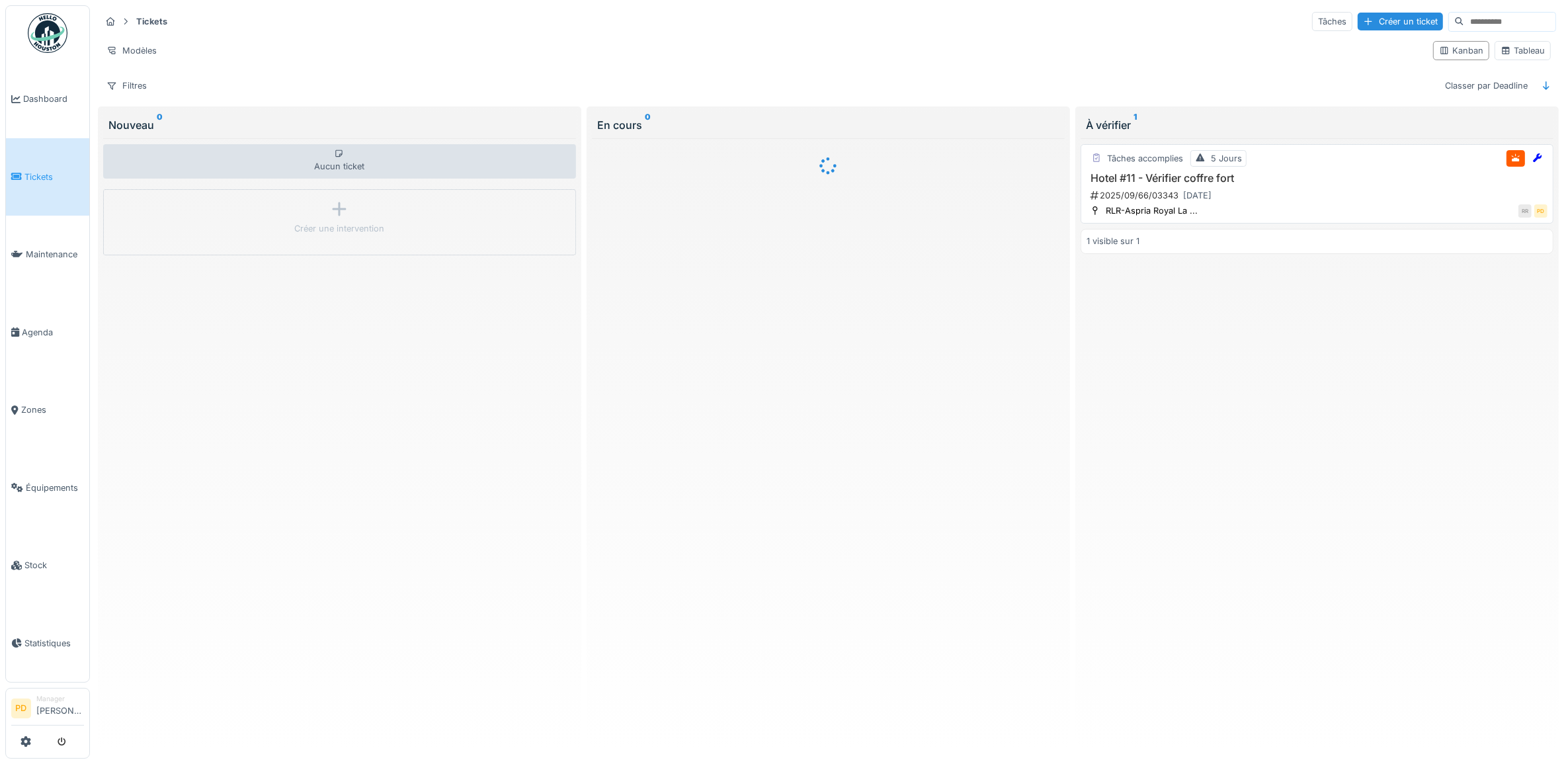
click at [1265, 185] on h3 "Hotel #11 - Vérifier coffre fort" at bounding box center [1317, 178] width 461 height 12
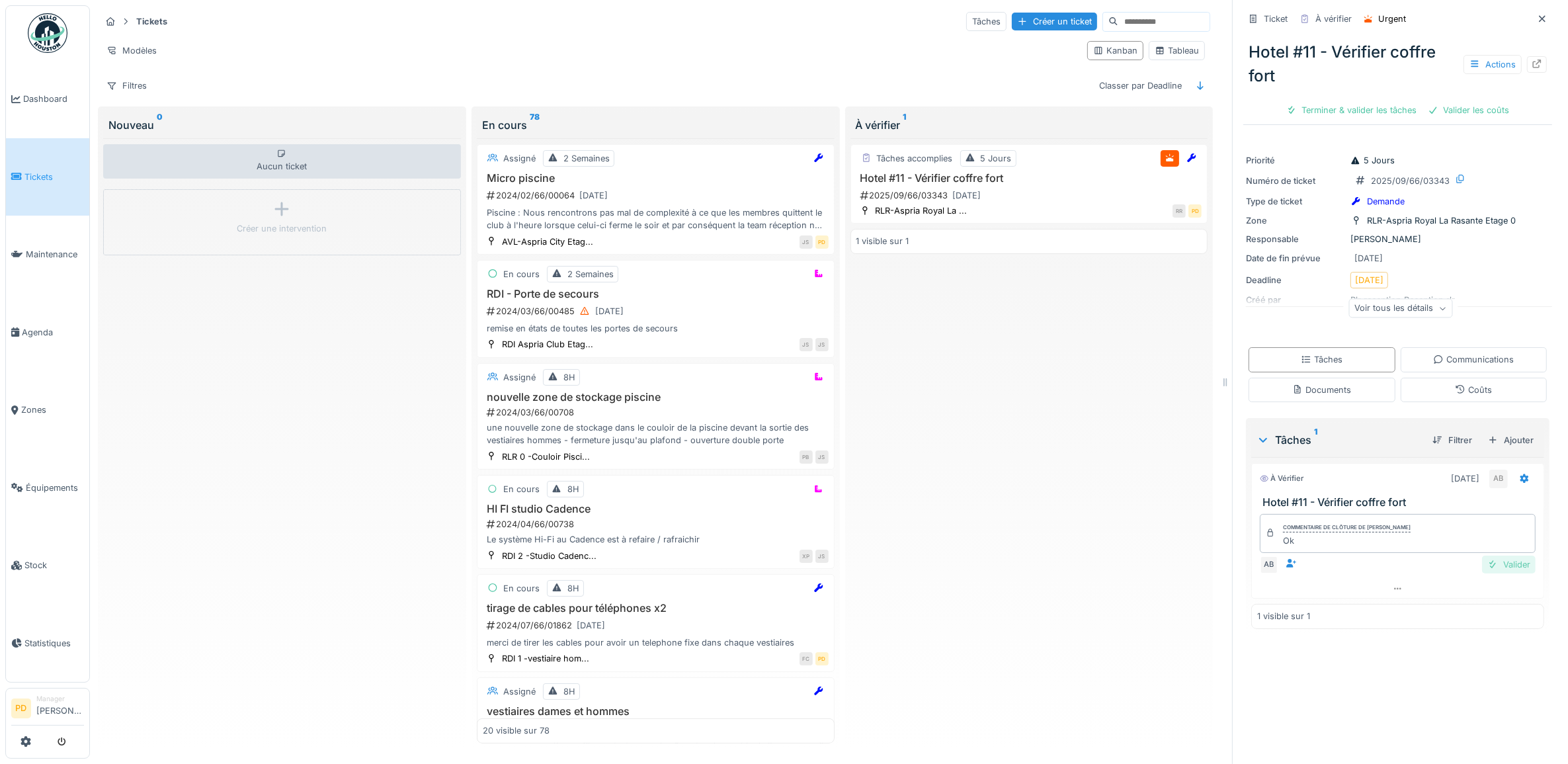
click at [1493, 573] on div "Valider" at bounding box center [1508, 565] width 53 height 18
click at [1451, 110] on div "Valider les coûts" at bounding box center [1468, 110] width 92 height 18
click at [1415, 116] on div "Clôturer le ticket" at bounding box center [1444, 110] width 92 height 18
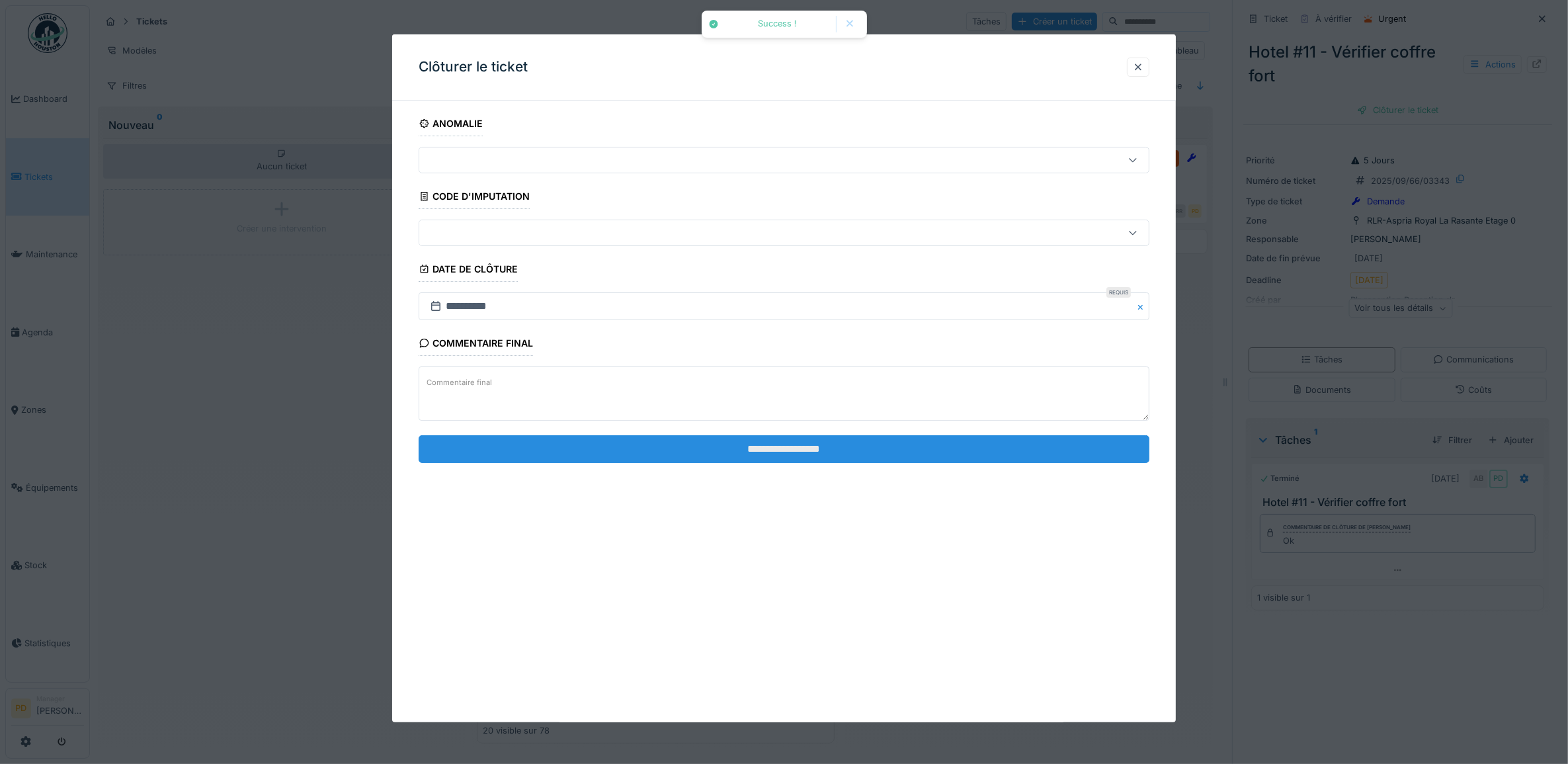
click at [885, 458] on input "**********" at bounding box center [784, 449] width 732 height 28
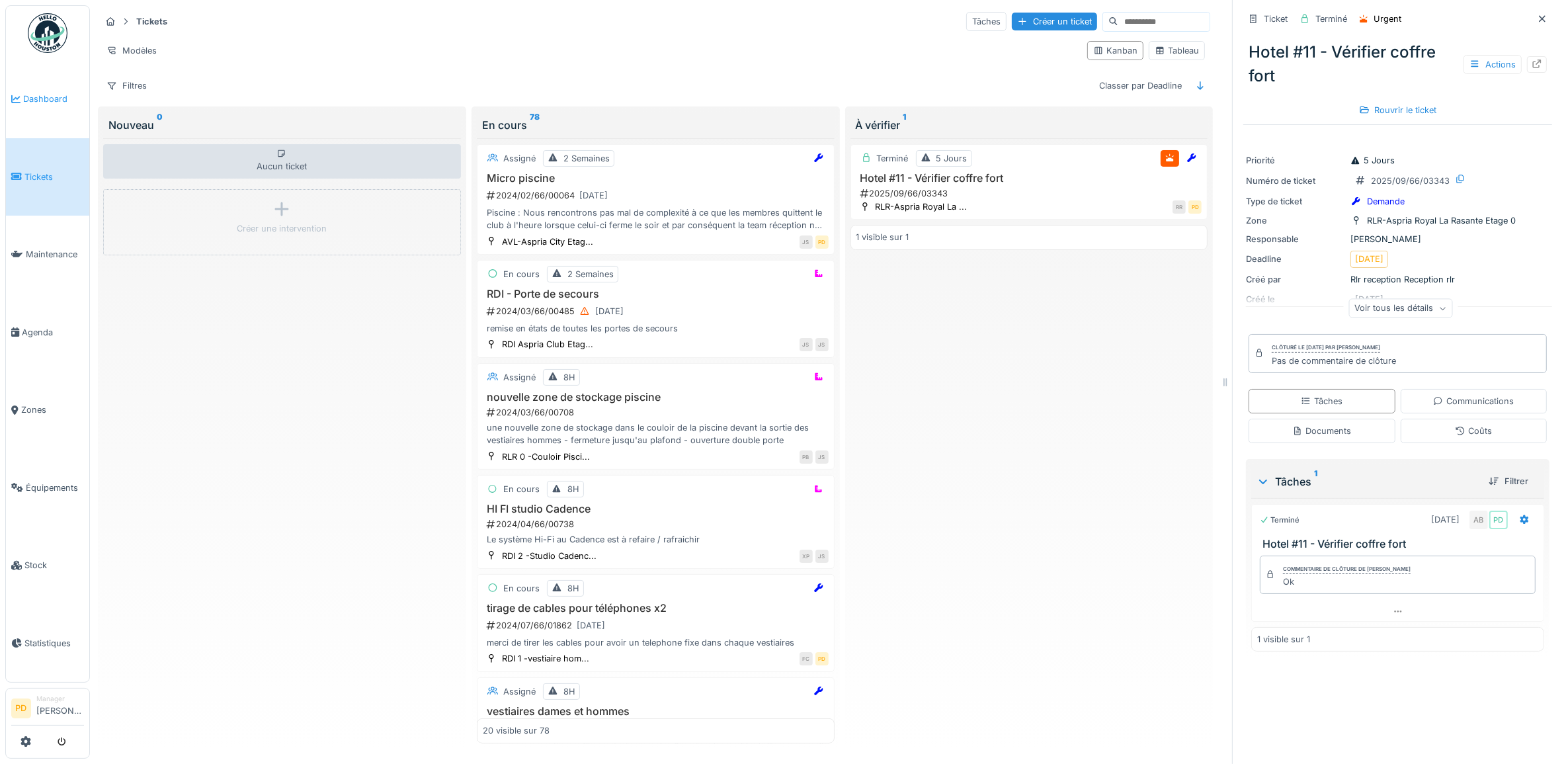
click at [53, 104] on span "Dashboard" at bounding box center [53, 99] width 61 height 12
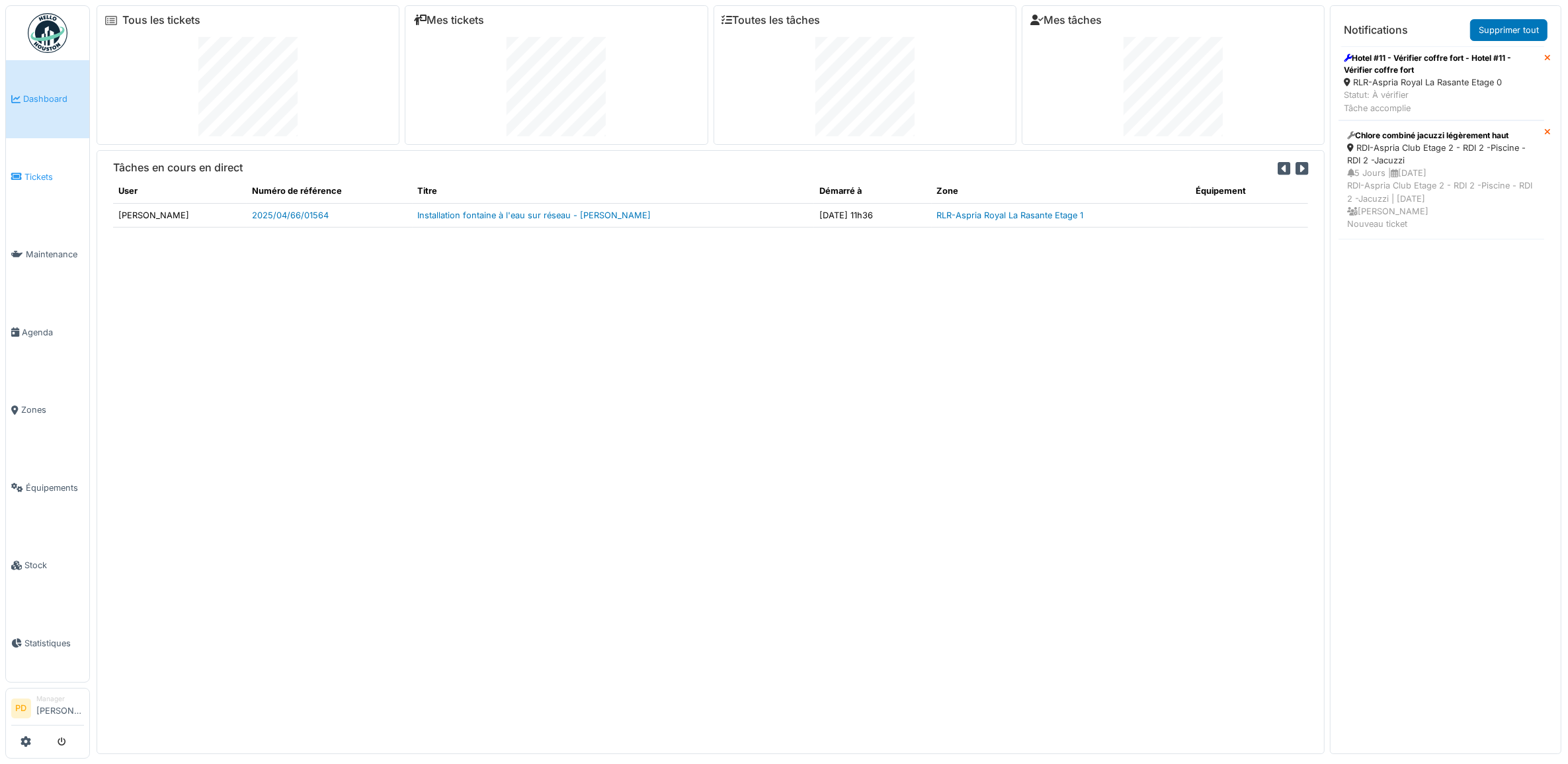
click at [21, 174] on icon at bounding box center [16, 176] width 10 height 9
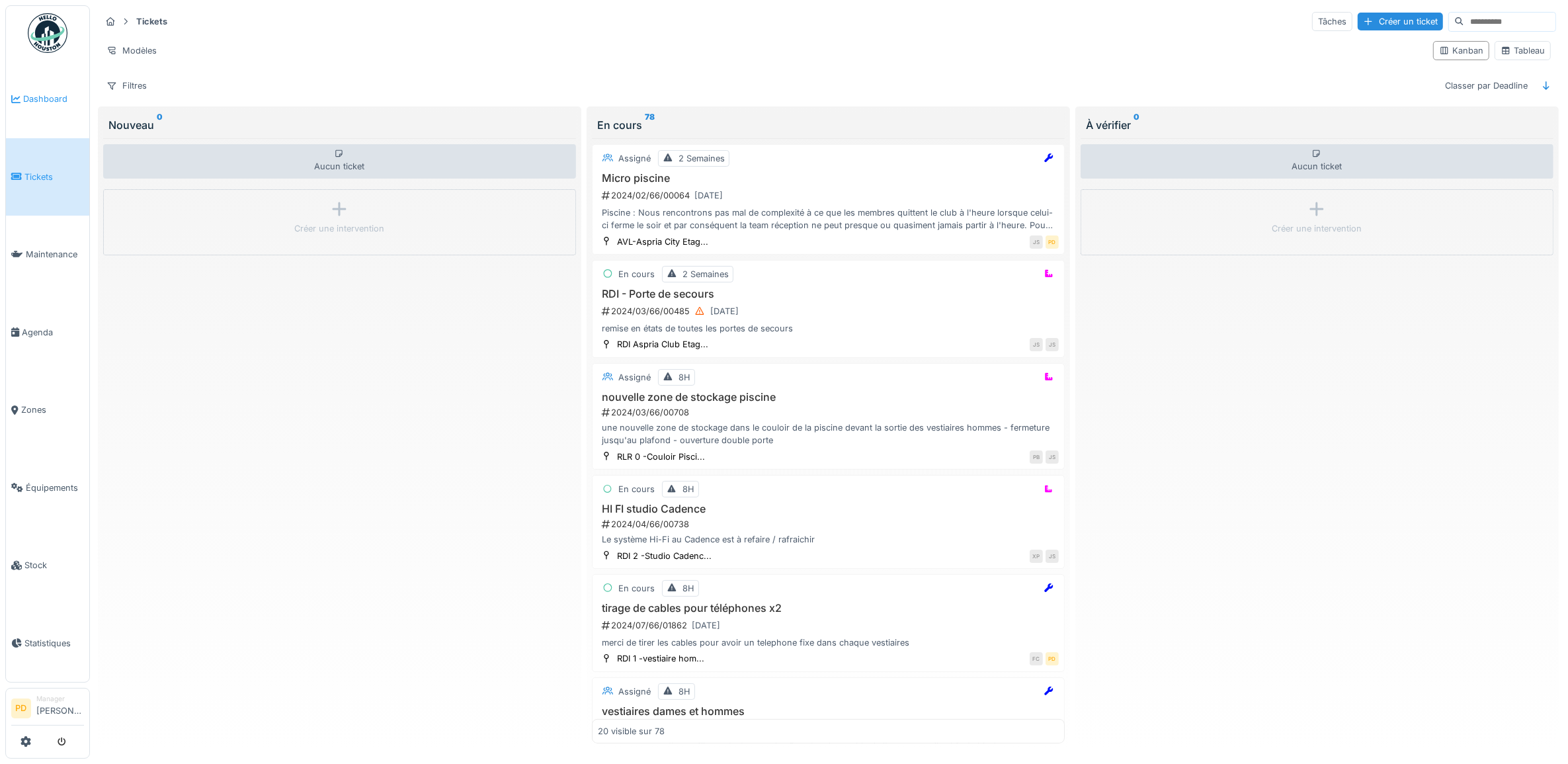
click at [38, 96] on span "Dashboard" at bounding box center [53, 99] width 61 height 12
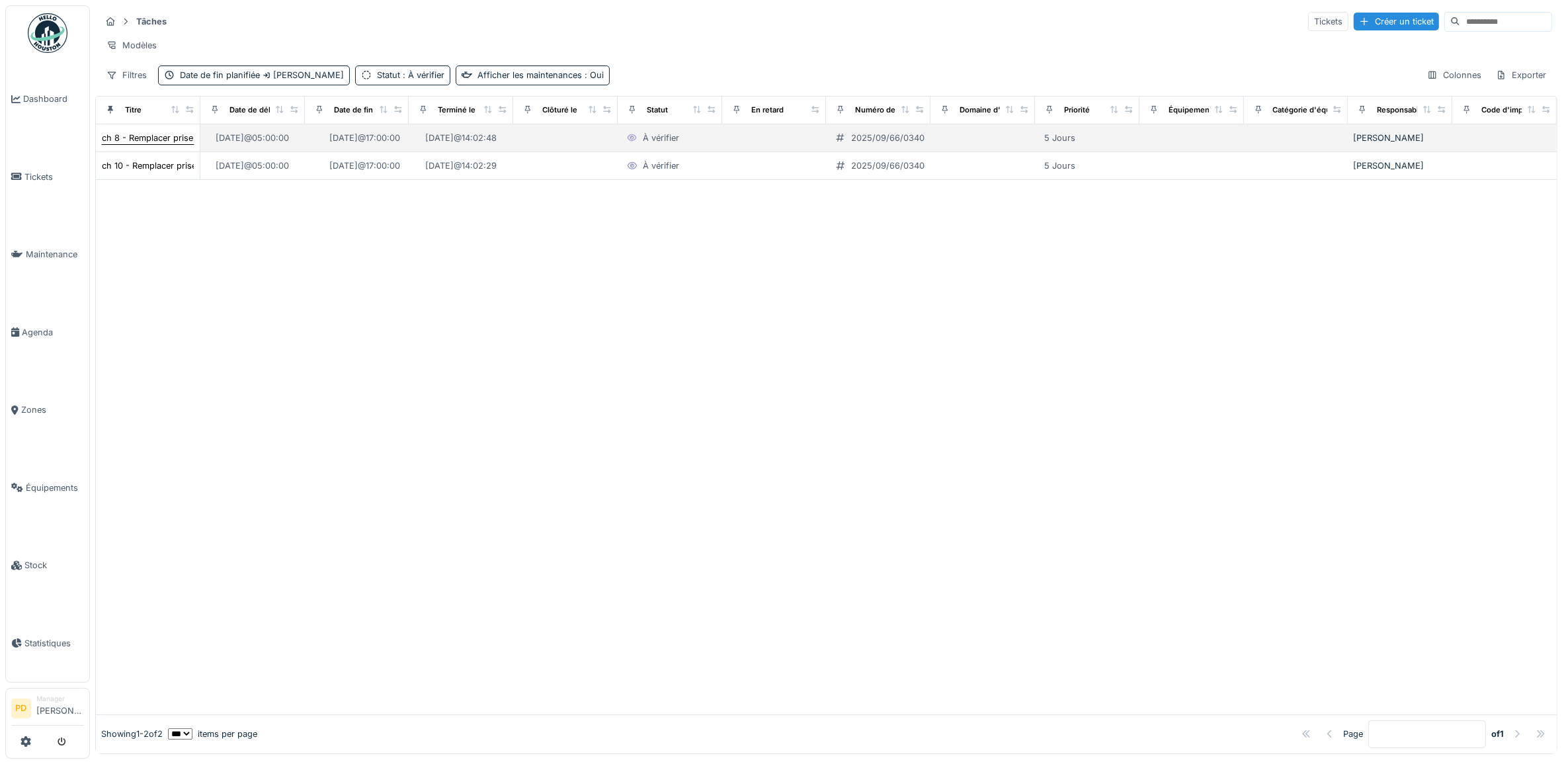
click at [148, 144] on div "ch 8 - Remplacer prise salle de bain par une prise normale" at bounding box center [219, 138] width 235 height 12
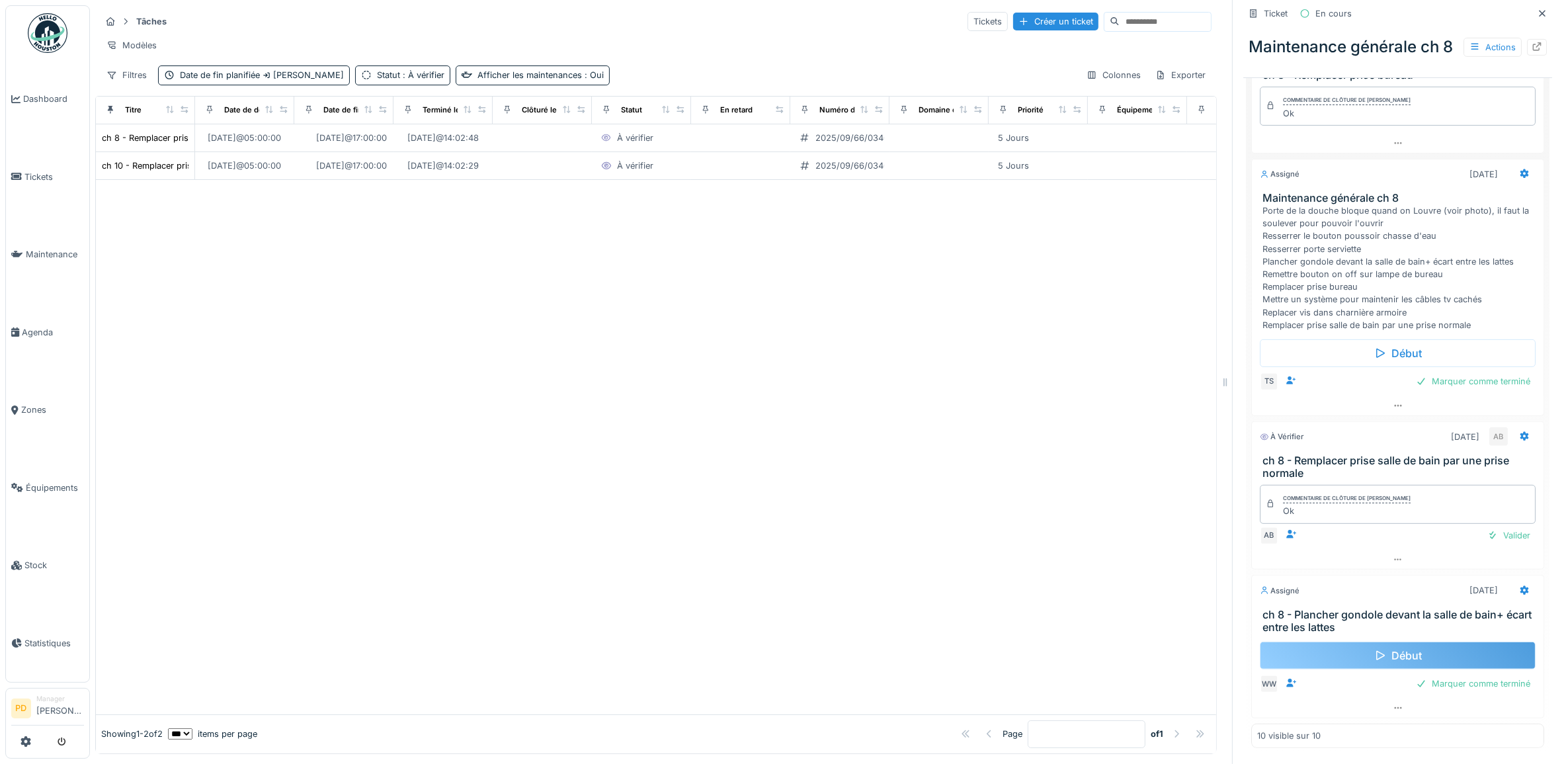
scroll to position [577, 0]
click at [1482, 534] on div "Valider" at bounding box center [1508, 536] width 53 height 18
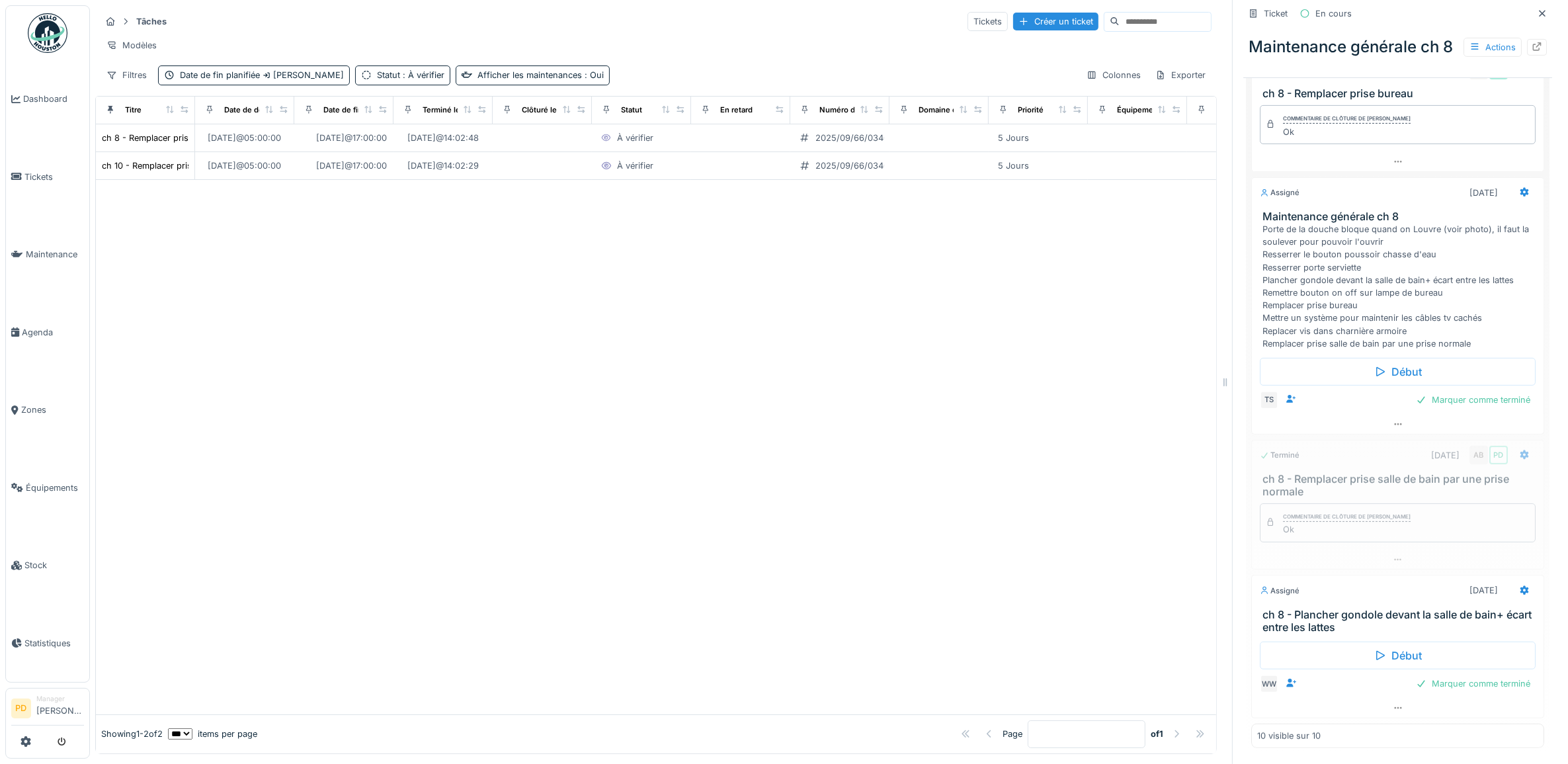
scroll to position [759, 0]
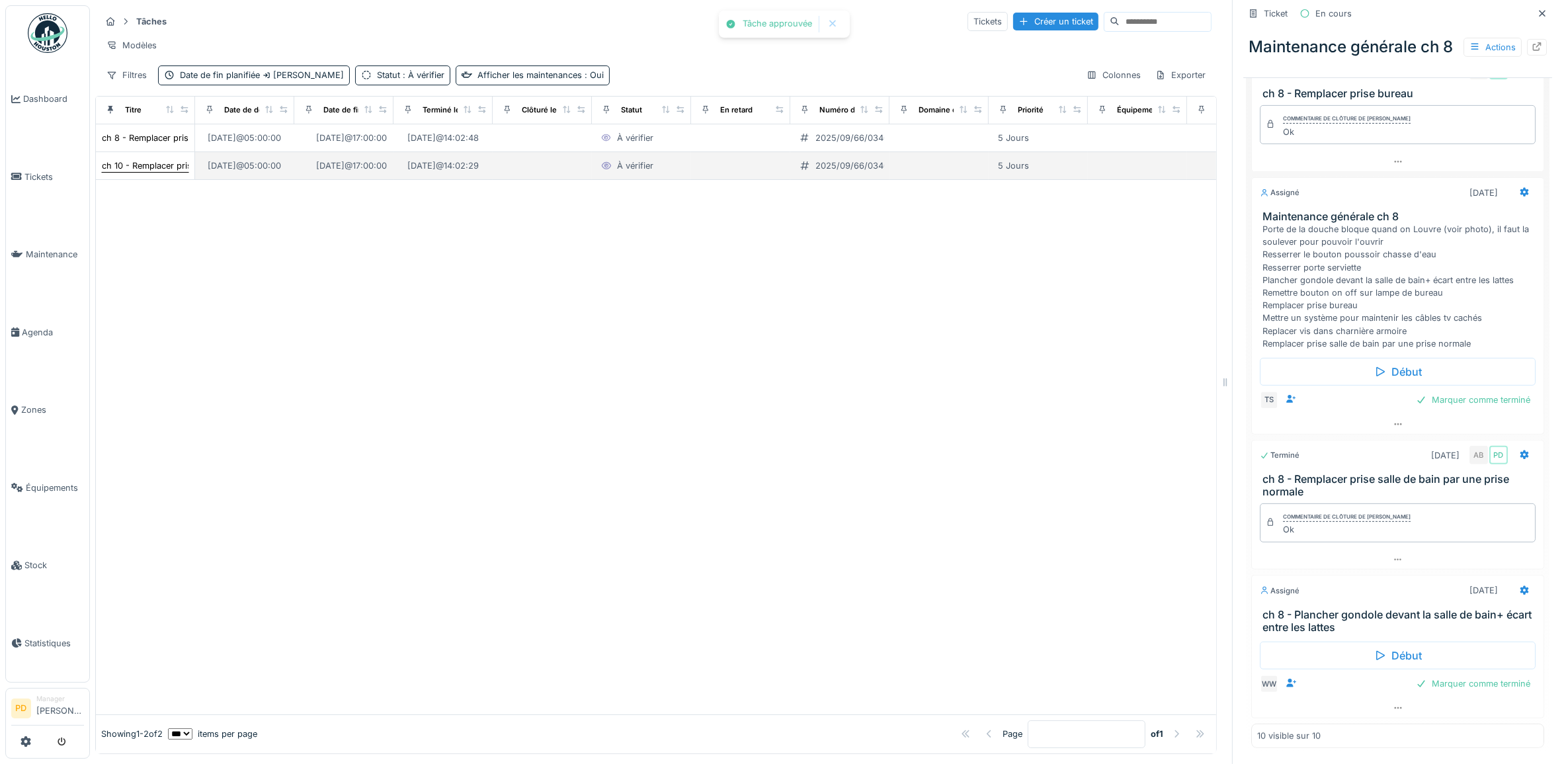
click at [156, 172] on div "ch 10 - Remplacer prise salle de bain" at bounding box center [175, 166] width 148 height 12
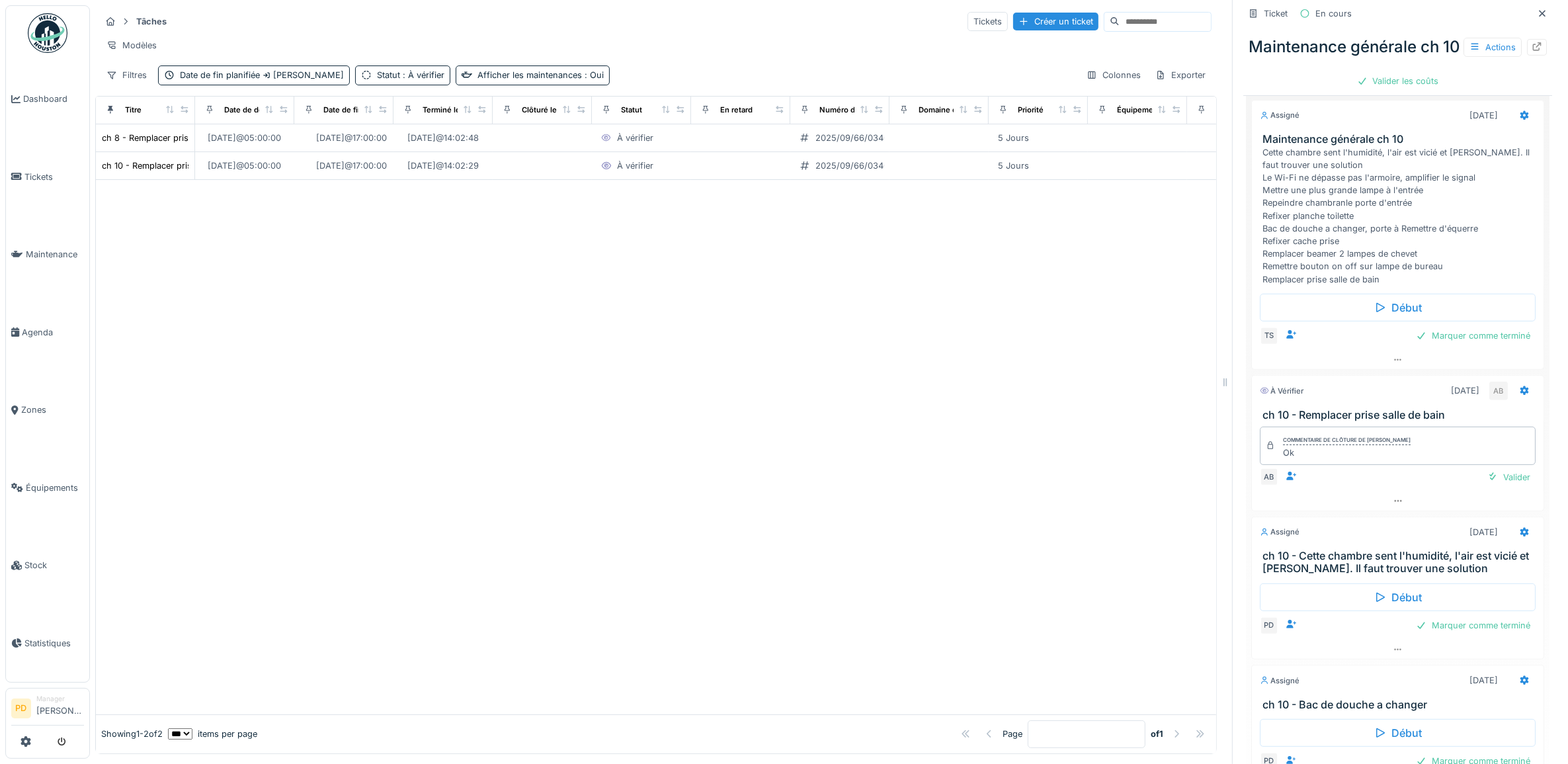
scroll to position [579, 0]
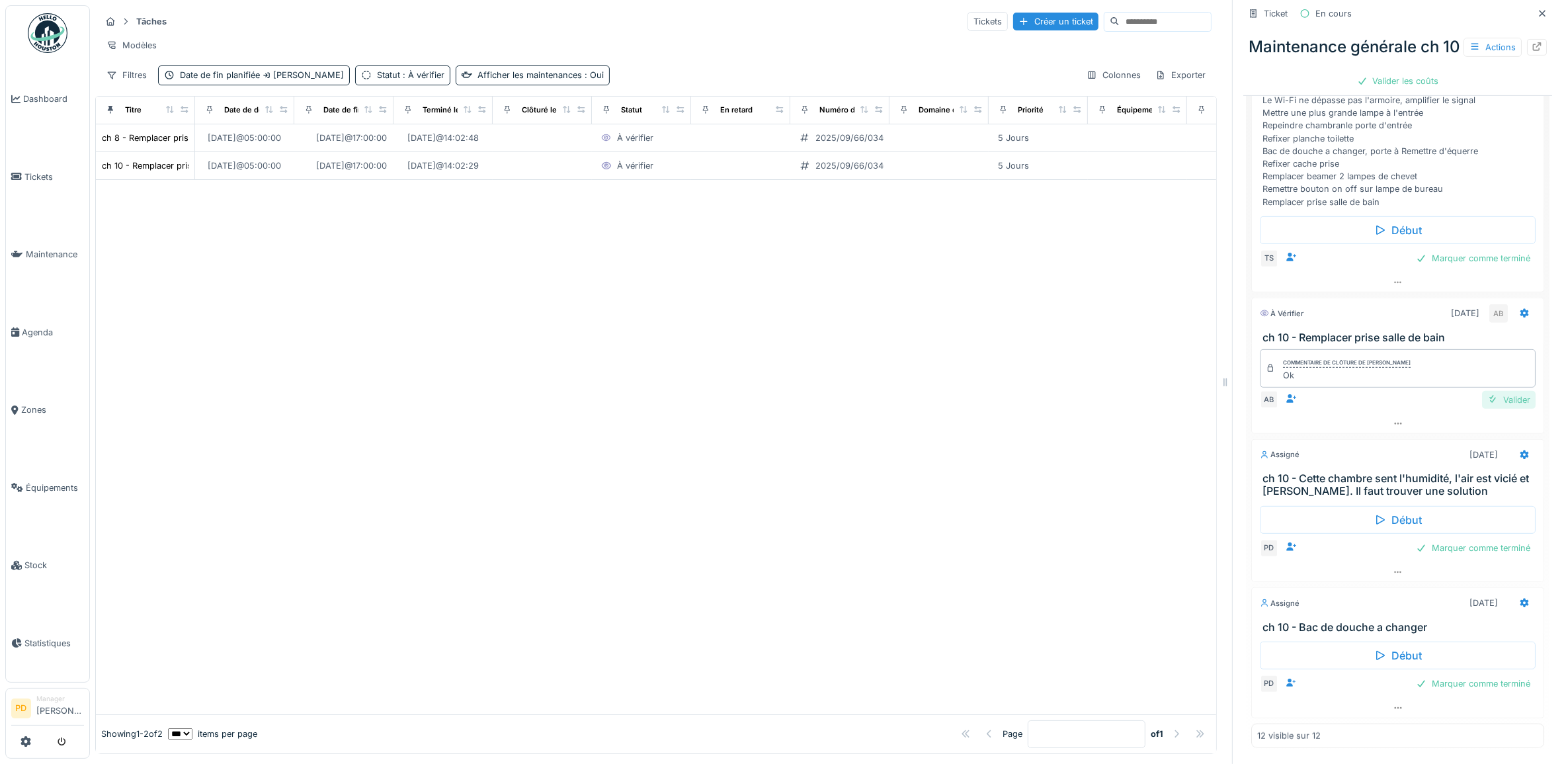
click at [1482, 409] on div "Valider" at bounding box center [1508, 400] width 53 height 18
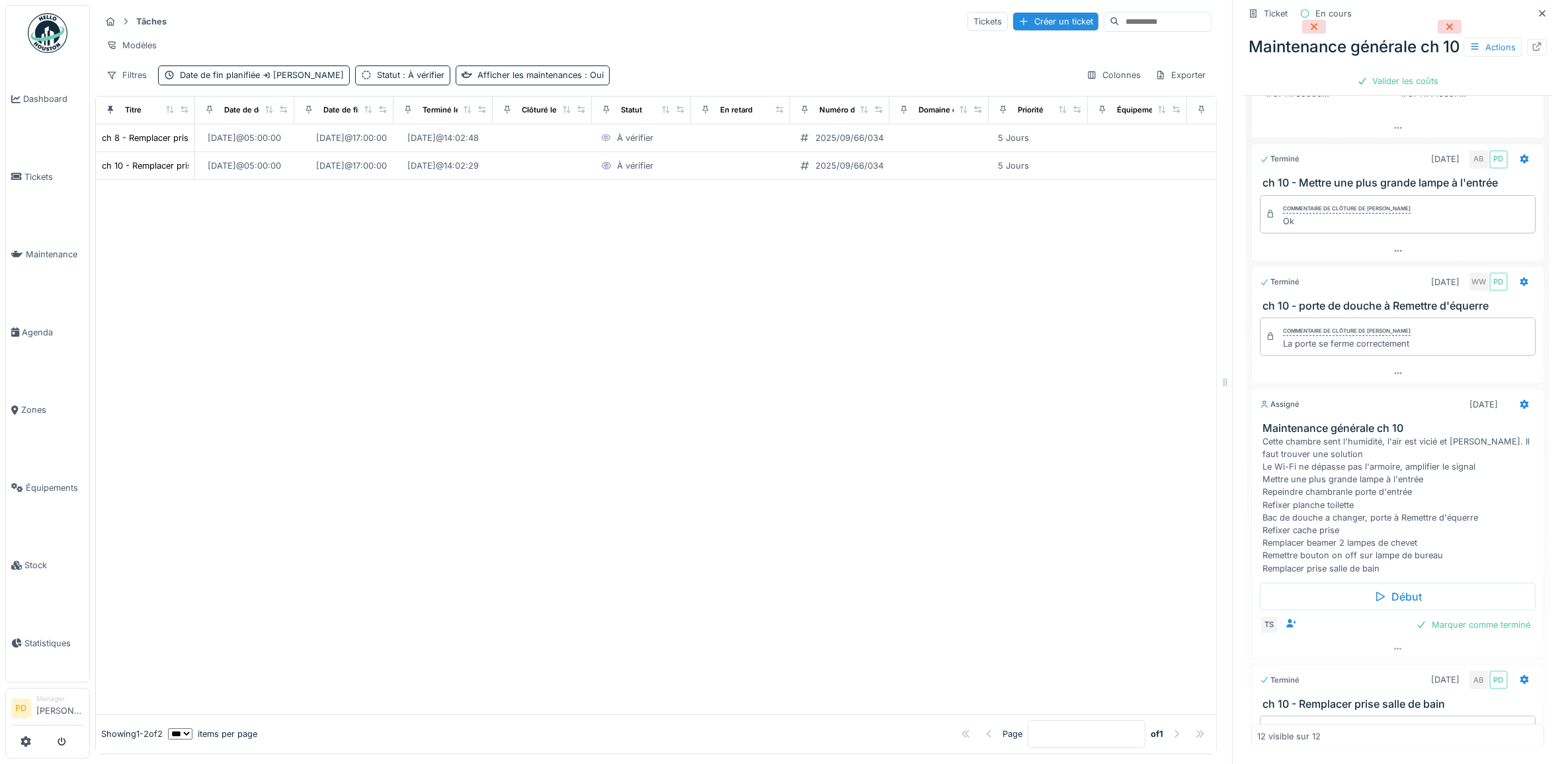
scroll to position [910, 0]
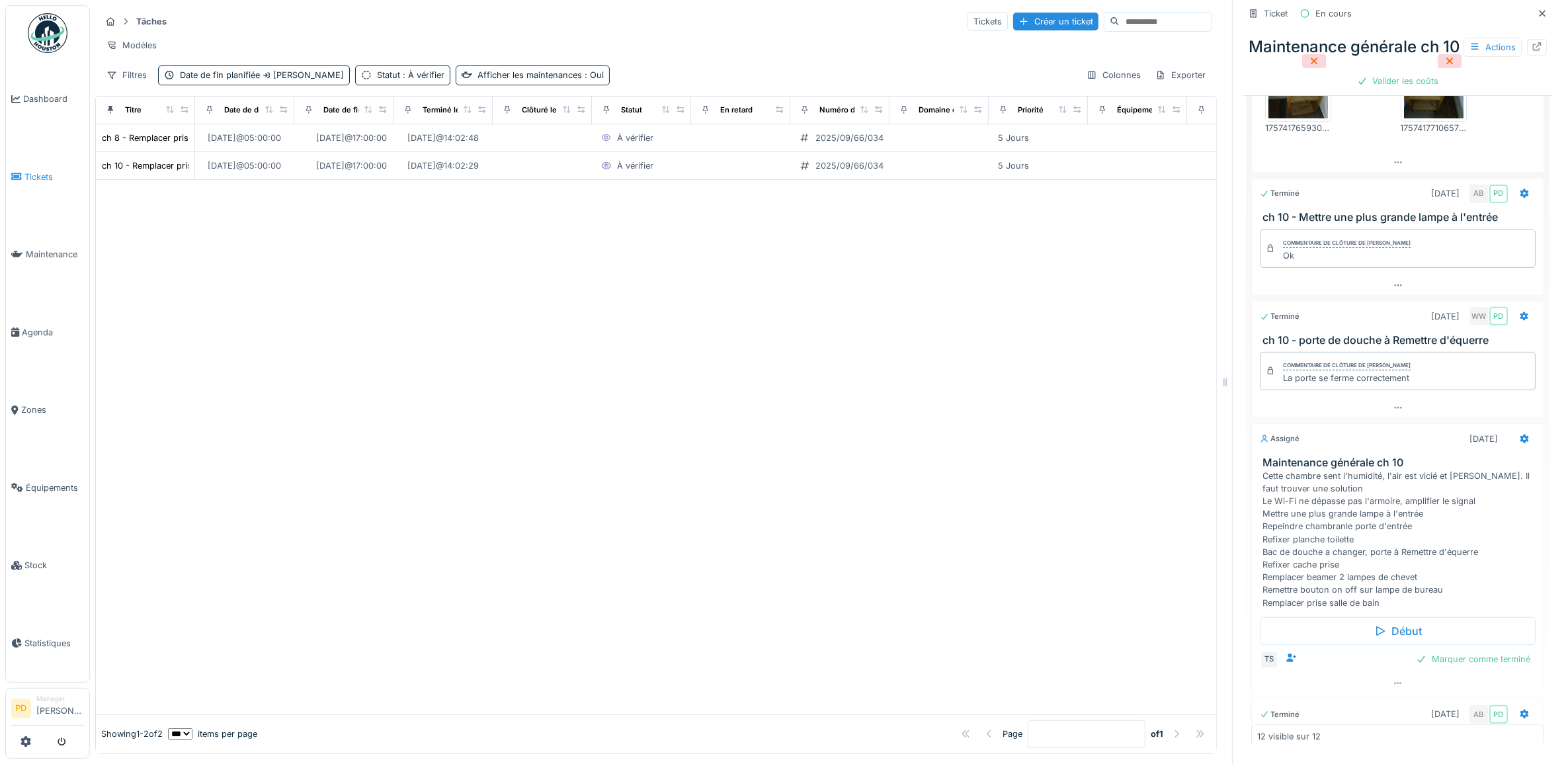
click at [23, 178] on li "Tickets" at bounding box center [47, 177] width 73 height 12
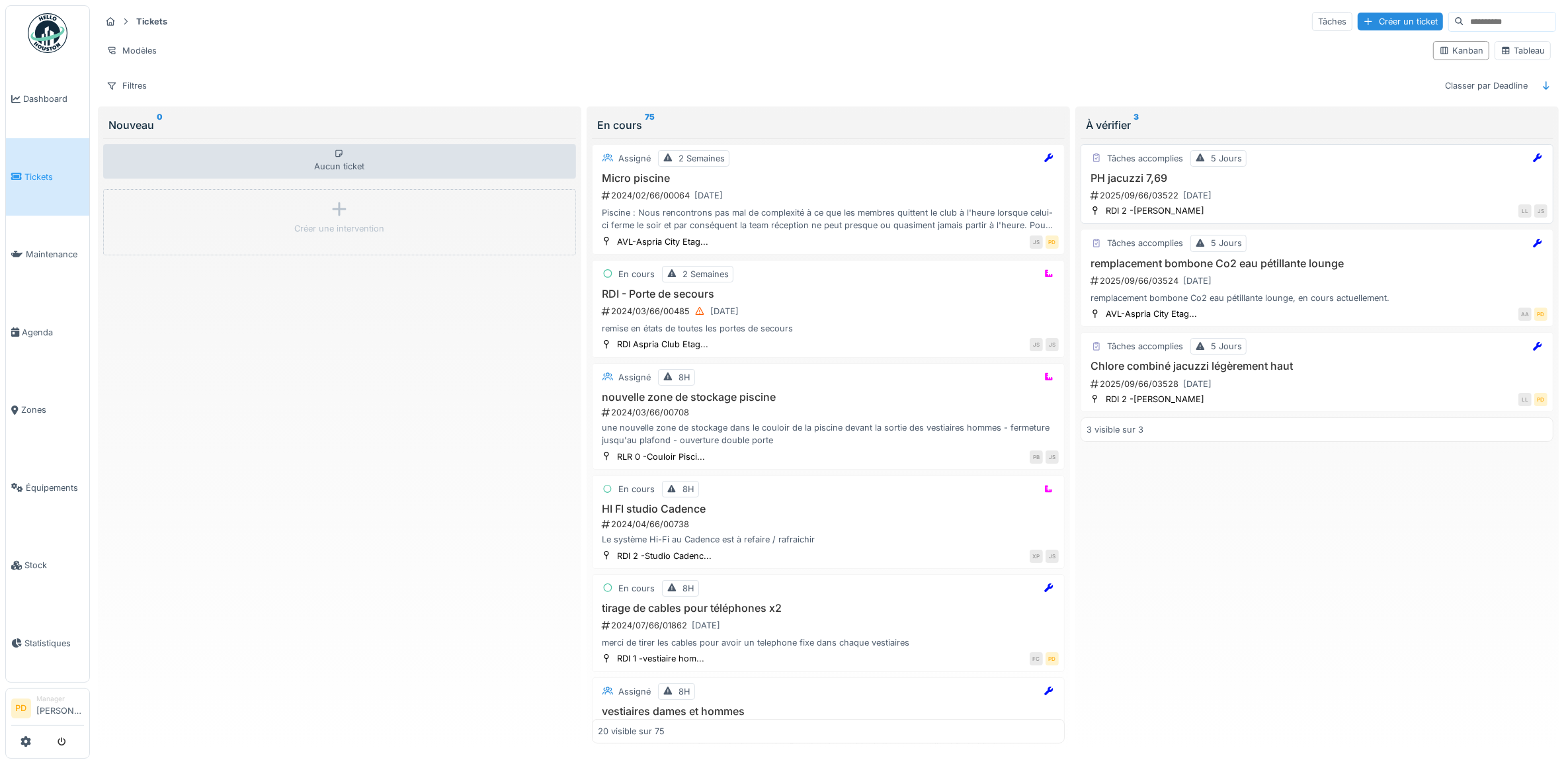
click at [1368, 192] on div "2025/09/66/03522 19/09/2025" at bounding box center [1318, 196] width 458 height 17
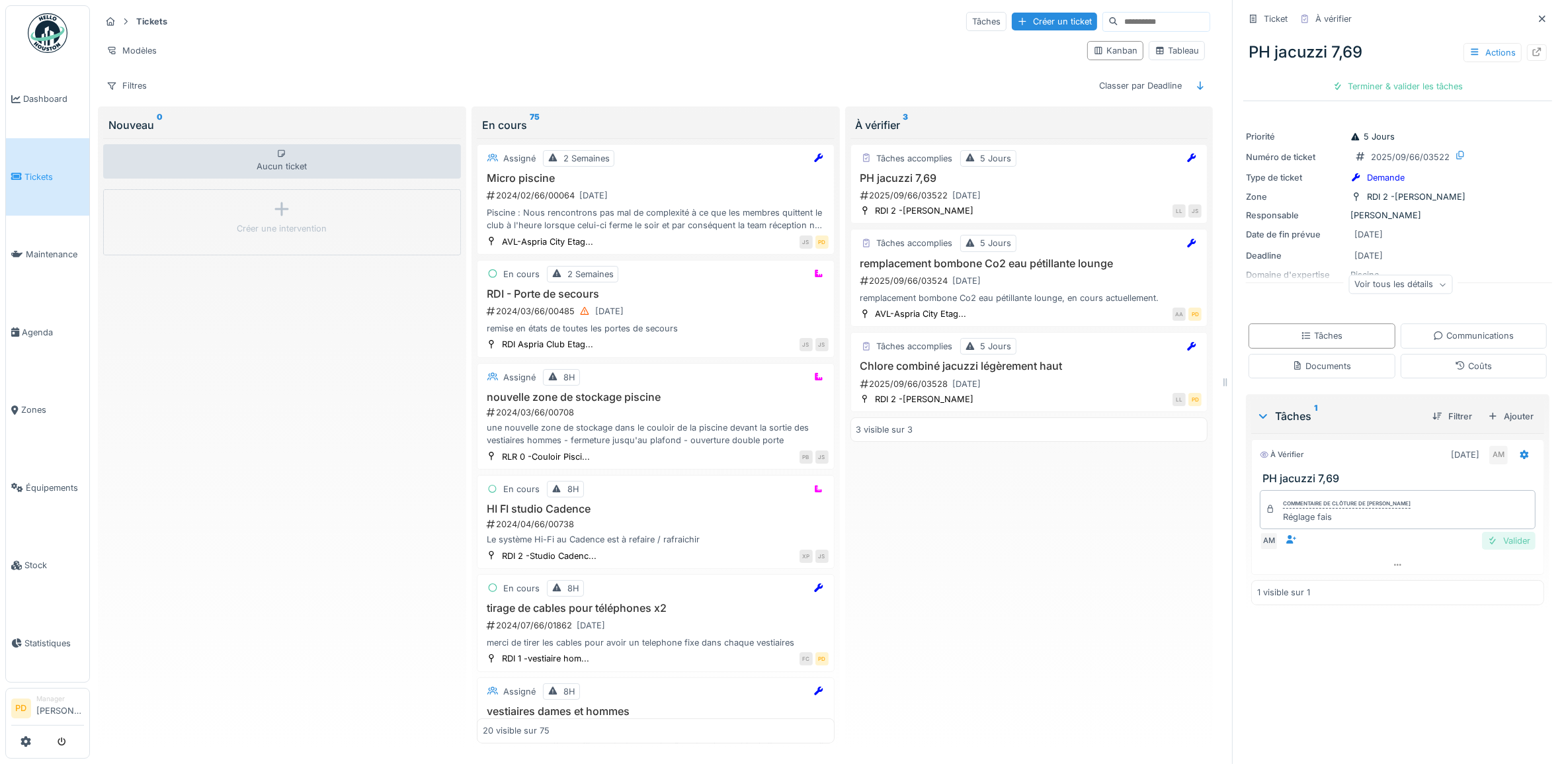
click at [1483, 545] on div "Valider" at bounding box center [1508, 541] width 53 height 18
click at [1371, 83] on div "Clôturer le ticket" at bounding box center [1397, 87] width 92 height 18
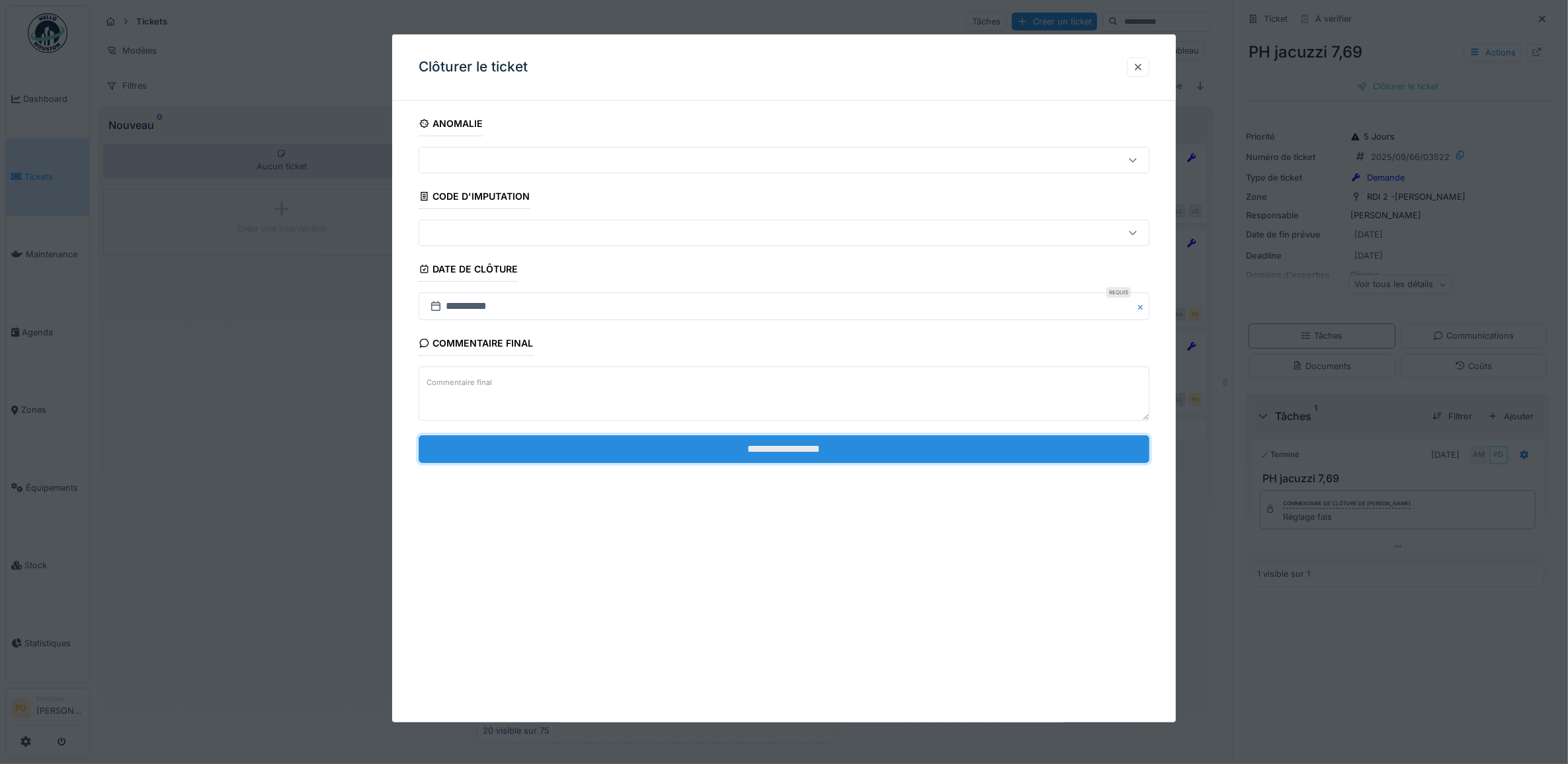
click at [976, 448] on input "**********" at bounding box center [784, 449] width 732 height 28
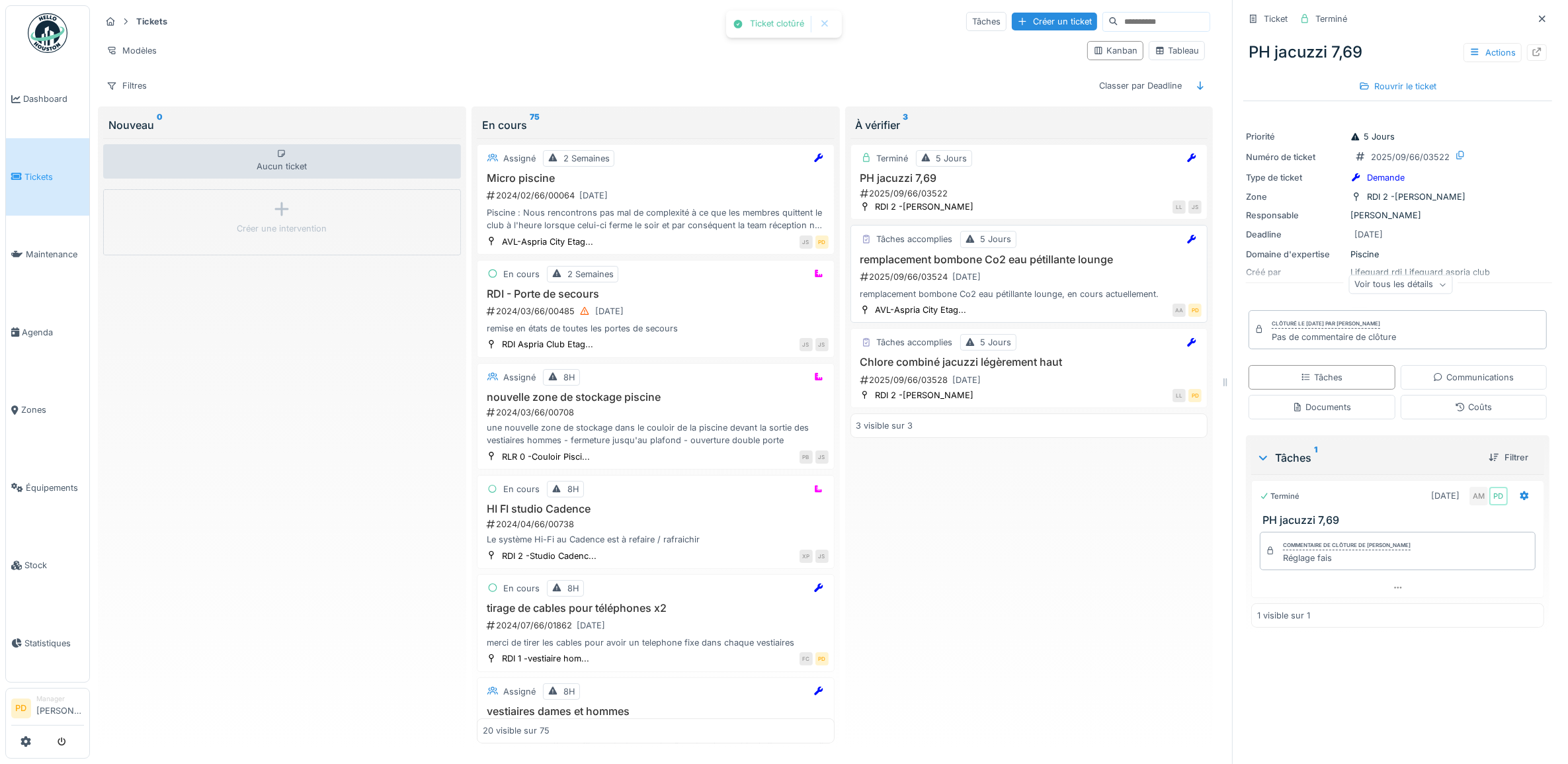
click at [1016, 280] on div "2025/09/66/03524 19/09/2025" at bounding box center [1031, 277] width 343 height 17
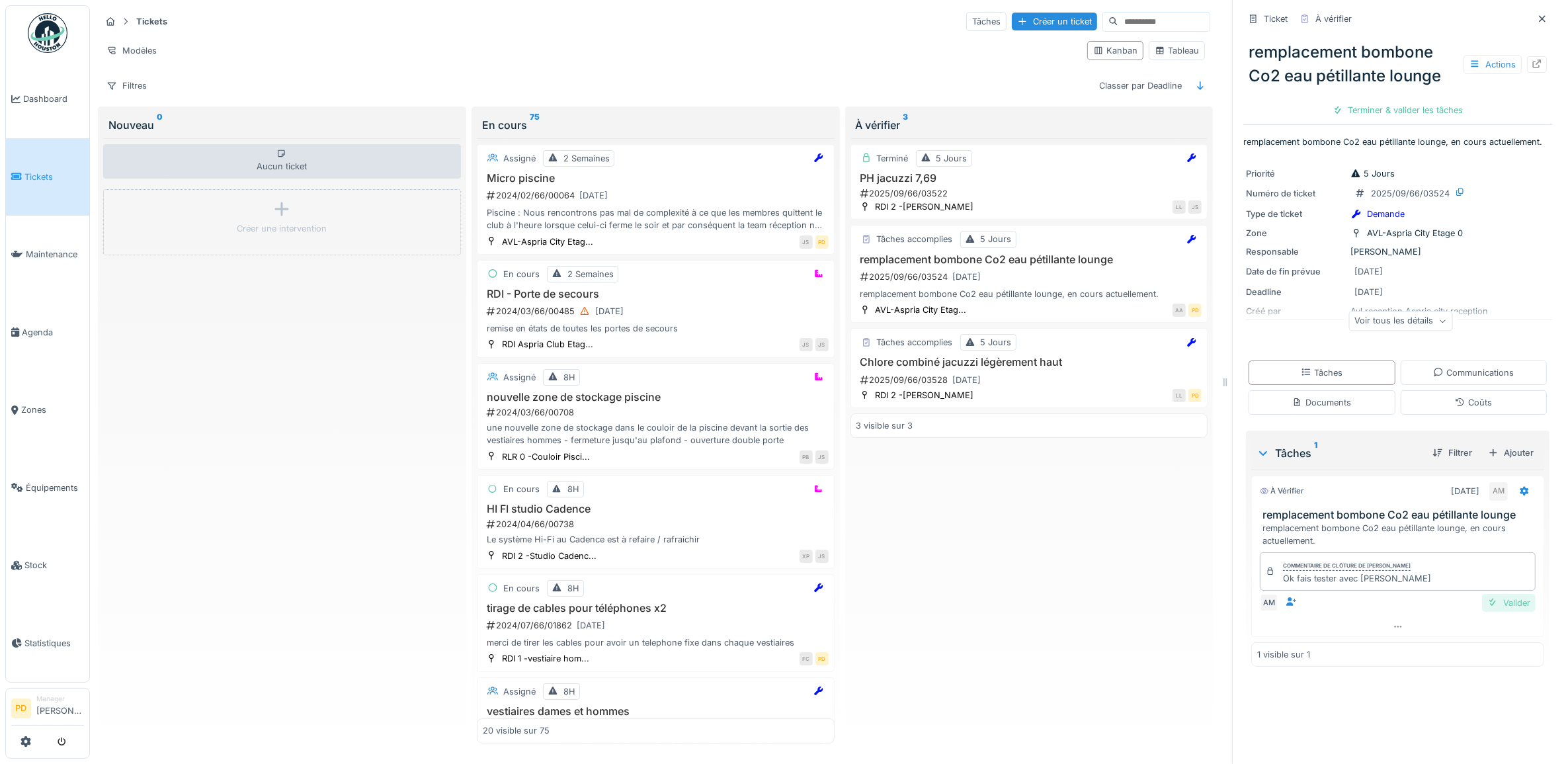
click at [1488, 612] on div "Valider" at bounding box center [1508, 603] width 53 height 18
click at [1397, 108] on div "Clôturer le ticket" at bounding box center [1397, 110] width 92 height 18
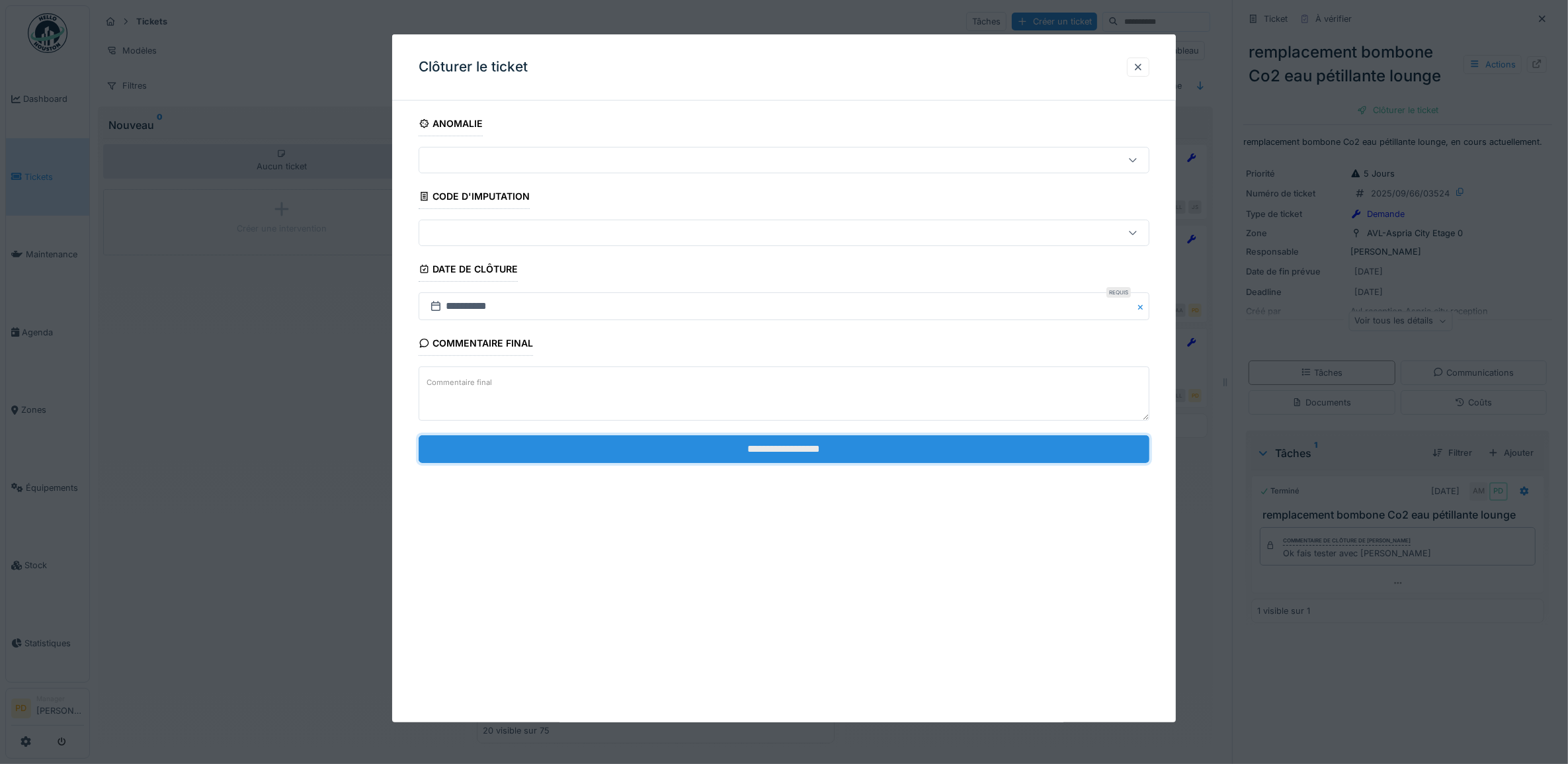
click at [1026, 447] on input "**********" at bounding box center [784, 449] width 732 height 28
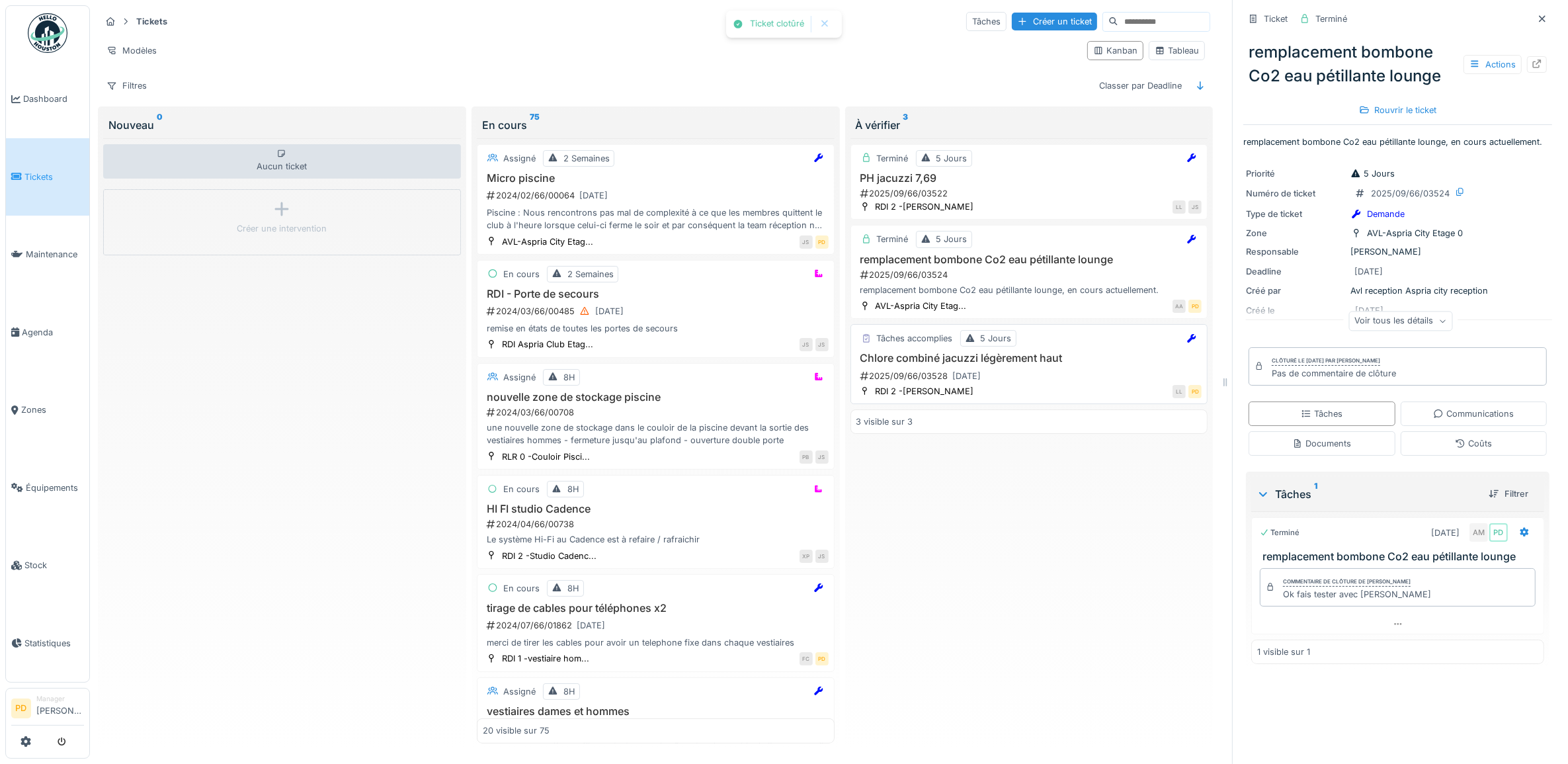
click at [1061, 356] on div "Tâches accomplies 5 Jours Chlore combiné jacuzzi légèrement haut 2025/09/66/035…" at bounding box center [1029, 364] width 358 height 80
click at [1022, 384] on div "2025/09/66/03528 19/09/2025" at bounding box center [1031, 376] width 343 height 17
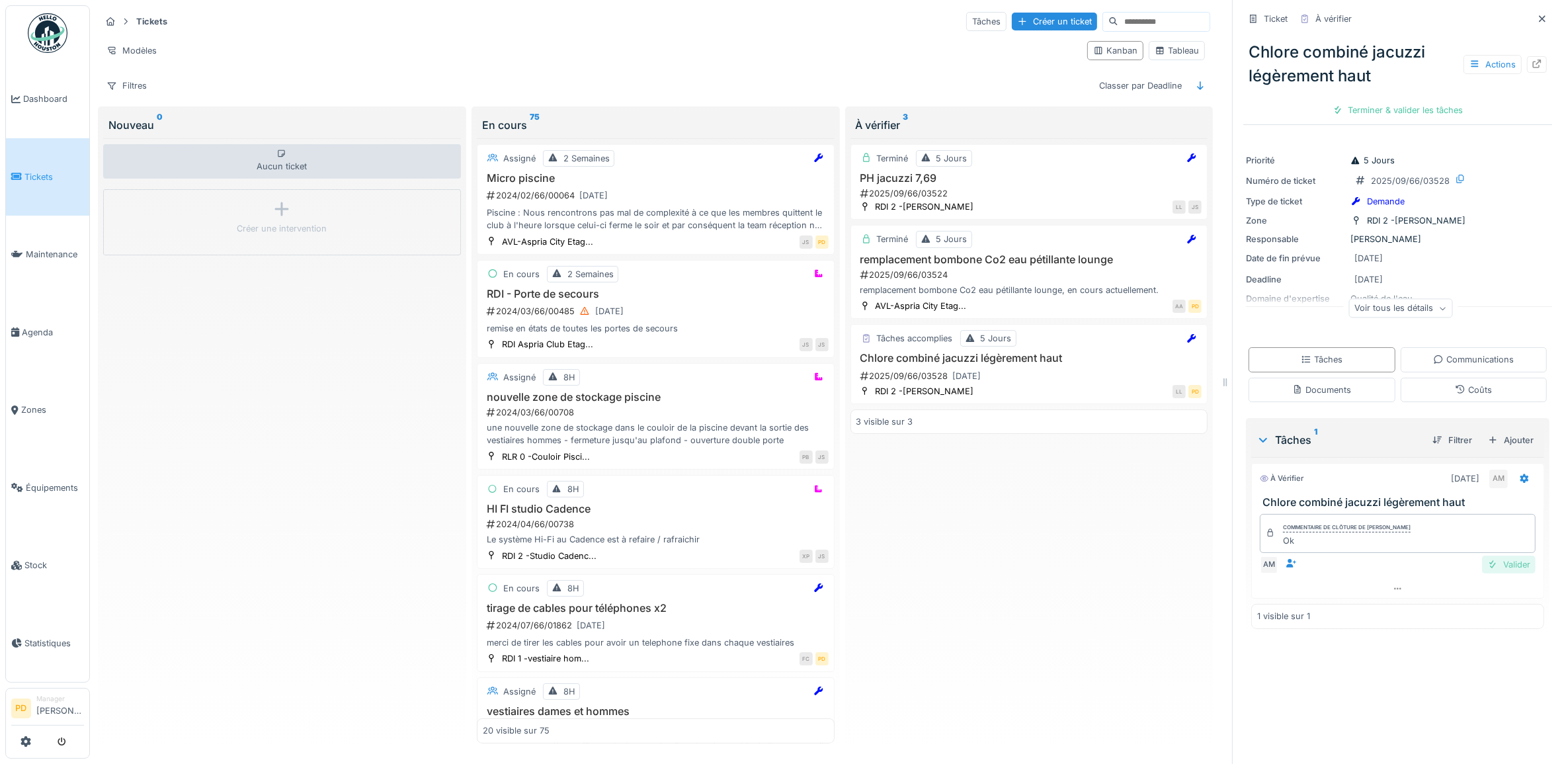
click at [1499, 570] on div "Valider" at bounding box center [1508, 565] width 53 height 18
click at [1395, 109] on div "Clôturer le ticket" at bounding box center [1397, 110] width 92 height 18
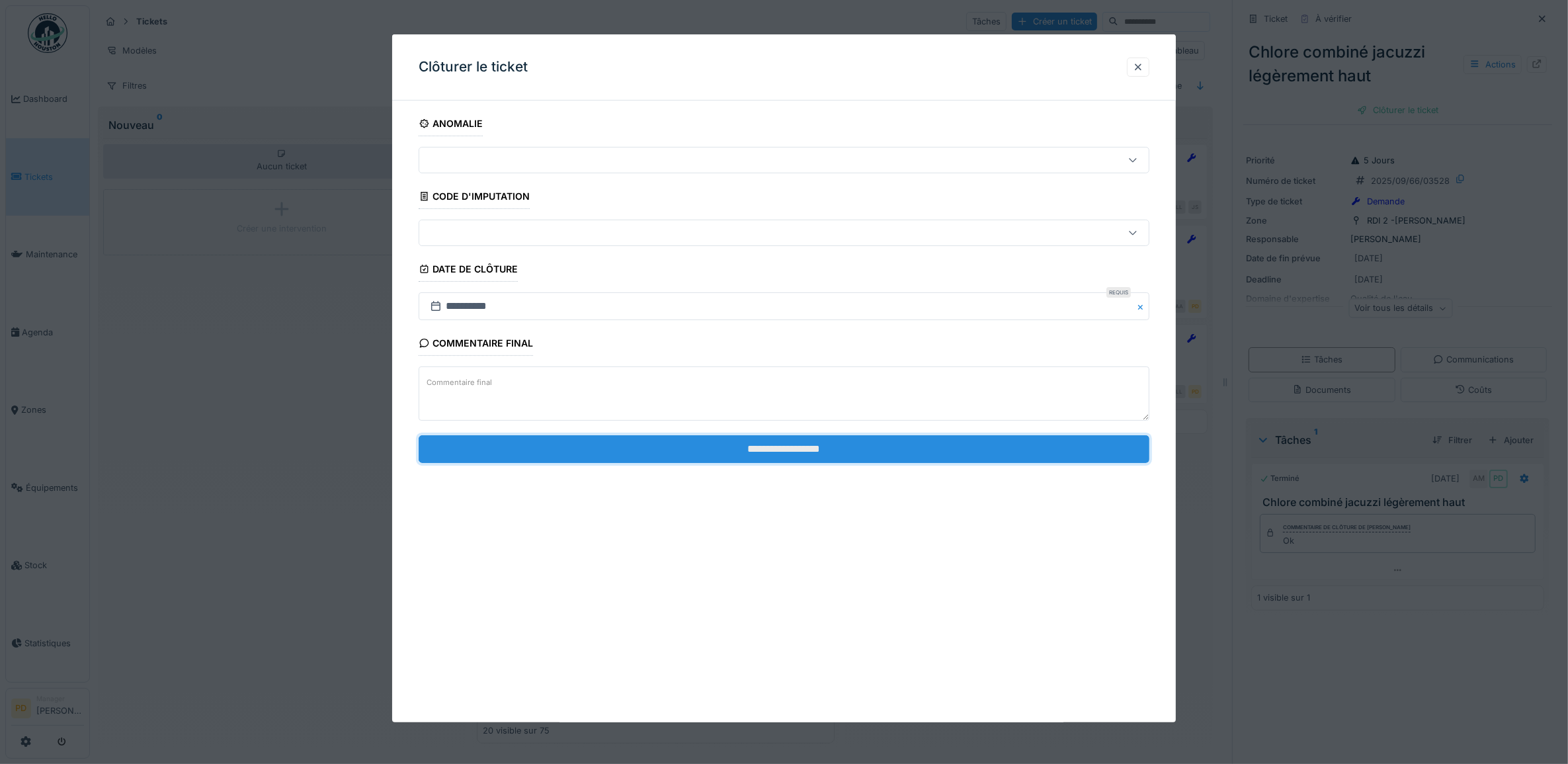
click at [992, 454] on input "**********" at bounding box center [784, 449] width 732 height 28
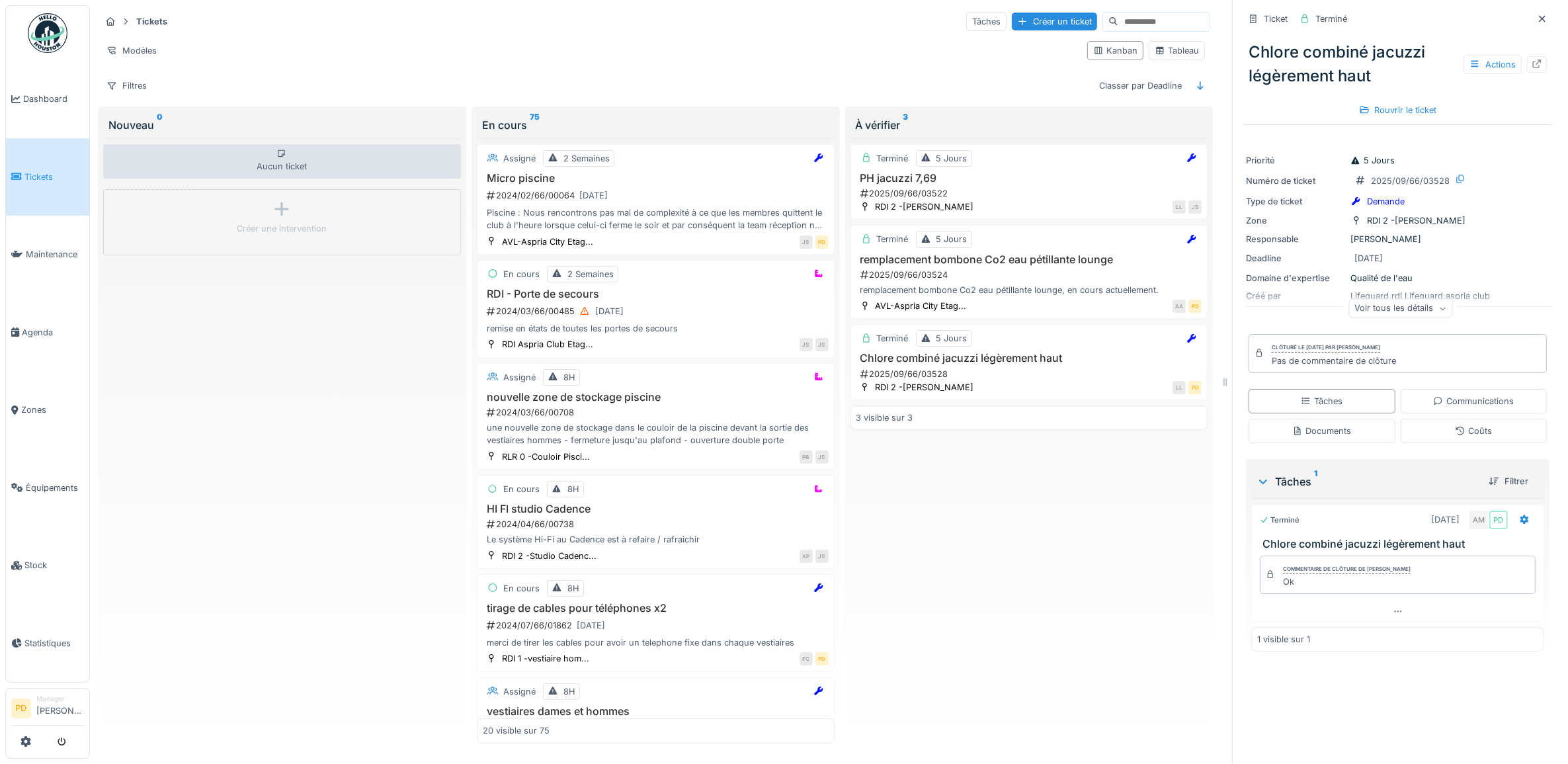
click at [20, 172] on icon at bounding box center [16, 176] width 10 height 9
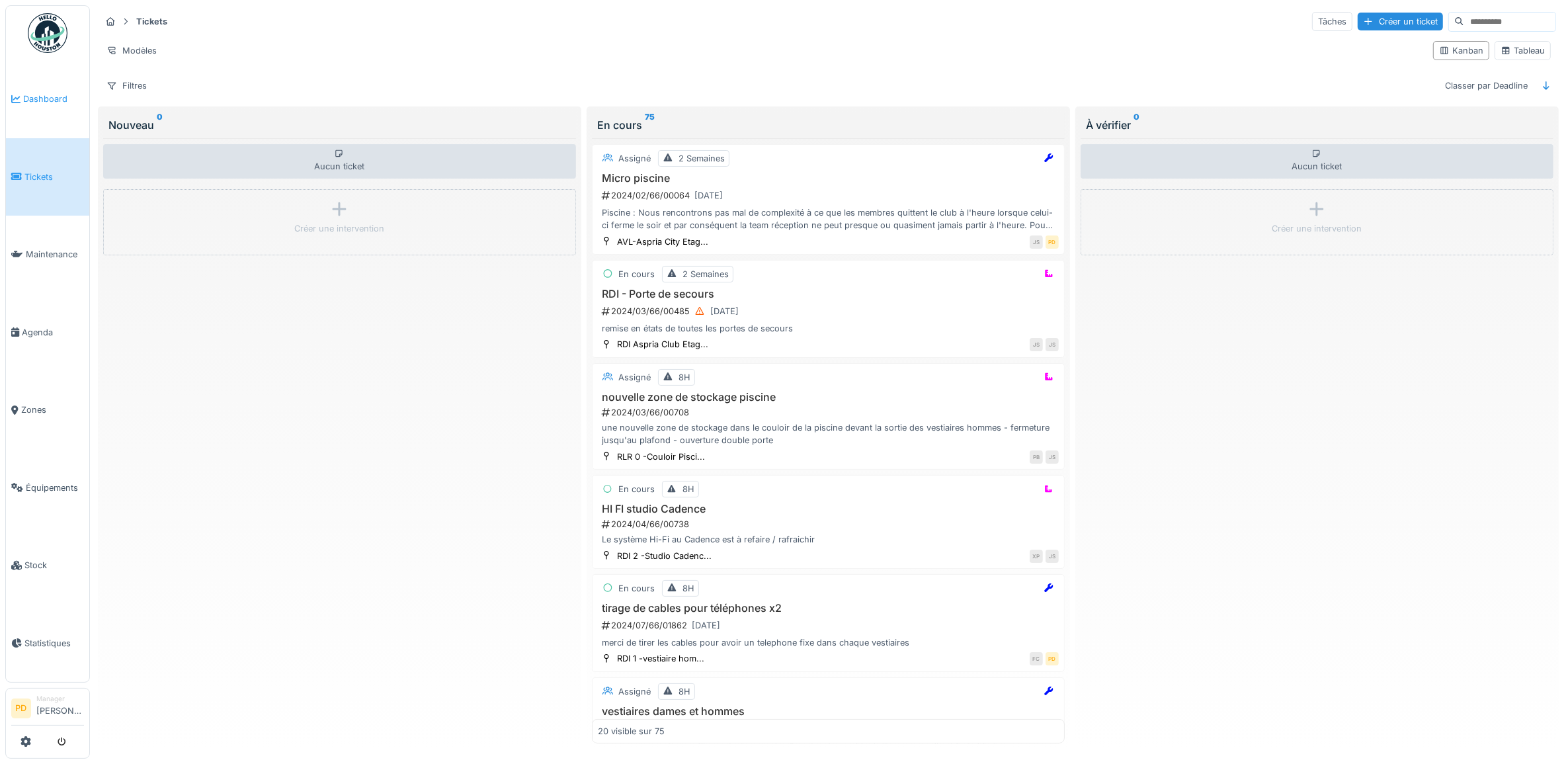
click at [32, 101] on span "Dashboard" at bounding box center [53, 99] width 61 height 12
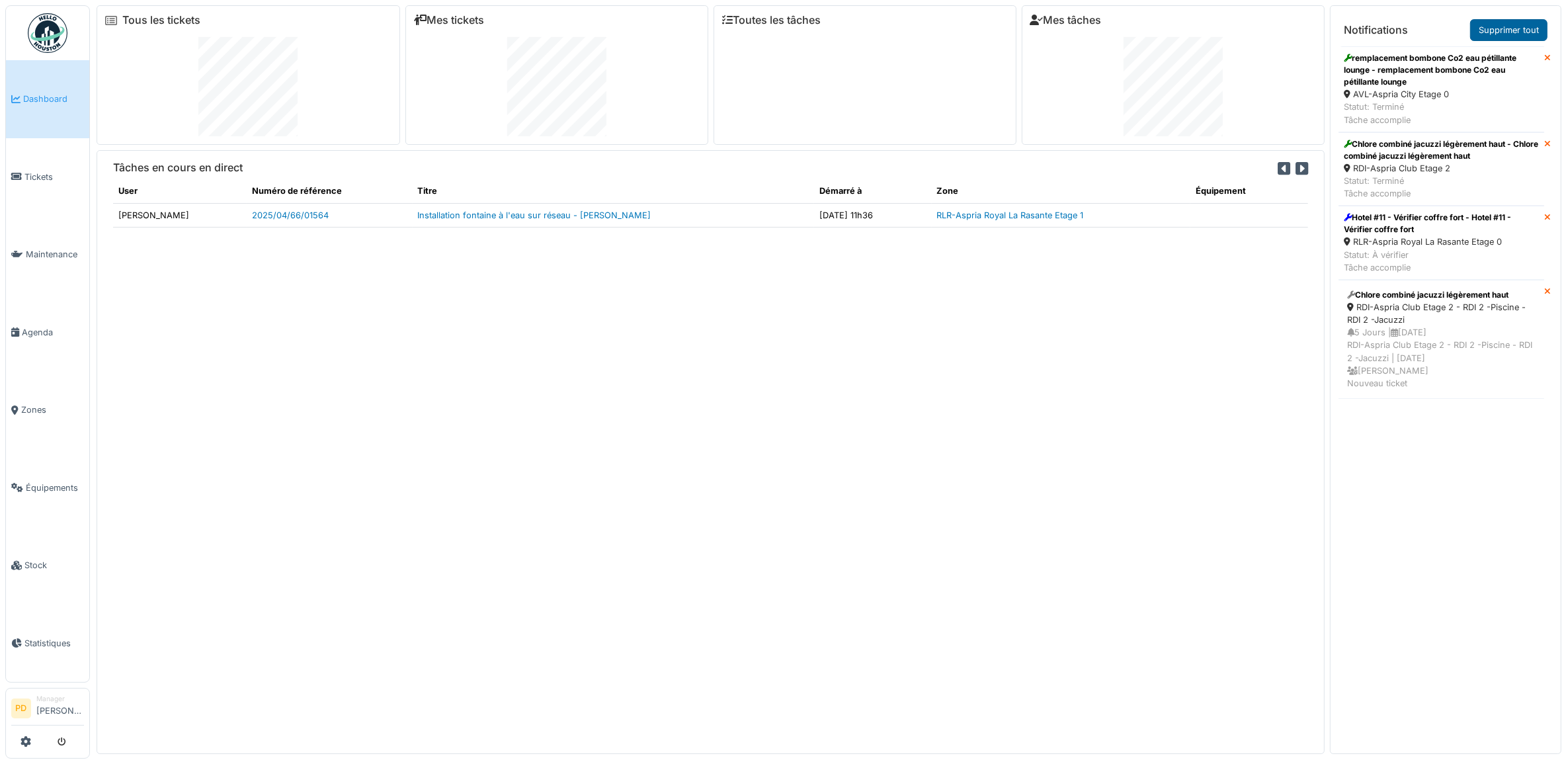
click at [1506, 21] on link "Supprimer tout" at bounding box center [1509, 30] width 78 height 22
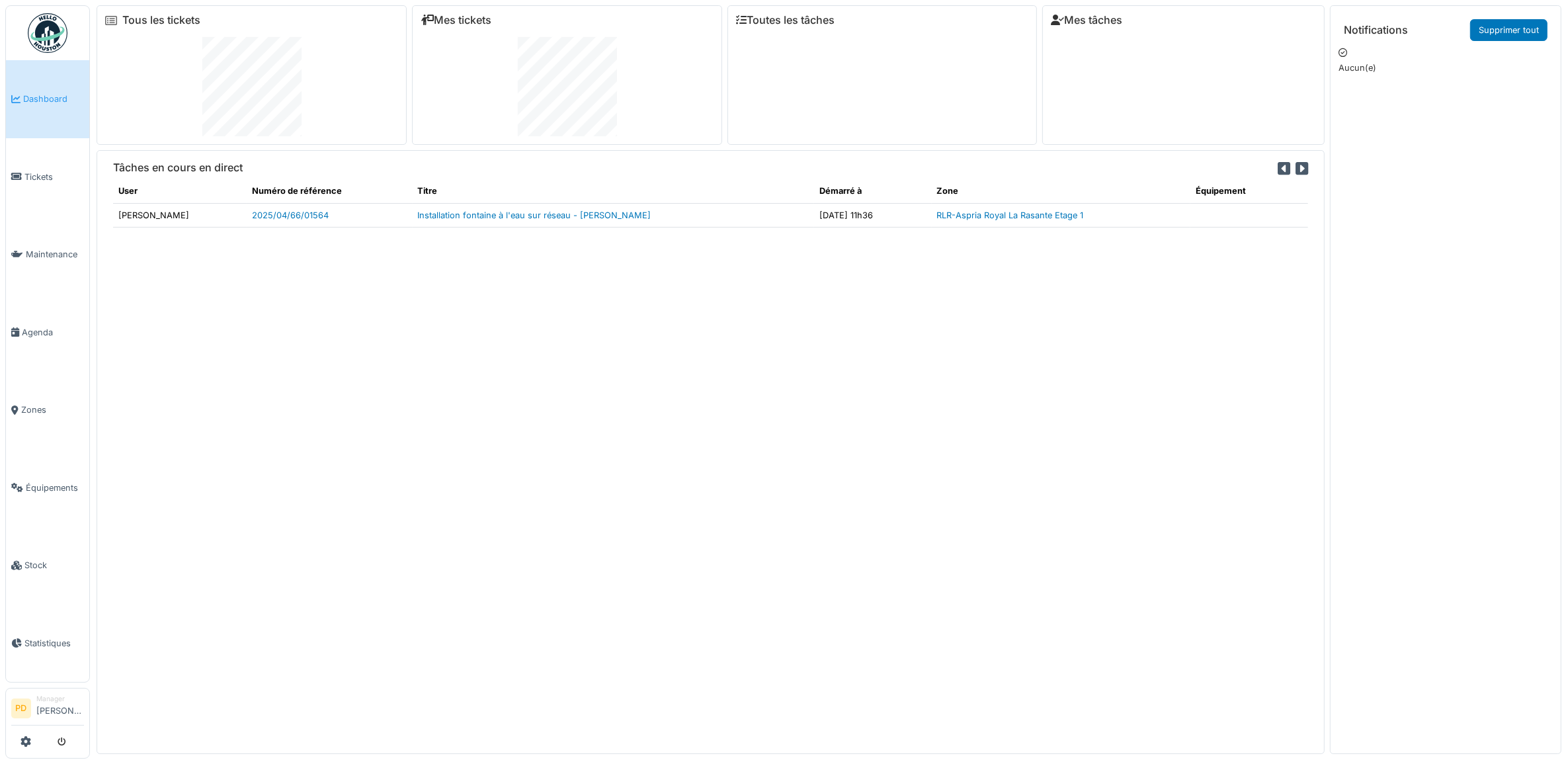
click at [53, 90] on link "Dashboard" at bounding box center [48, 99] width 83 height 78
click at [32, 101] on span "Dashboard" at bounding box center [53, 99] width 61 height 12
